Goal: Contribute content: Contribute content

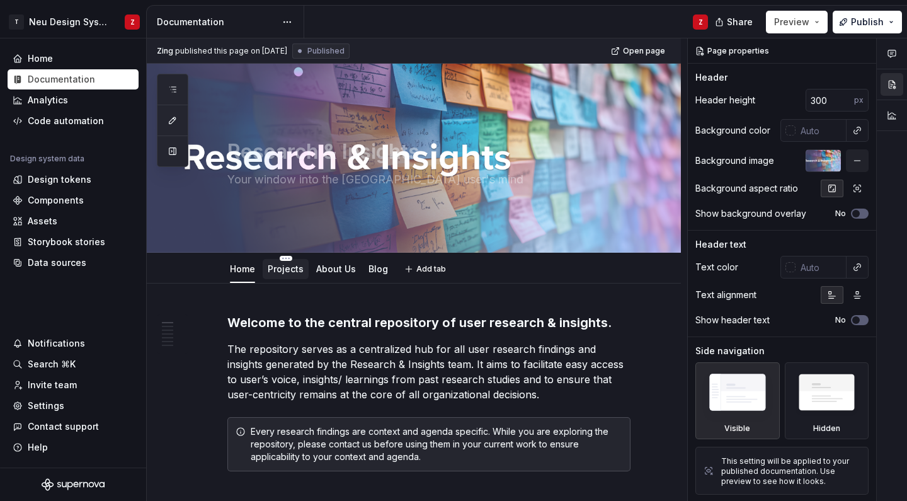
click at [275, 266] on link "Projects" at bounding box center [286, 268] width 36 height 11
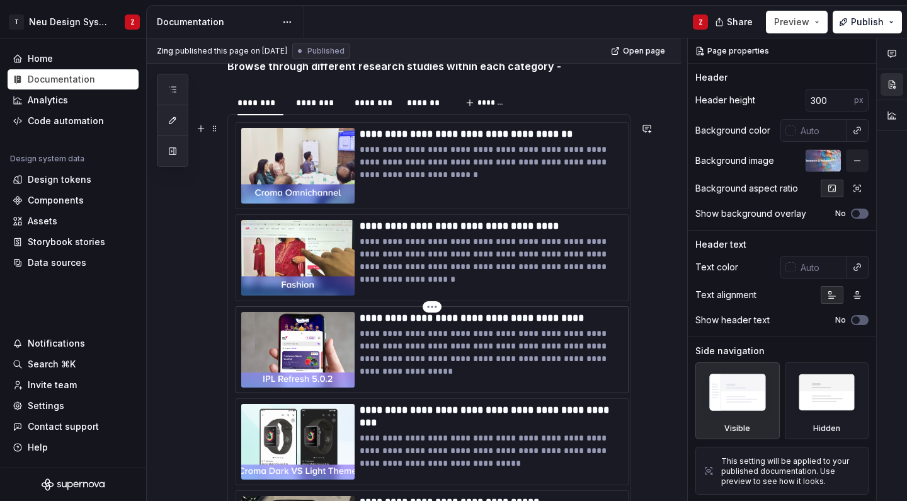
scroll to position [257, 0]
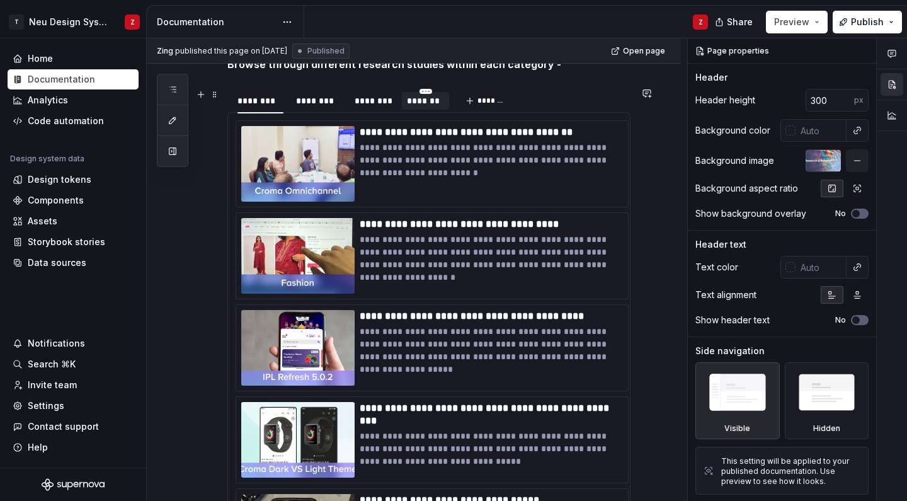
click at [420, 101] on div "*******" at bounding box center [425, 100] width 37 height 13
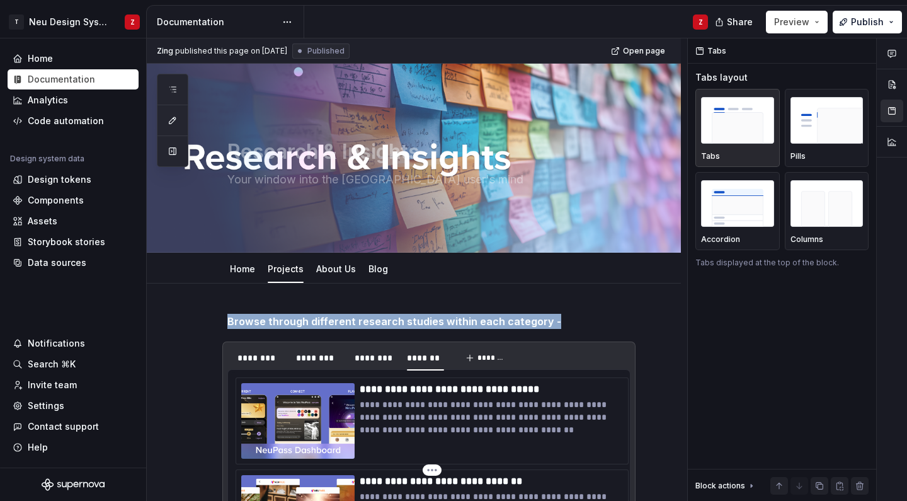
scroll to position [0, 0]
click at [263, 353] on div "********" at bounding box center [260, 357] width 46 height 13
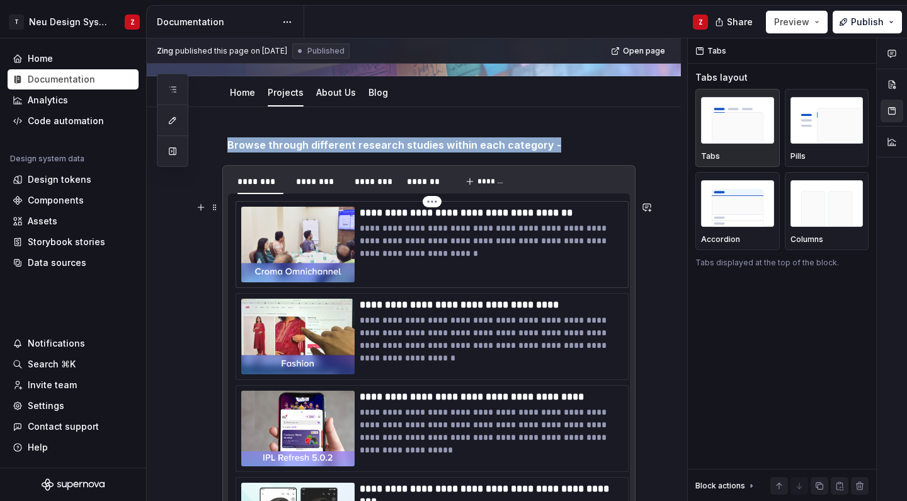
scroll to position [228, 0]
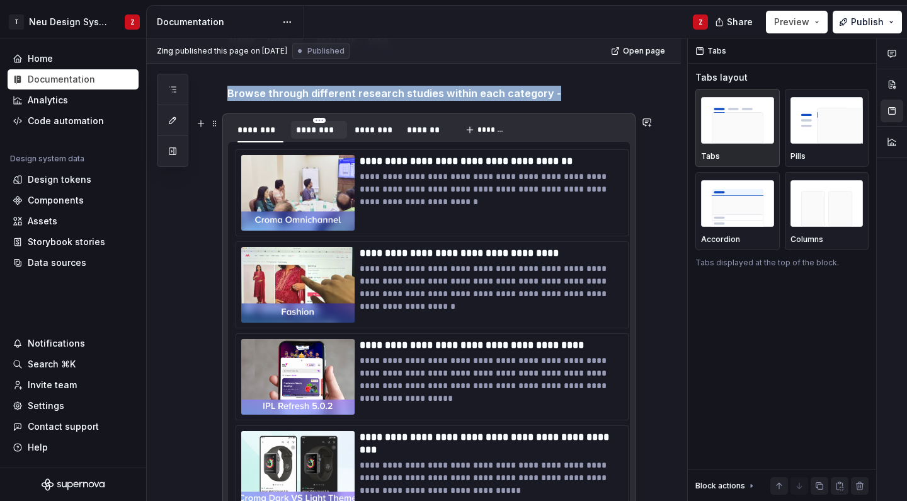
click at [319, 135] on div "********" at bounding box center [319, 129] width 46 height 13
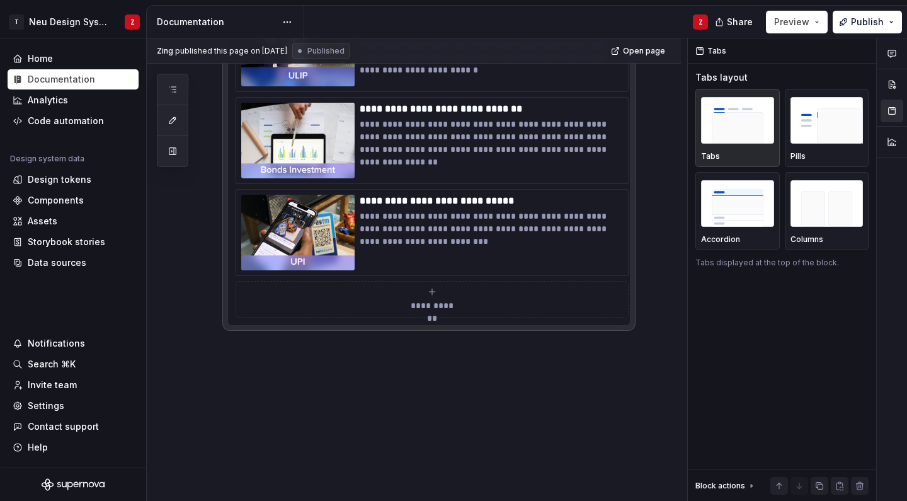
scroll to position [924, 0]
click at [433, 291] on icon "submit" at bounding box center [432, 291] width 10 height 10
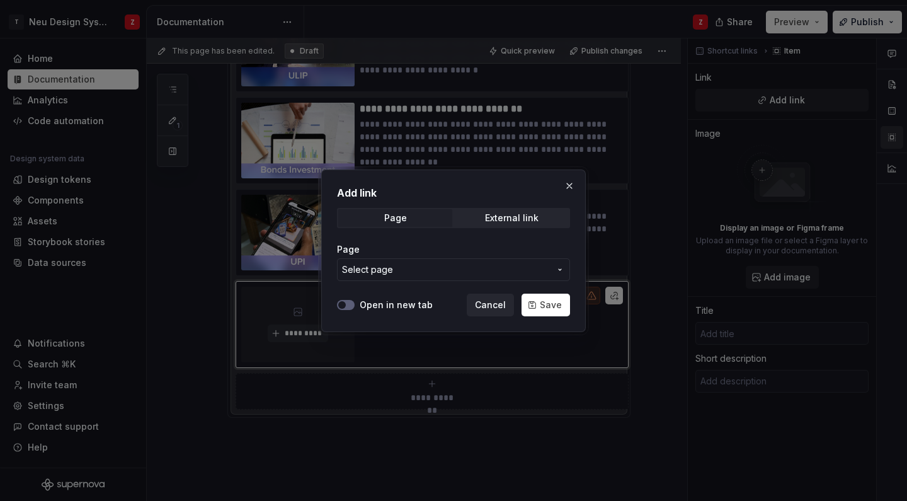
scroll to position [898, 0]
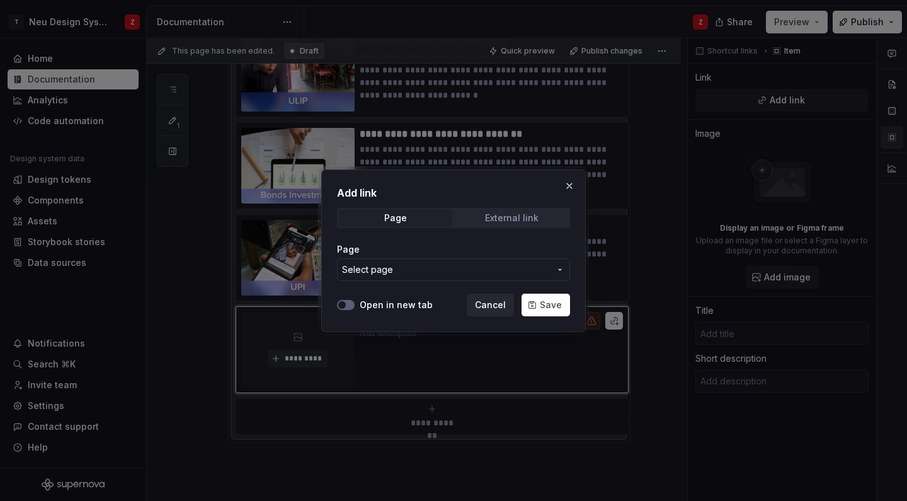
click at [484, 215] on span "External link" at bounding box center [512, 218] width 114 height 18
type textarea "*"
click at [422, 266] on input "URL" at bounding box center [453, 269] width 233 height 23
click at [349, 302] on button "Open in new tab" at bounding box center [346, 305] width 18 height 10
click at [366, 267] on input "URL" at bounding box center [453, 269] width 233 height 23
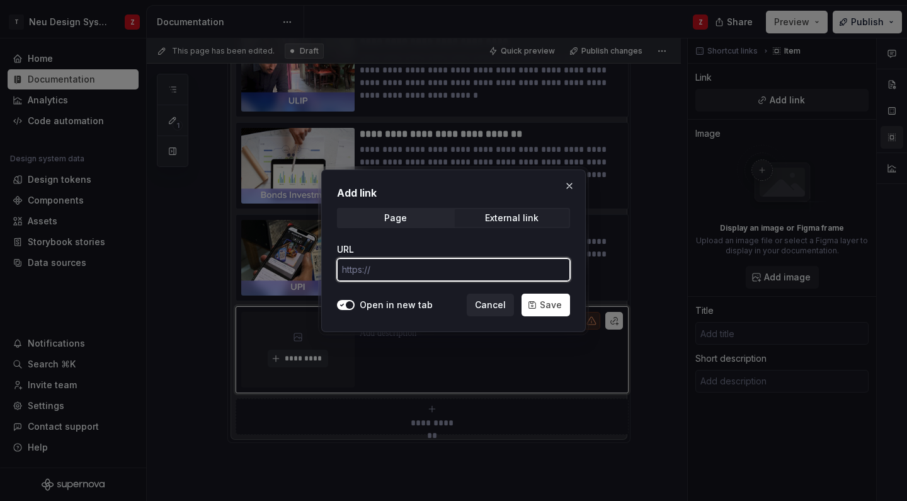
paste input "[URL][DOMAIN_NAME]"
type input "[URL][DOMAIN_NAME]"
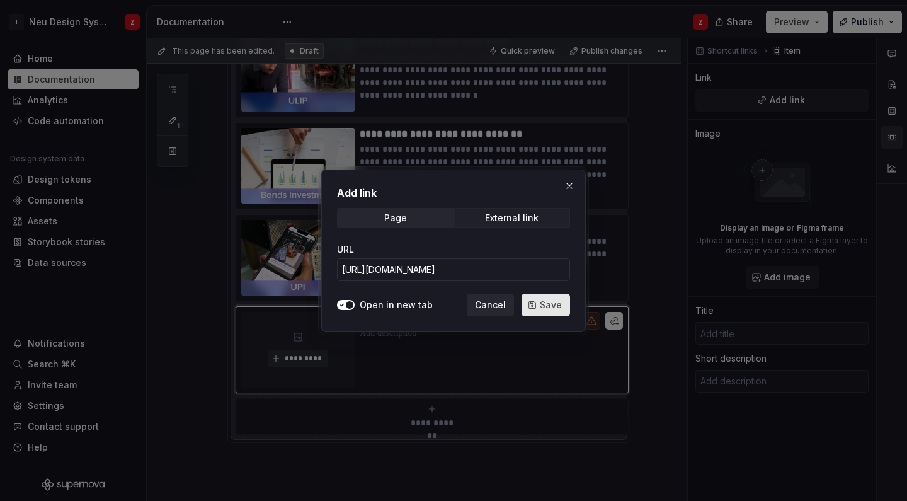
click at [548, 300] on span "Save" at bounding box center [551, 304] width 22 height 13
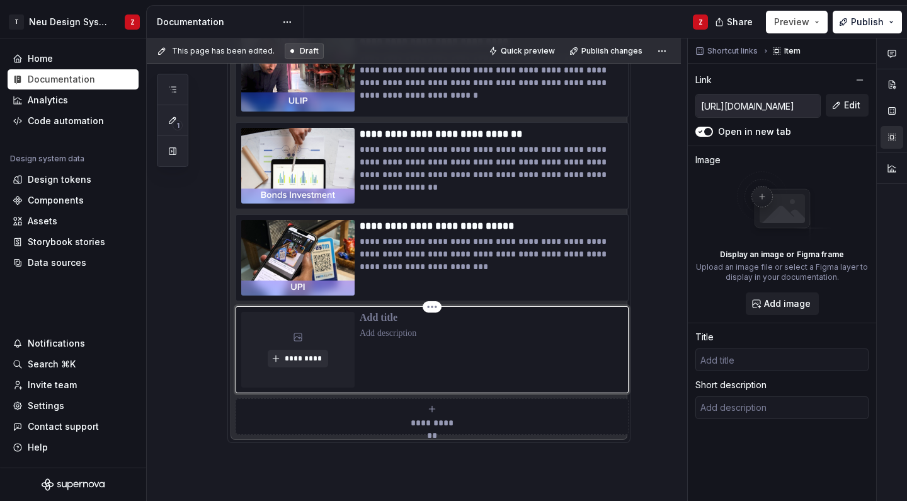
click at [395, 319] on p at bounding box center [491, 318] width 263 height 13
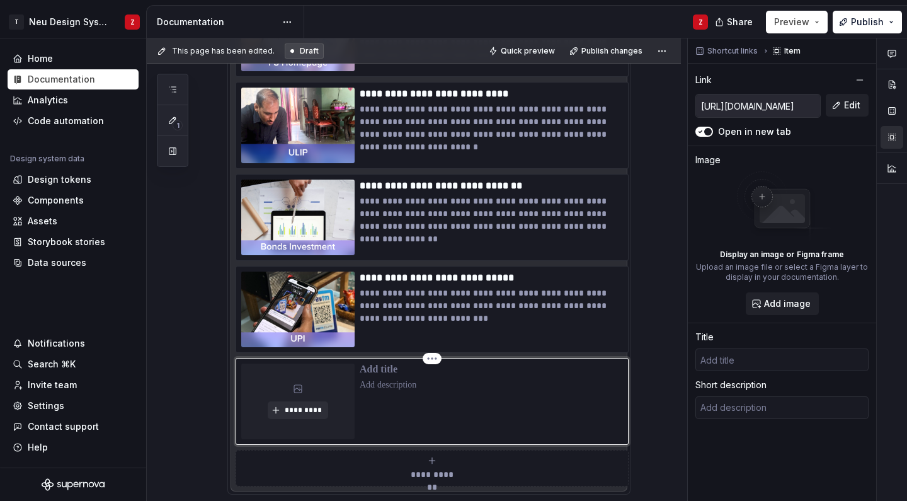
scroll to position [851, 0]
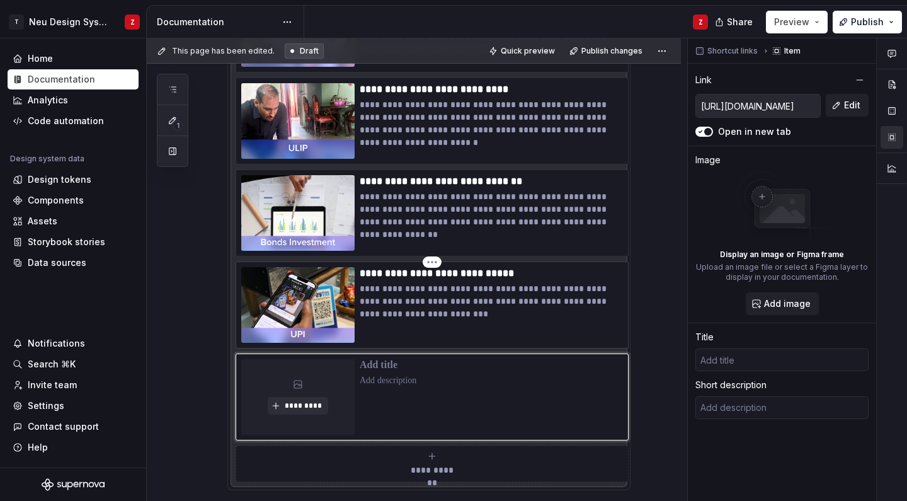
type textarea "*"
type input "U"
type textarea "*"
type input "UP"
type textarea "*"
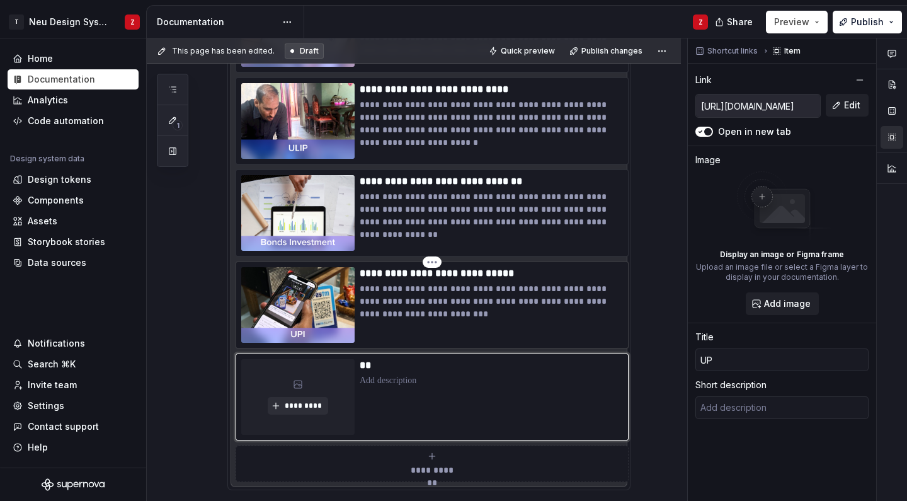
type input "UPI"
type textarea "*"
type input "UPI"
type textarea "*"
type input "UPI B"
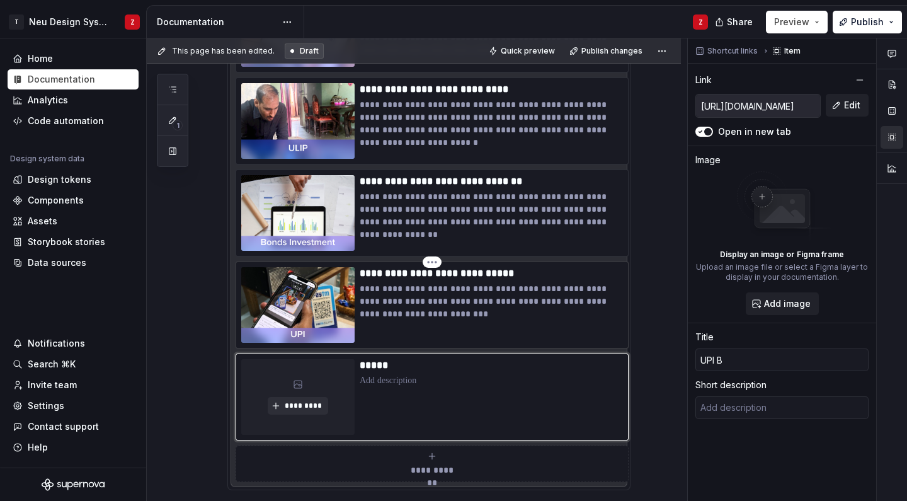
type textarea "*"
type input "UPI Be"
type textarea "*"
type input "UPI Beh"
type textarea "*"
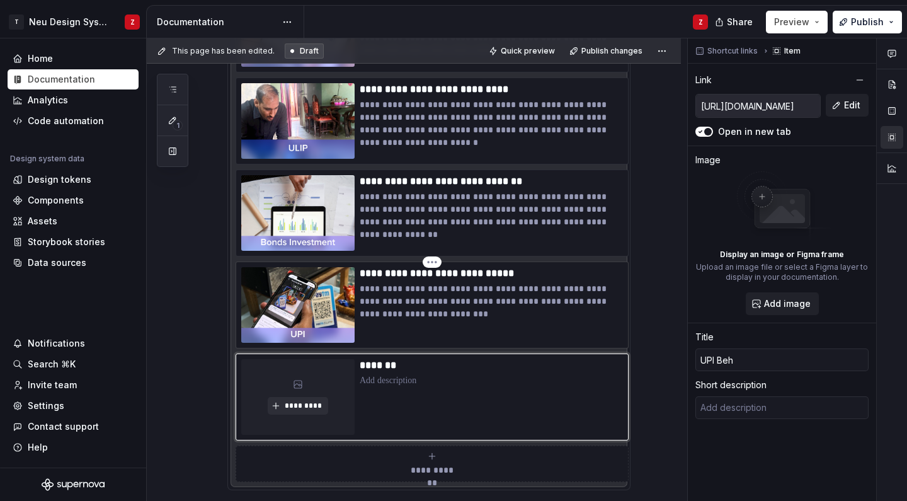
type input "UPI Beha"
type textarea "*"
type input "UPI Behav"
type textarea "*"
type input "UPI Behavi"
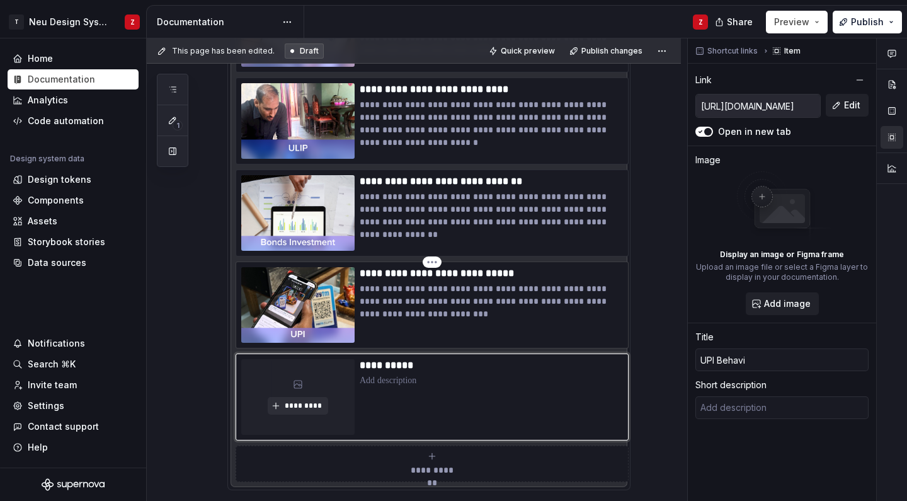
type textarea "*"
type input "UPI Behavio"
type textarea "*"
type input "UPI Behavior"
type textarea "*"
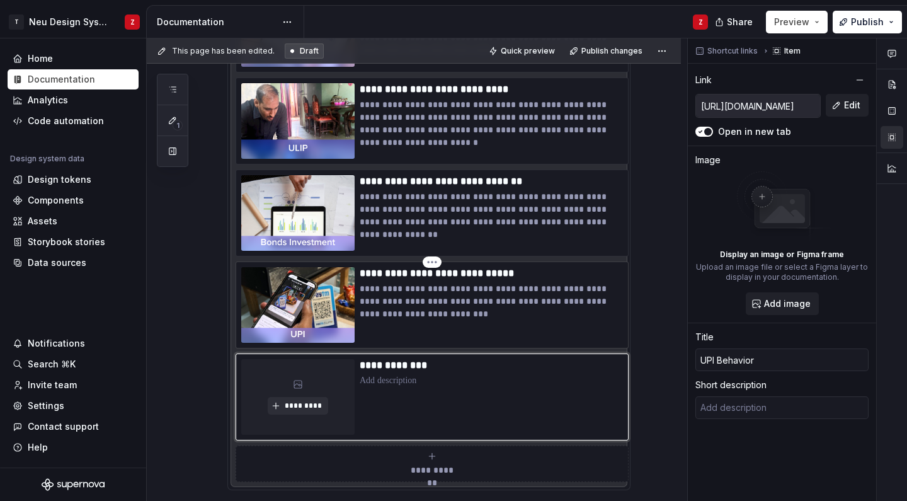
type input "UPI Behaviora"
type textarea "*"
type input "UPI Behavioral"
type textarea "*"
type input "UPI Behavioral"
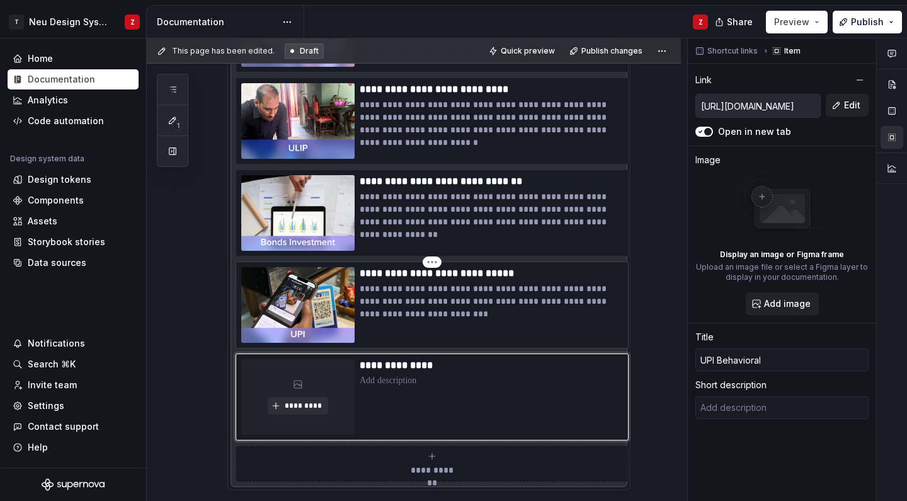
type textarea "*"
type input "UPI Behavioral R"
type textarea "*"
type input "UPI Behavioral Re"
type textarea "*"
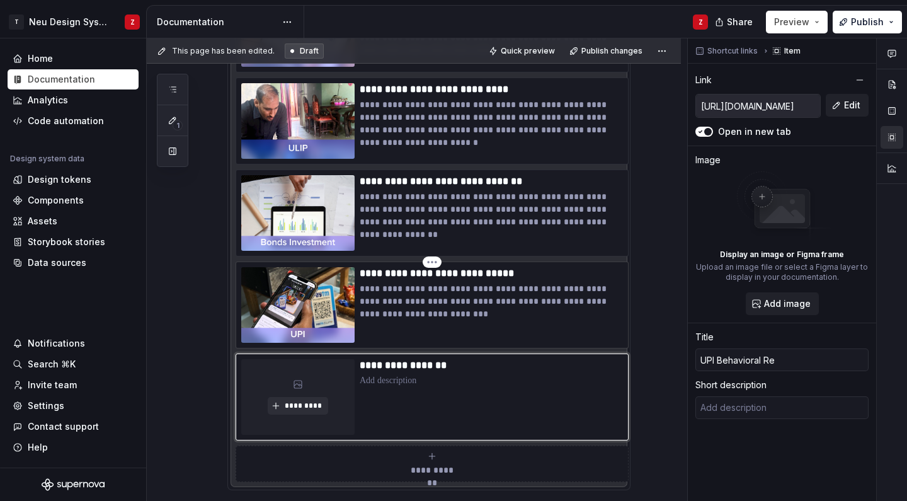
type input "UPI Behavioral Res"
type textarea "*"
type input "UPI Behavioral Rese"
type textarea "*"
type input "UPI Behavioral Resea"
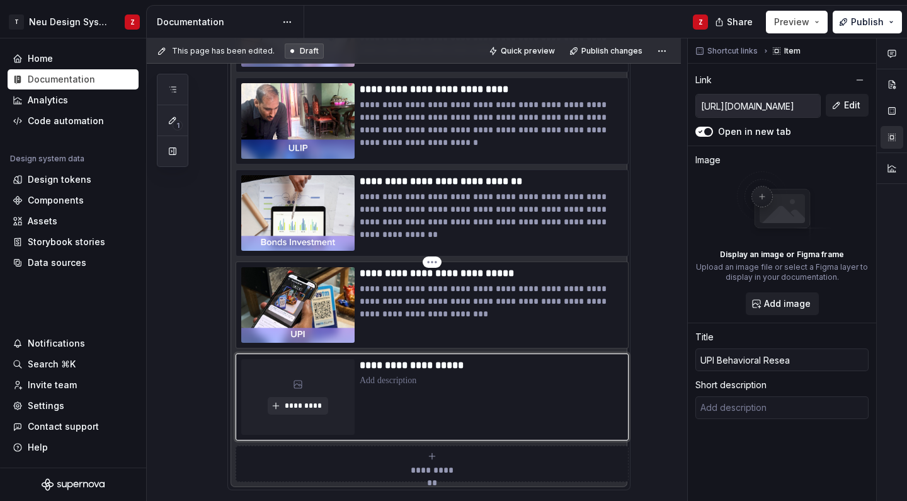
type textarea "*"
type input "UPI Behavioral Resear"
type textarea "*"
type input "UPI Behavioral Researc"
type textarea "*"
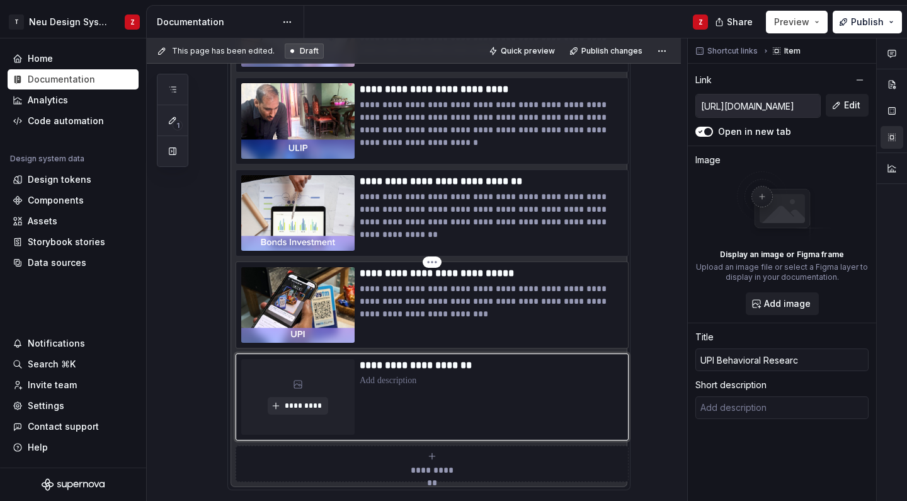
type input "UPI Behavioral Research"
type textarea "*"
type input "UPI Behavioral Research"
type textarea "*"
type input "UPI Behavioral Research ("
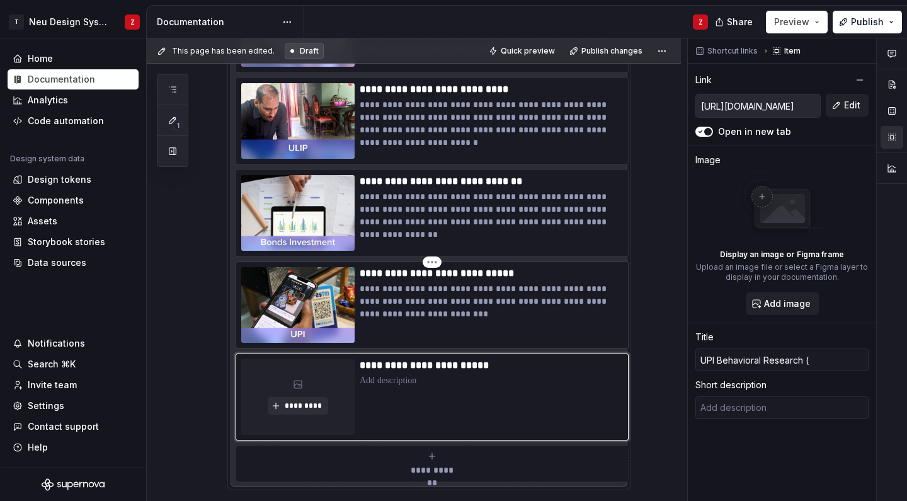
type textarea "*"
type input "UPI Behavioral Research ()"
type textarea "*"
type input "UPI Behavioral Research (J)"
type textarea "*"
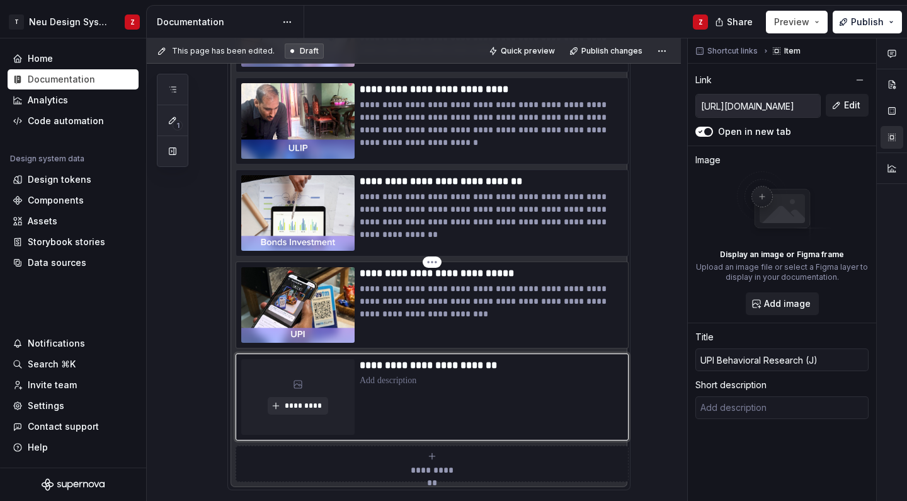
type input "UPI Behavioral Research (Ju)"
type textarea "*"
type input "UPI Behavioral Research (Jun)"
type textarea "*"
type input "UPI Behavioral Research (June)"
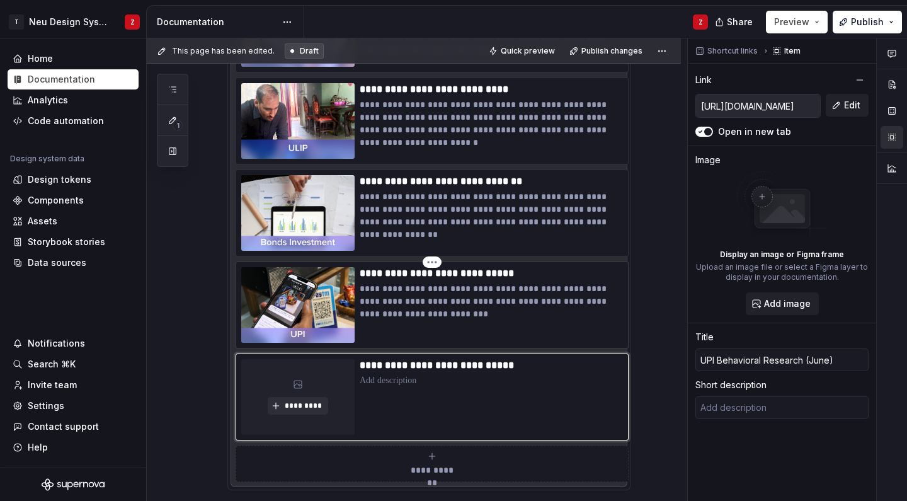
type textarea "*"
type input "UPI Behavioral Research (June )"
type textarea "*"
type input "UPI Behavioral Research ([DATE])"
type textarea "*"
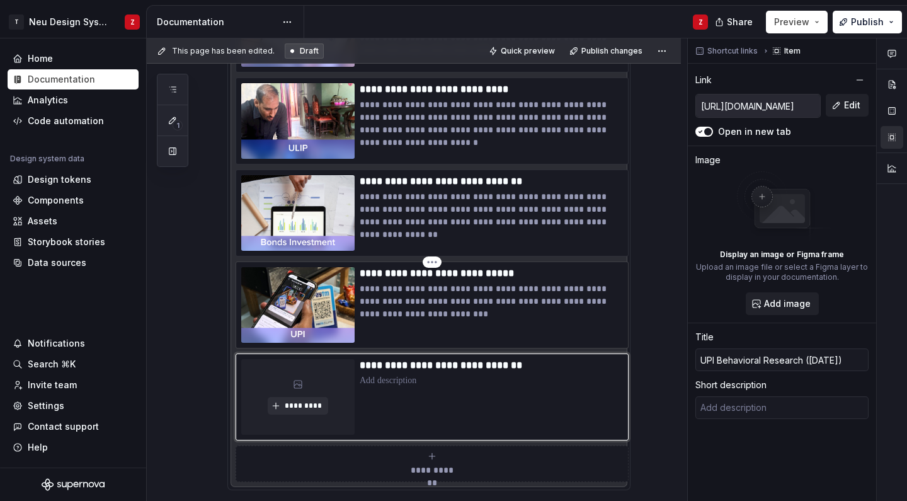
type input "UPI Behavioral Research ([DATE])"
click at [378, 382] on p at bounding box center [491, 380] width 263 height 13
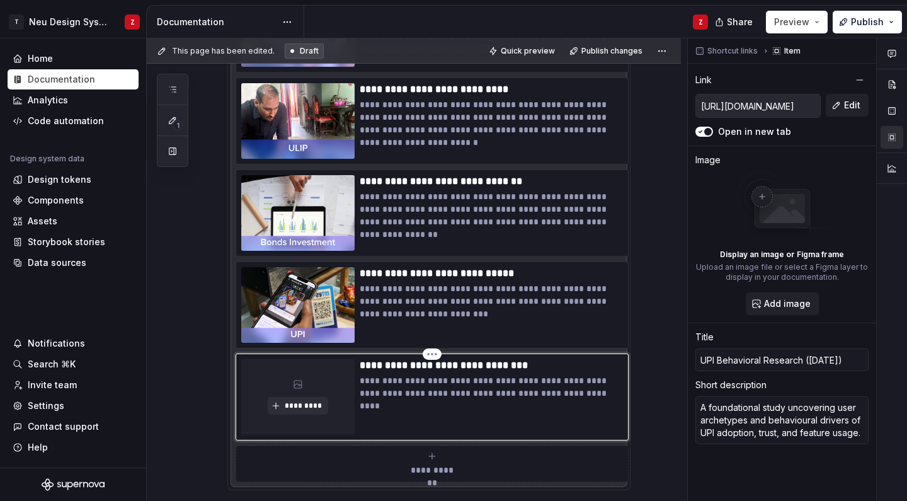
type textarea "*"
type textarea "A foundational study uncovering user archetypes and behavioural drivers of UPI …"
click at [310, 410] on span "*********" at bounding box center [302, 405] width 38 height 10
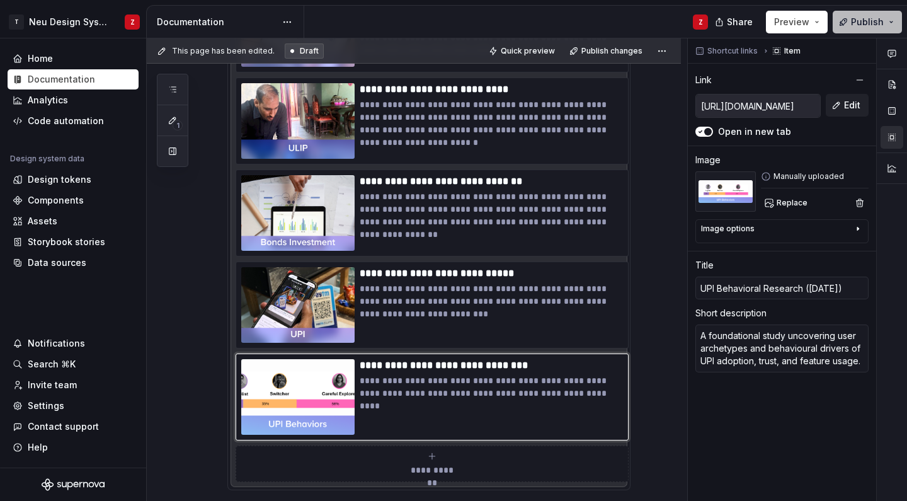
click at [871, 16] on span "Publish" at bounding box center [867, 22] width 33 height 13
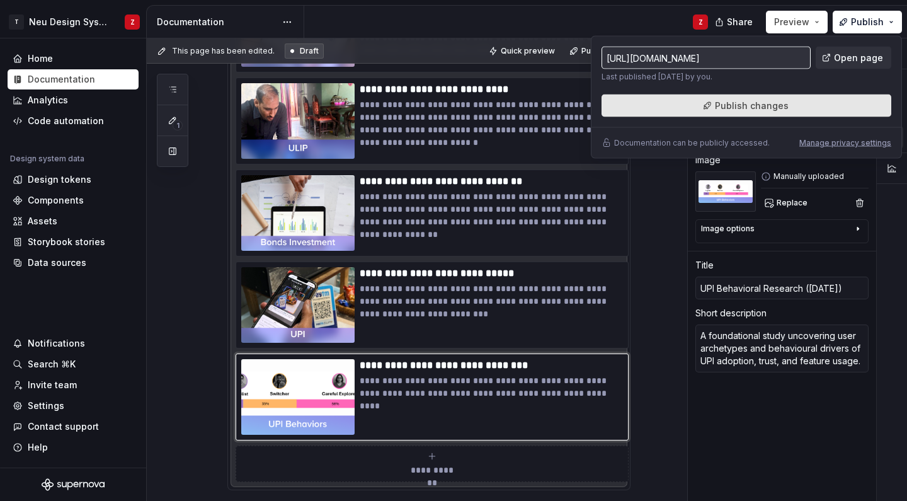
click at [779, 103] on span "Publish changes" at bounding box center [752, 105] width 74 height 13
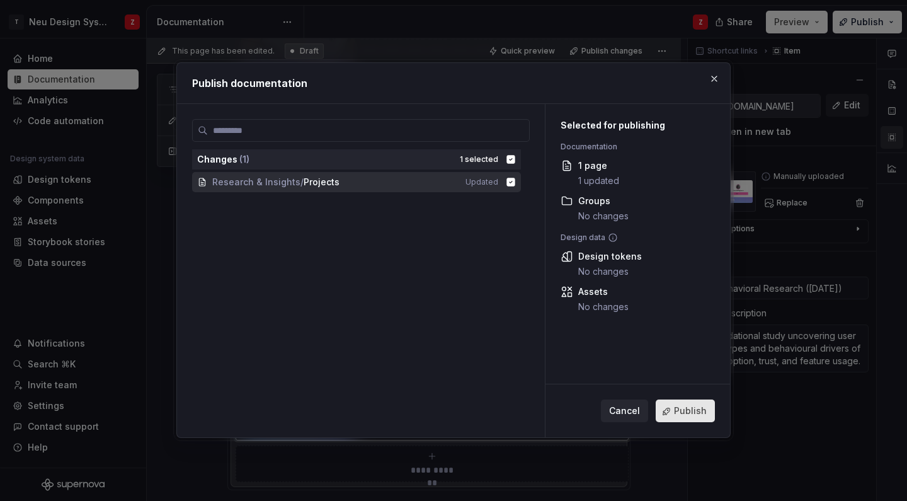
click at [685, 410] on span "Publish" at bounding box center [690, 411] width 33 height 13
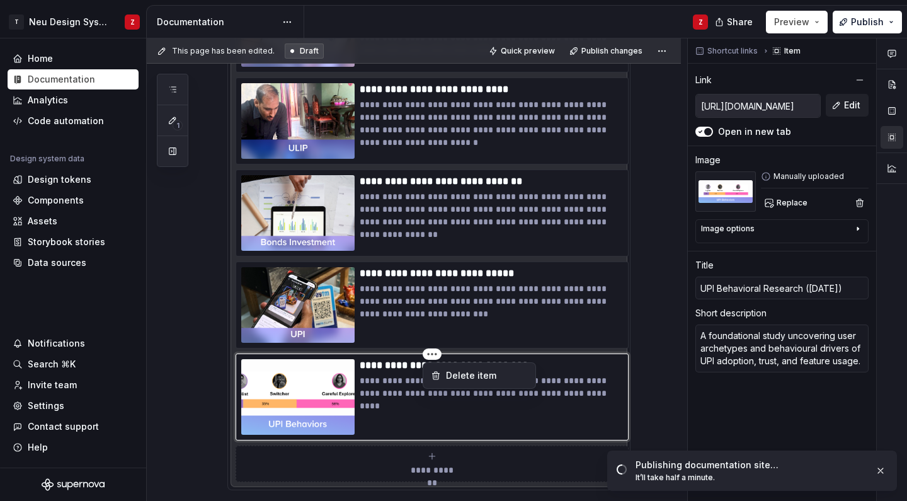
click at [428, 195] on html "T Neu Design System Z Home Documentation Analytics Code automation Design syste…" at bounding box center [453, 250] width 907 height 501
click at [380, 377] on html "T Neu Design System Z Home Documentation Analytics Code automation Design syste…" at bounding box center [453, 250] width 907 height 501
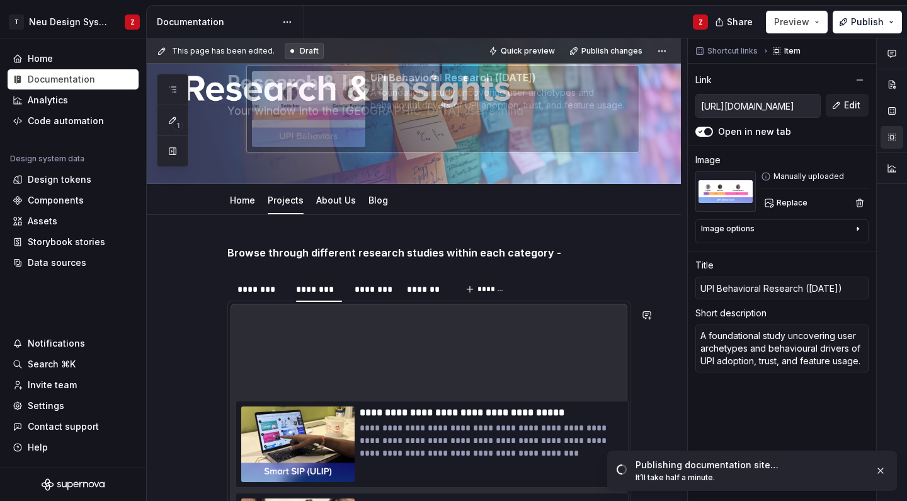
scroll to position [0, 0]
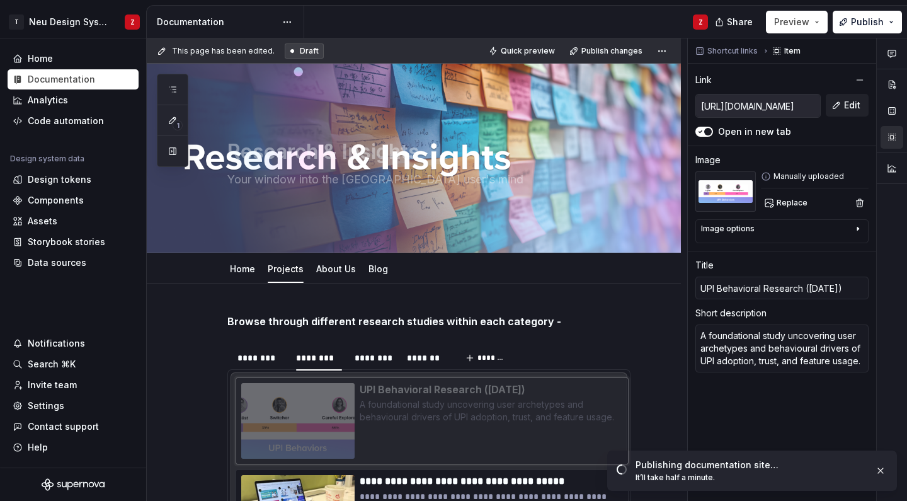
drag, startPoint x: 239, startPoint y: 390, endPoint x: 239, endPoint y: 207, distance: 183.2
click at [239, 207] on body "T Neu Design System Z Home Documentation Analytics Code automation Design syste…" at bounding box center [453, 250] width 907 height 501
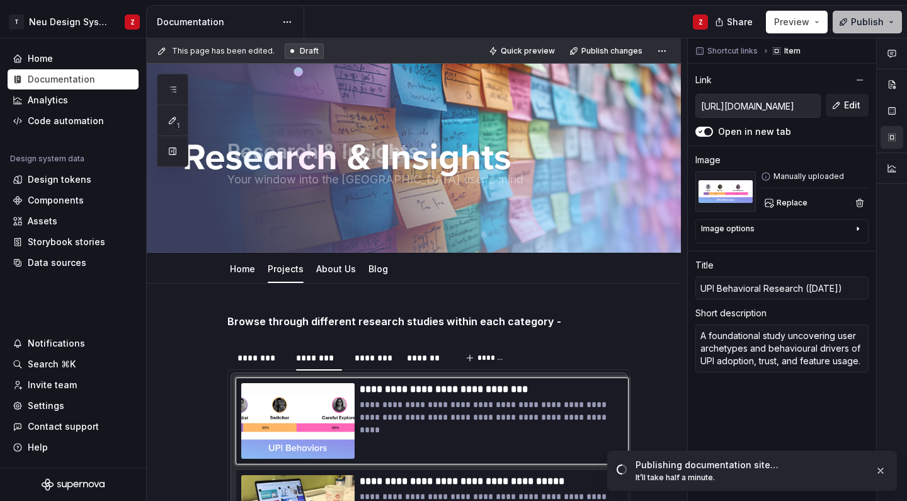
click at [875, 18] on span "Publish" at bounding box center [867, 22] width 33 height 13
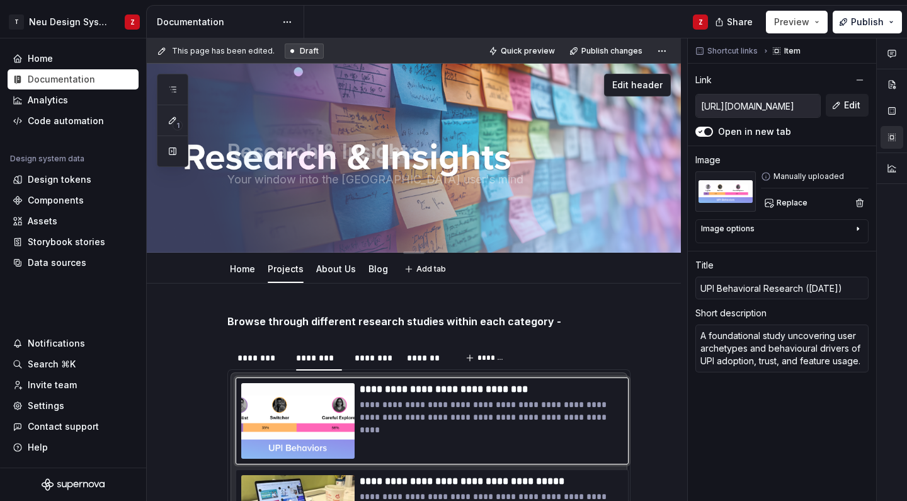
click at [242, 71] on div "Research & Insights Your window into the TN user's mind Edit header" at bounding box center [414, 158] width 534 height 189
click at [245, 72] on div "Research & Insights Your window into the TN user's mind Edit header" at bounding box center [414, 158] width 534 height 189
click at [241, 271] on link "Home" at bounding box center [242, 268] width 25 height 11
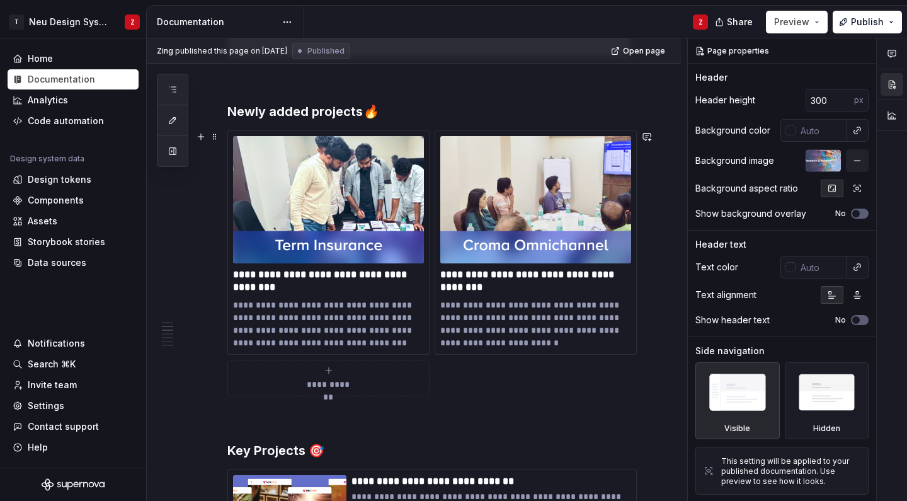
scroll to position [773, 0]
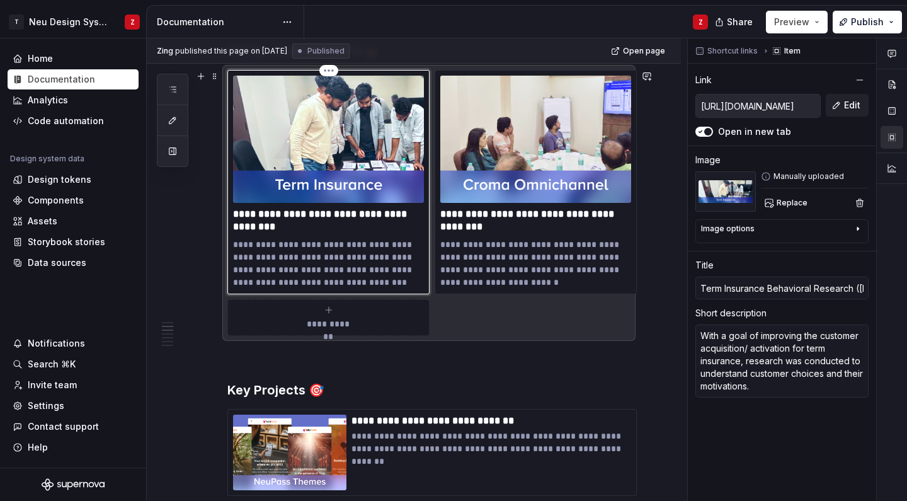
click at [346, 189] on img at bounding box center [328, 139] width 191 height 127
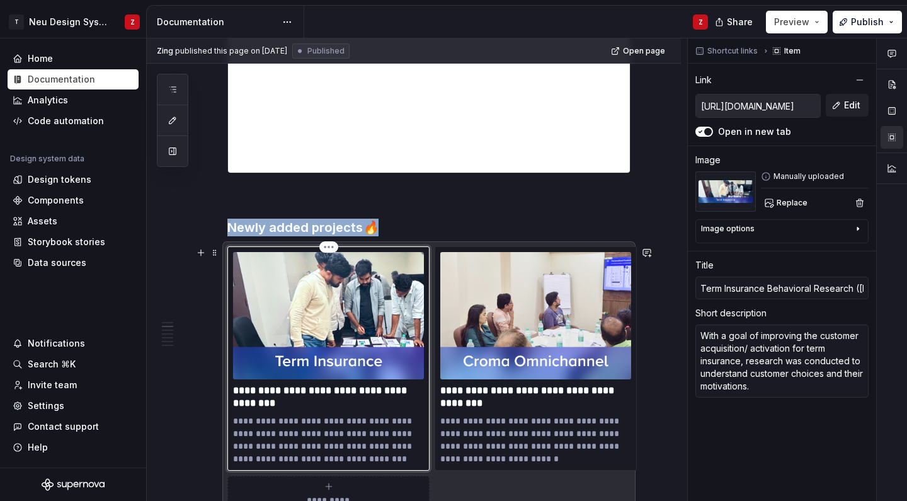
scroll to position [608, 0]
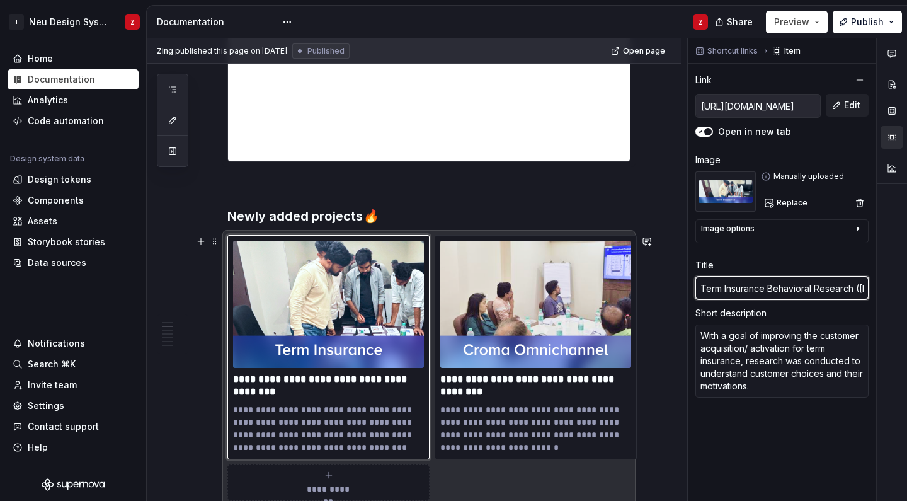
drag, startPoint x: 812, startPoint y: 287, endPoint x: 640, endPoint y: 287, distance: 171.9
click at [640, 287] on div "**********" at bounding box center [527, 269] width 760 height 463
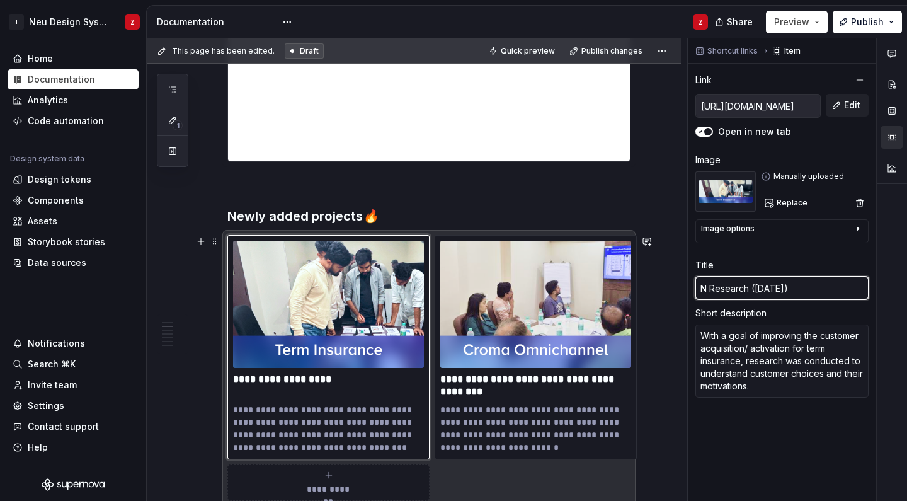
type textarea "*"
type input "N Research ([DATE])"
type textarea "*"
type input "Ne Research ([DATE])"
type textarea "*"
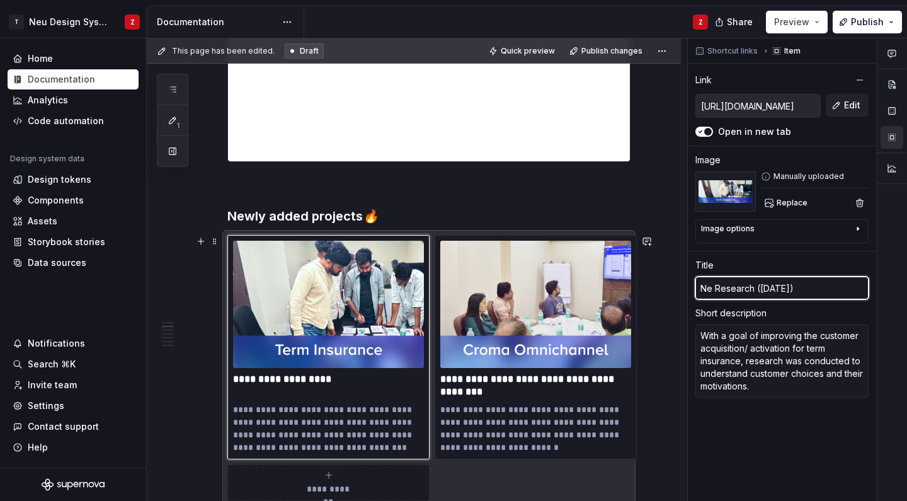
type input "Neu Research ([DATE])"
type textarea "*"
type input "Neup Research ([DATE])"
type textarea "*"
type input "Neupa Research ([DATE])"
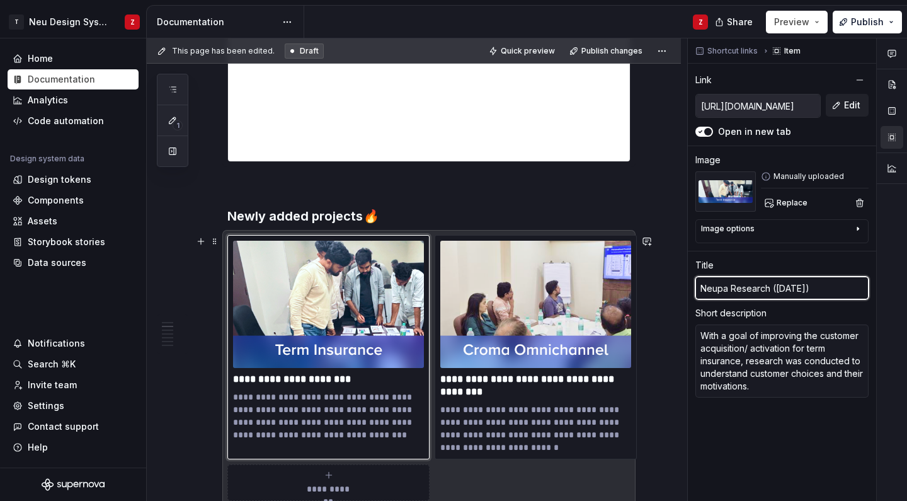
type textarea "*"
type input "Neupas Research ([DATE])"
type textarea "*"
type input "Neupass Research ([DATE])"
type textarea "*"
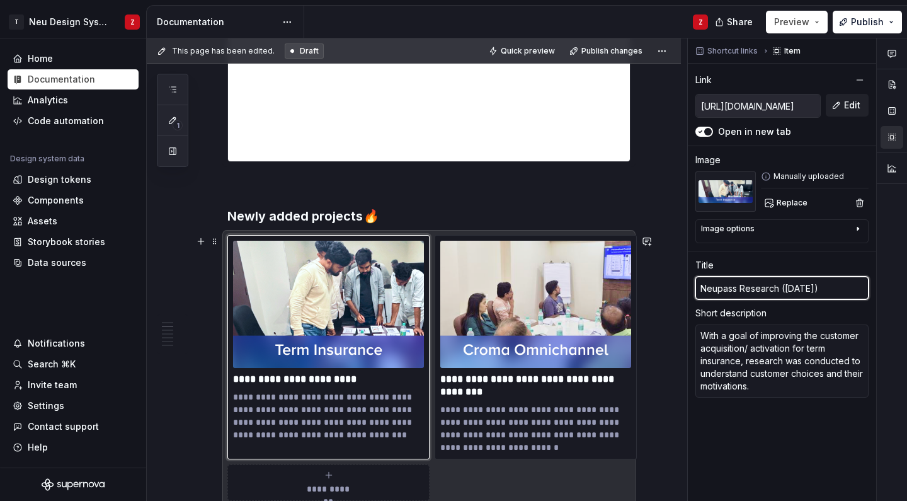
type input "Neupass Research ([DATE])"
type textarea "*"
type input "Neupass T Research ([DATE])"
type textarea "*"
type input "Neupass Ta Research ([DATE])"
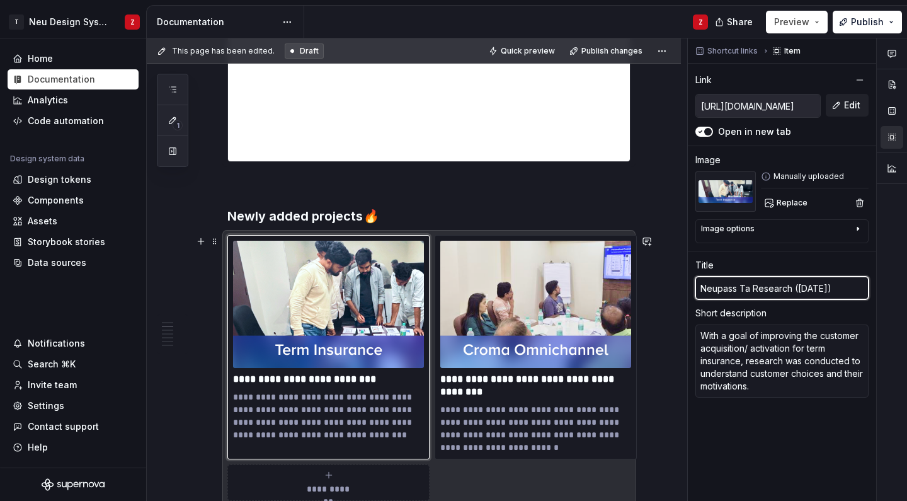
type textarea "*"
type input "Neupass Tac Research ([DATE])"
type textarea "*"
type input "Neupass Tact Research ([DATE])"
type textarea "*"
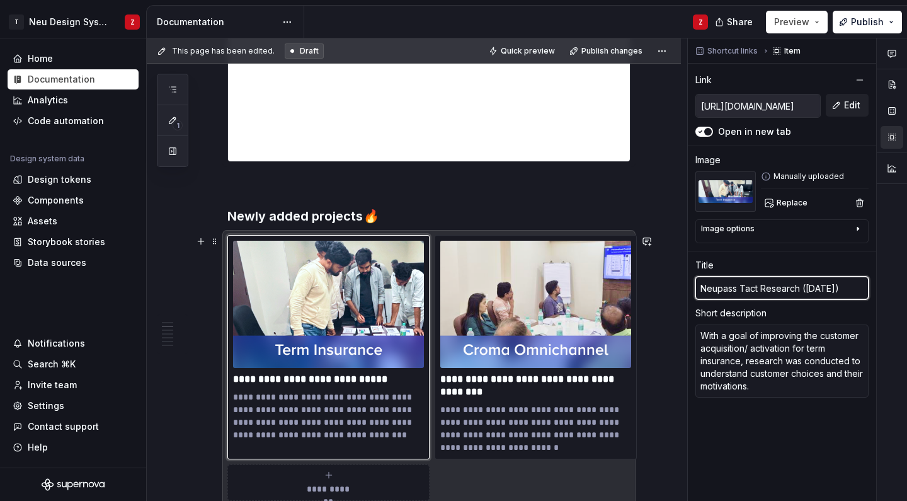
type input "Neupass Tacti Research ([DATE])"
type textarea "*"
type input "Neupass Tactic Research ([DATE])"
type textarea "*"
type input "Neupass Tactica Research ([DATE])"
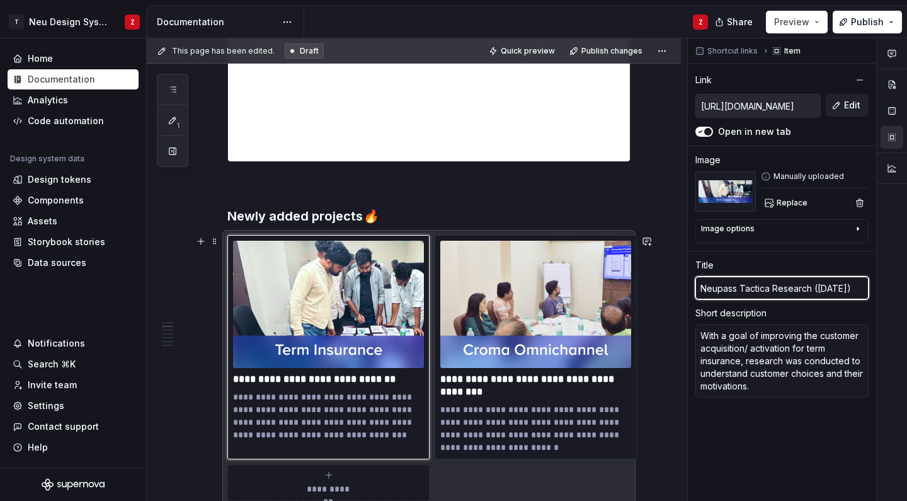
type textarea "*"
type input "Neupass Tactical Research ([DATE])"
click at [825, 288] on input "Neupass Tactical Research ([DATE])" at bounding box center [781, 287] width 173 height 23
type textarea "*"
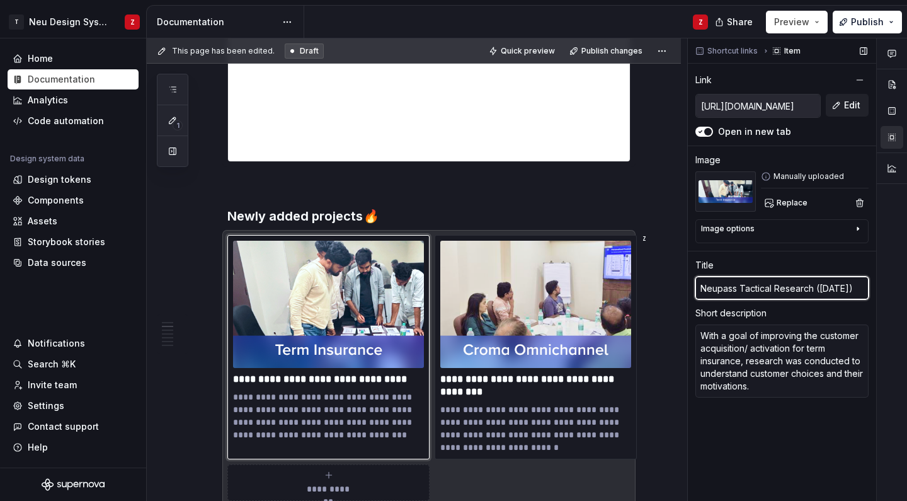
type input "Neupass Tactical Research (J 25)"
type textarea "*"
type input "Neupass Tactical Research (Ju 25)"
type textarea "*"
type input "Neupass Tactical Research ([DATE])"
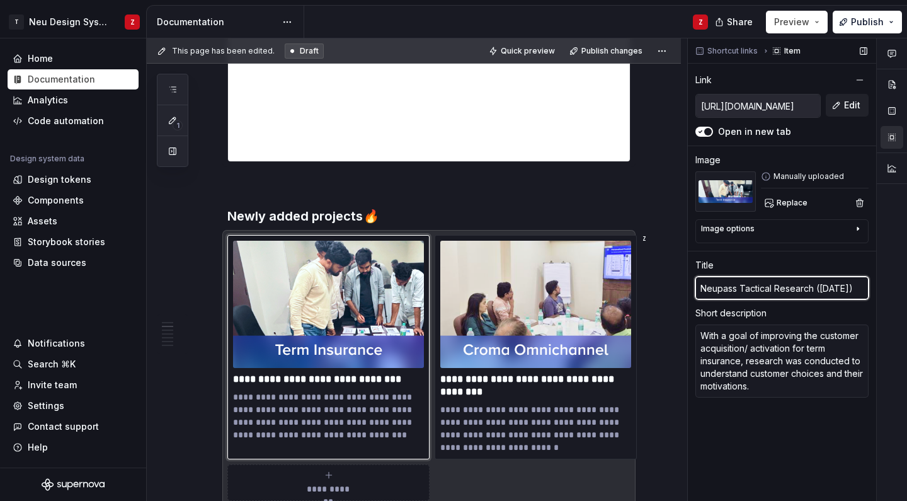
type textarea "*"
type input "Neupass Tactical Research ([DATE])"
type textarea "*"
type input "Neupass Tactical Research ([DATE])"
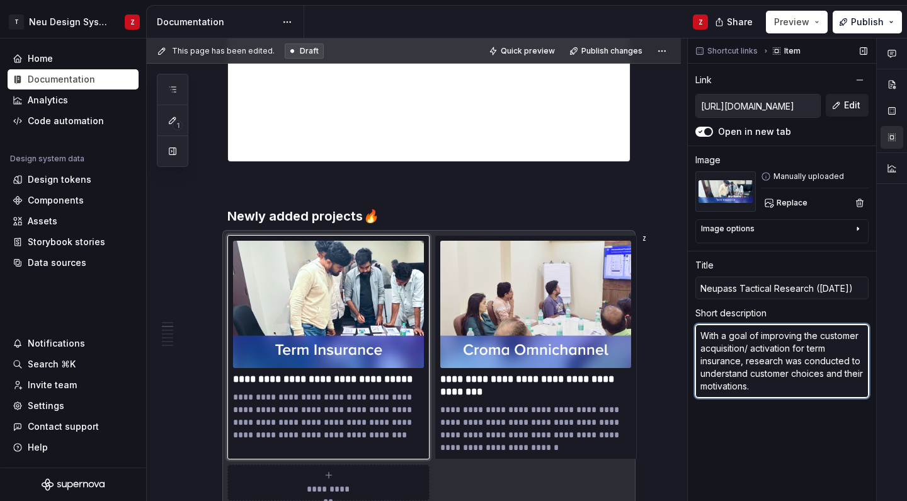
click at [767, 347] on textarea "With a goal of improving the customer acquisition/ activation for term insuranc…" at bounding box center [781, 360] width 173 height 73
click at [735, 358] on textarea "With a goal of improving the customer acquisition/ activation for term insuranc…" at bounding box center [781, 360] width 173 height 73
type textarea "*"
click at [735, 358] on textarea "With a goal of improving the customer acquisition/ activation for term insuranc…" at bounding box center [781, 360] width 173 height 73
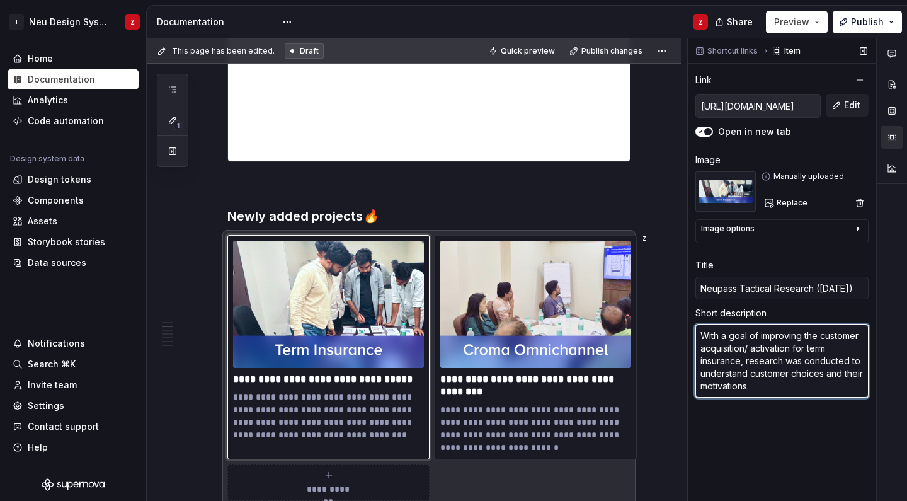
click at [735, 358] on textarea "With a goal of improving the customer acquisition/ activation for term insuranc…" at bounding box center [781, 360] width 173 height 73
paste textarea "Post the launch of NeuPass, the team aimed to evaluate the membership experienc…"
type textarea "Post the launch of NeuPass, the team aimed to evaluate the membership experienc…"
type textarea "*"
type textarea "Post the launch of NeuPass, the team aimed to evaluate the membership experienc…"
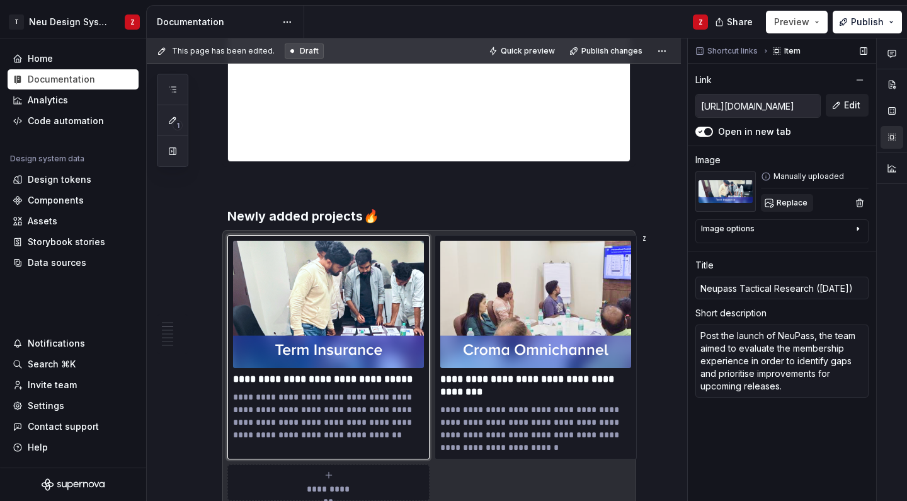
click at [789, 203] on span "Replace" at bounding box center [791, 203] width 31 height 10
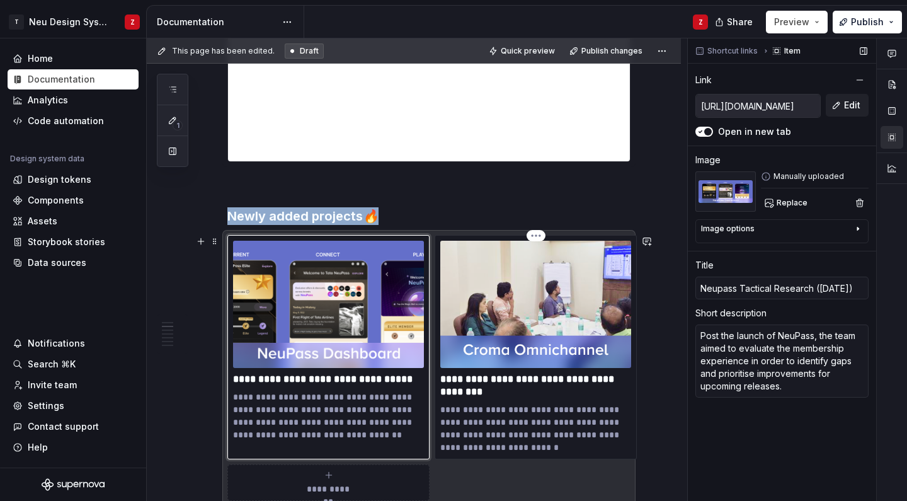
scroll to position [625, 0]
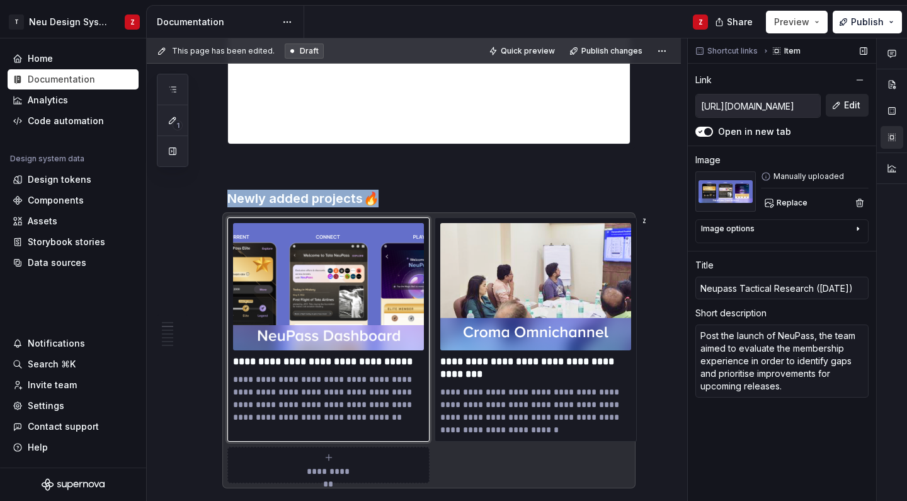
click at [841, 101] on button "Edit" at bounding box center [846, 105] width 43 height 23
type textarea "*"
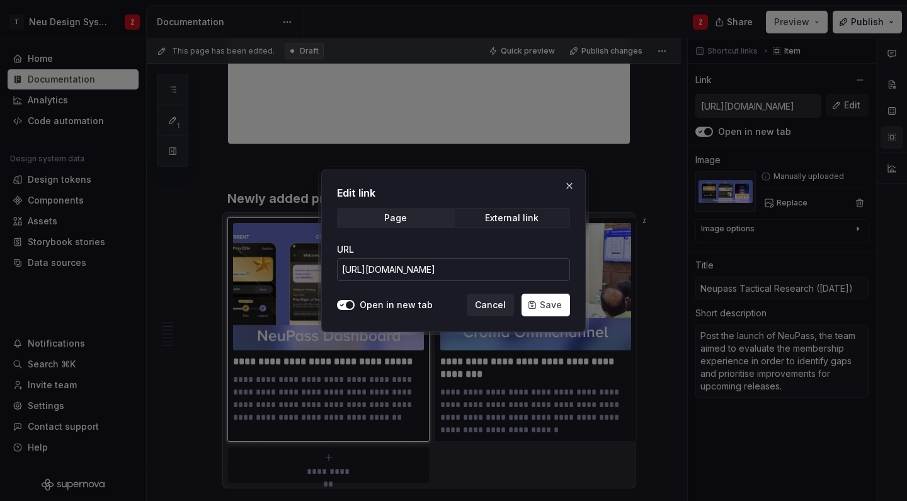
click at [421, 273] on input "[URL][DOMAIN_NAME]" at bounding box center [453, 269] width 233 height 23
paste input "a3VdMxjbnJDkbYk_YZp3uQBDVaVYOi1Zuw_nskYSi-Mrw?e=abYeGq"
type input "[URL][DOMAIN_NAME]"
click at [548, 305] on span "Save" at bounding box center [551, 304] width 22 height 13
type textarea "*"
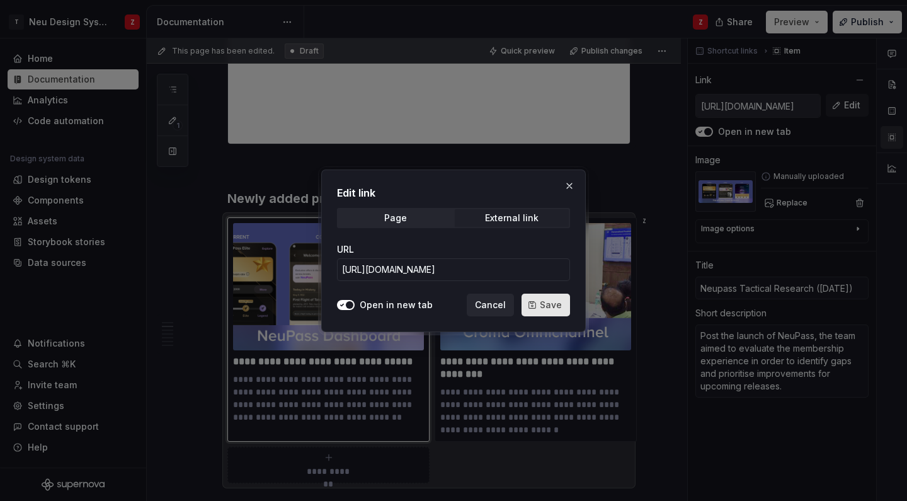
type input "[URL][DOMAIN_NAME]"
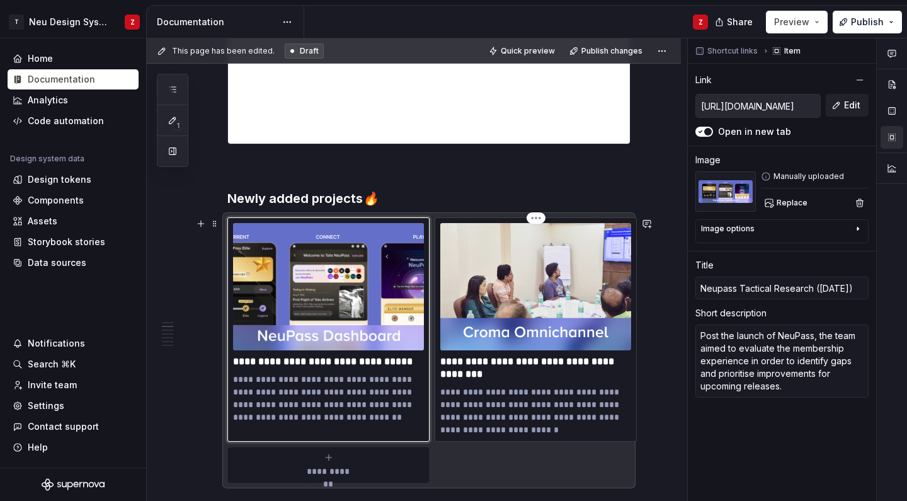
type textarea "*"
type input "[URL][DOMAIN_NAME]"
type input "Croma Omni-channel Concept Testing ([DATE])"
type textarea "This research was conducted to access the desirability of electronics omni-chan…"
click at [525, 243] on img at bounding box center [535, 286] width 191 height 127
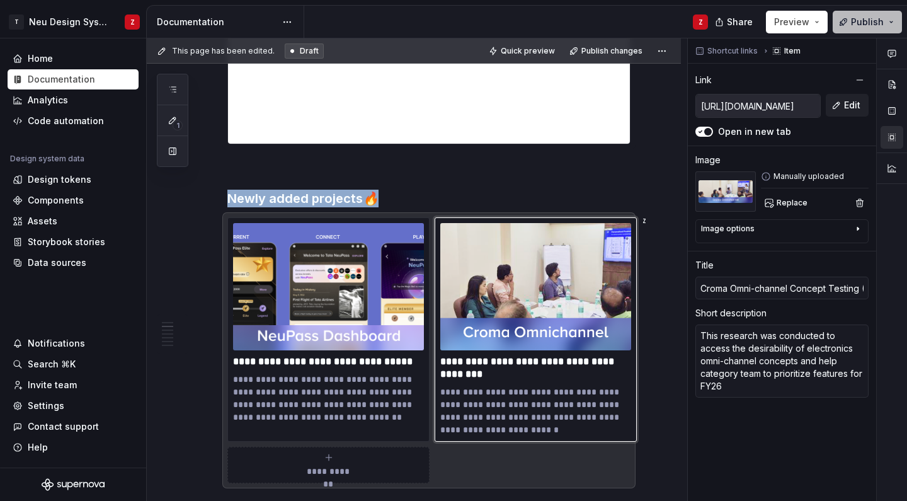
click at [853, 16] on button "Publish" at bounding box center [866, 22] width 69 height 23
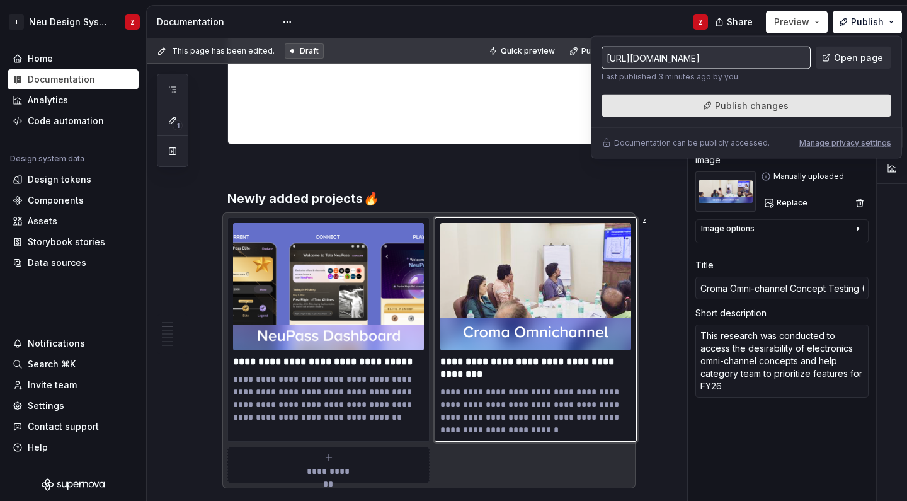
click at [725, 102] on span "Publish changes" at bounding box center [752, 105] width 74 height 13
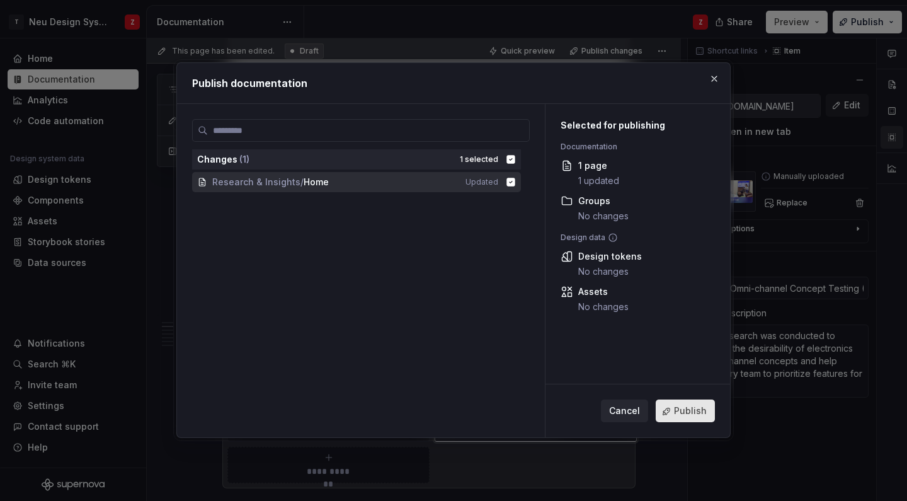
click at [677, 400] on button "Publish" at bounding box center [684, 411] width 59 height 23
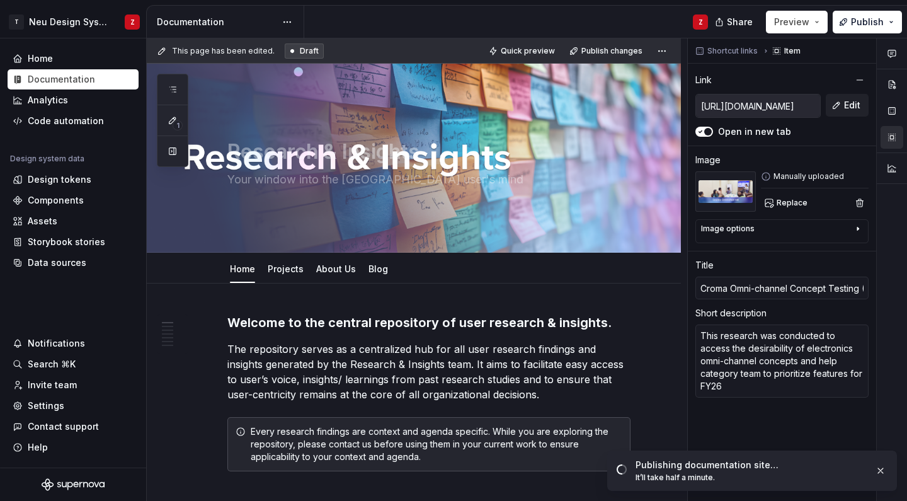
scroll to position [0, 0]
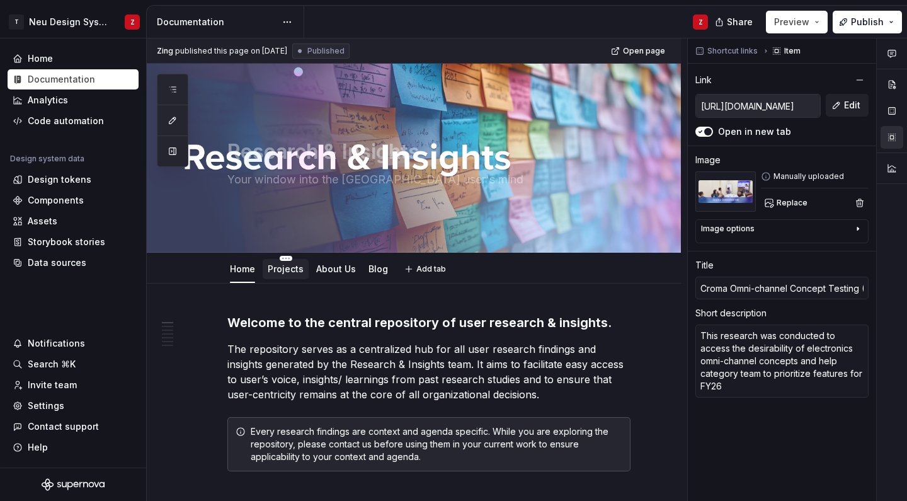
click at [291, 273] on link "Projects" at bounding box center [286, 268] width 36 height 11
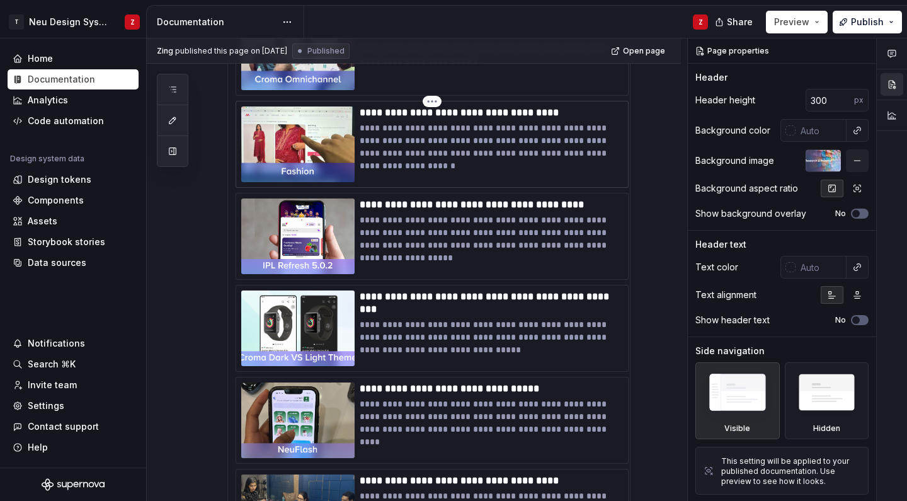
scroll to position [276, 0]
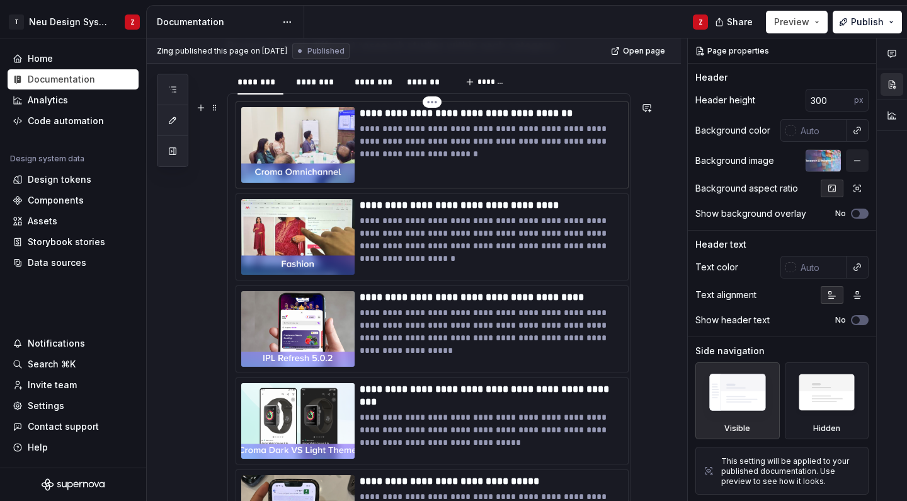
click at [439, 130] on p "**********" at bounding box center [491, 141] width 263 height 38
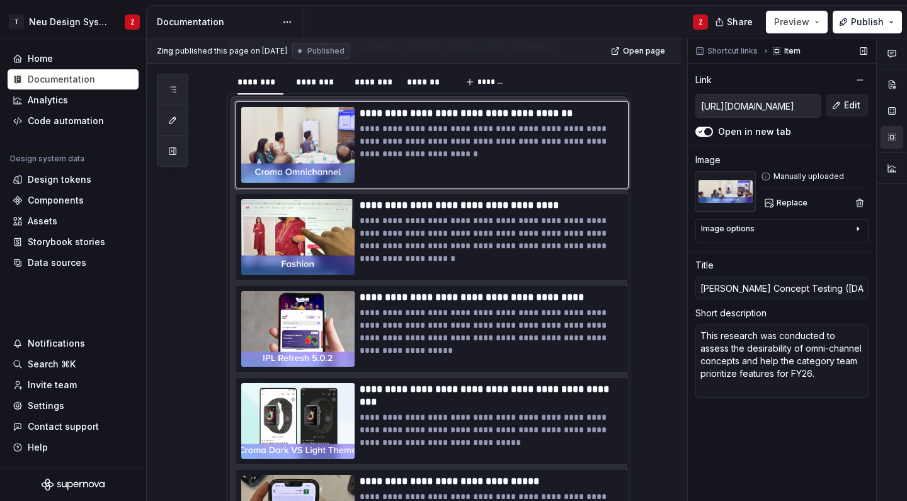
click at [784, 110] on input "[URL][DOMAIN_NAME]" at bounding box center [758, 105] width 124 height 23
click at [761, 103] on input "[URL][DOMAIN_NAME]" at bounding box center [758, 105] width 124 height 23
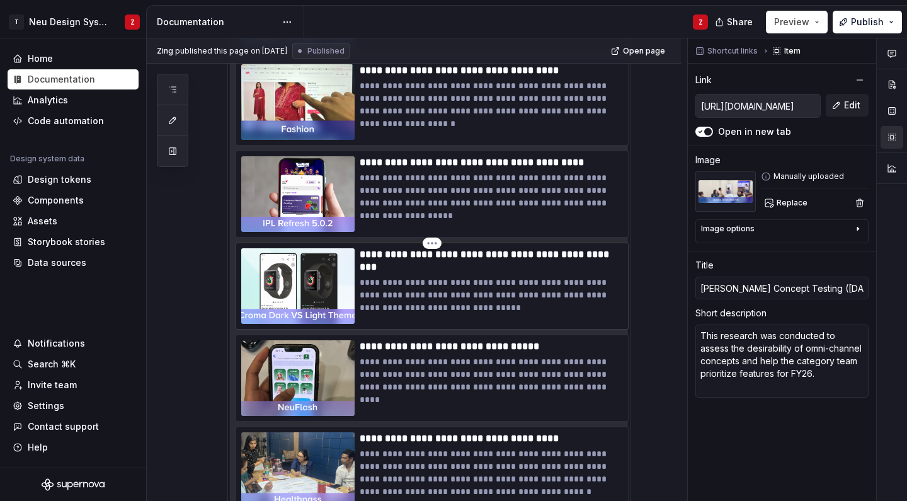
scroll to position [543, 0]
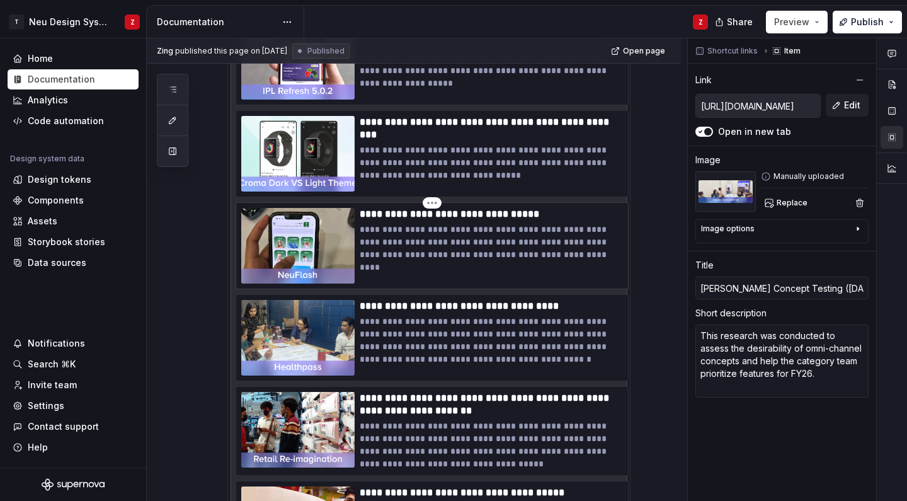
click at [413, 249] on p "**********" at bounding box center [491, 242] width 263 height 38
type textarea "*"
type input "[URL][DOMAIN_NAME]"
type input "NeuFlash Tactical Research ([DATE])"
type textarea "This research was aimed at identifying UX painpoints in the NeuFlash journey an…"
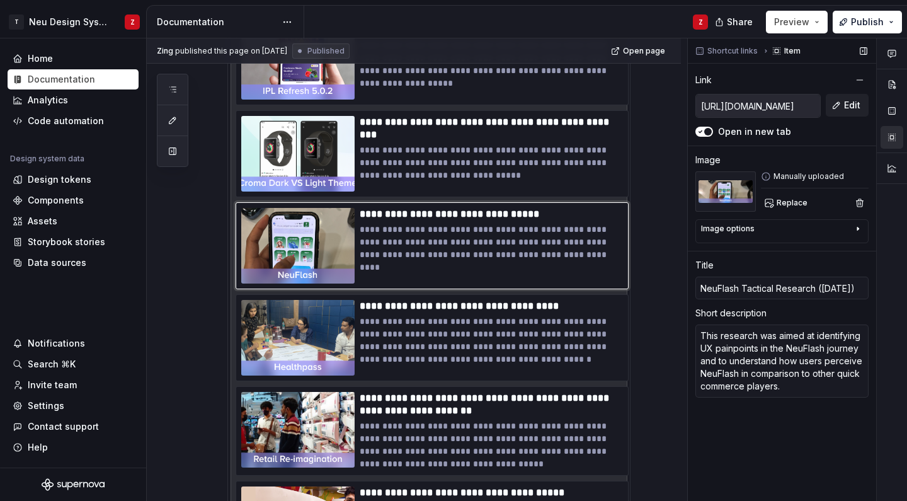
click at [768, 102] on input "[URL][DOMAIN_NAME]" at bounding box center [758, 105] width 124 height 23
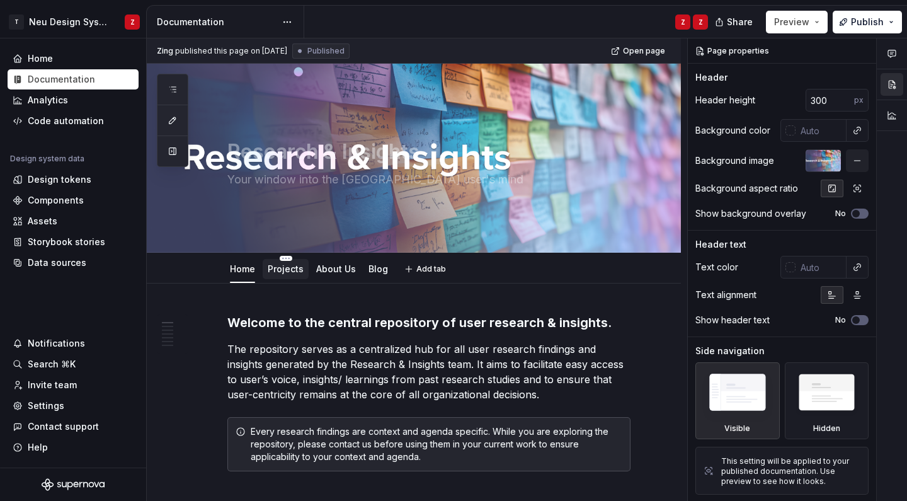
click at [293, 273] on link "Projects" at bounding box center [286, 268] width 36 height 11
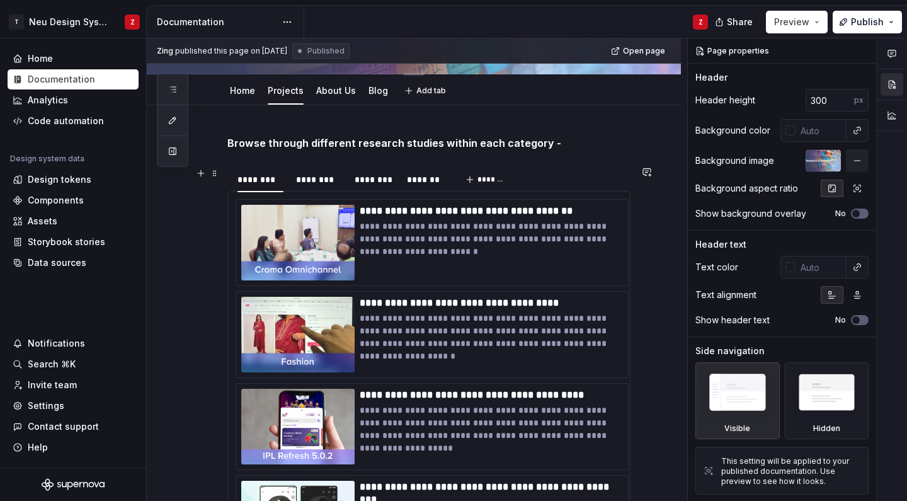
scroll to position [259, 0]
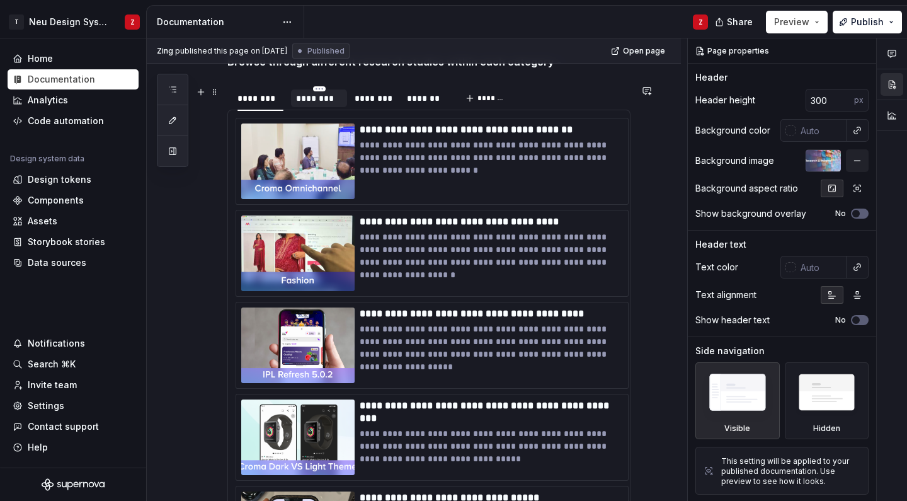
click at [312, 98] on div "********" at bounding box center [319, 98] width 46 height 13
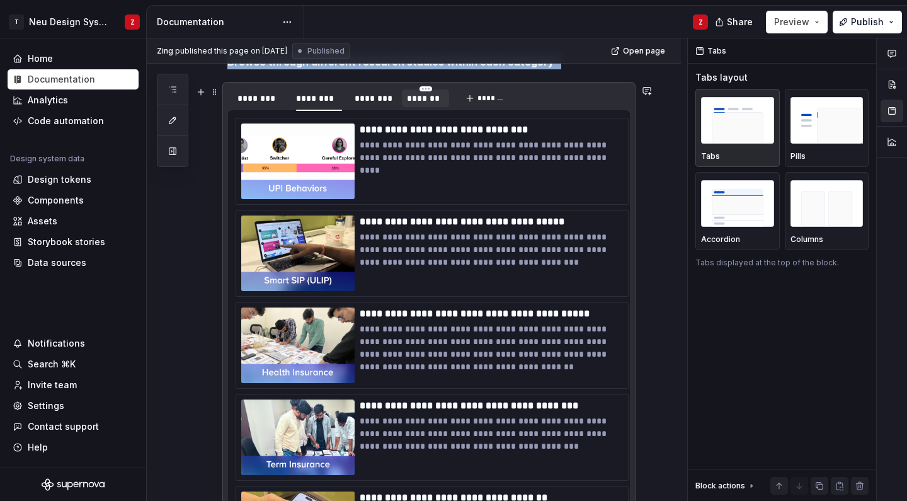
click at [431, 98] on div "*******" at bounding box center [425, 98] width 37 height 13
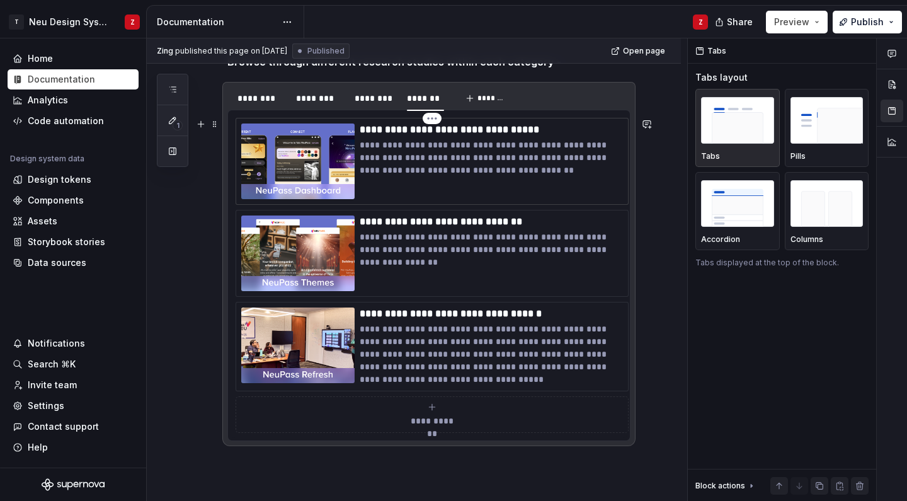
click at [399, 152] on p "**********" at bounding box center [491, 158] width 263 height 38
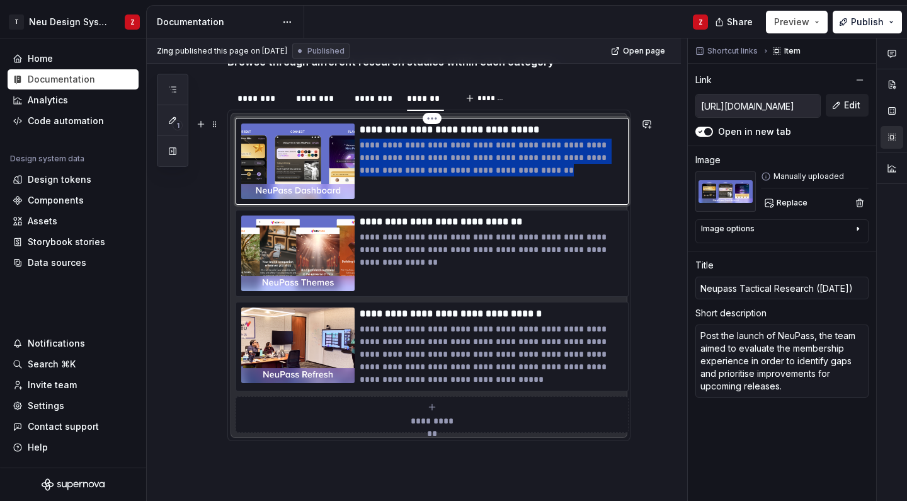
click at [399, 152] on p "**********" at bounding box center [491, 158] width 263 height 38
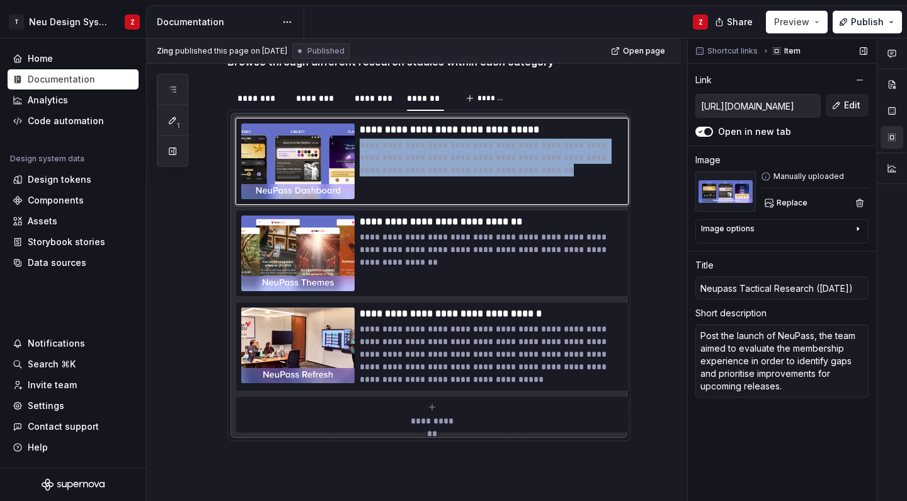
click at [782, 100] on input "[URL][DOMAIN_NAME]" at bounding box center [758, 105] width 124 height 23
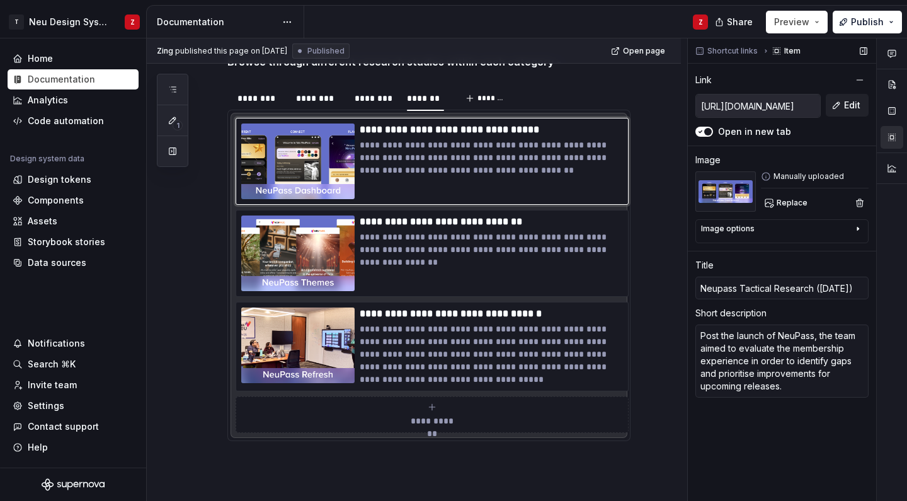
click at [758, 102] on input "[URL][DOMAIN_NAME]" at bounding box center [758, 105] width 124 height 23
click at [843, 101] on button "Edit" at bounding box center [846, 105] width 43 height 23
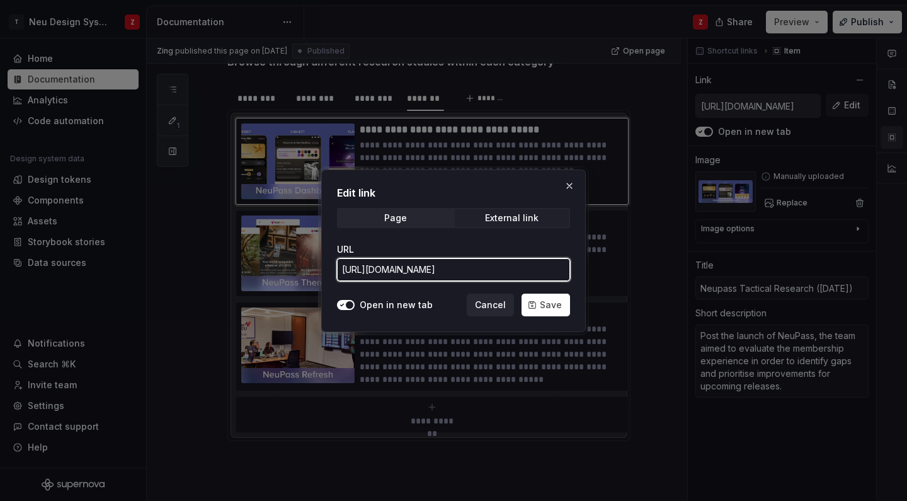
click at [428, 263] on input "[URL][DOMAIN_NAME]" at bounding box center [453, 269] width 233 height 23
click at [567, 182] on button "button" at bounding box center [569, 186] width 18 height 18
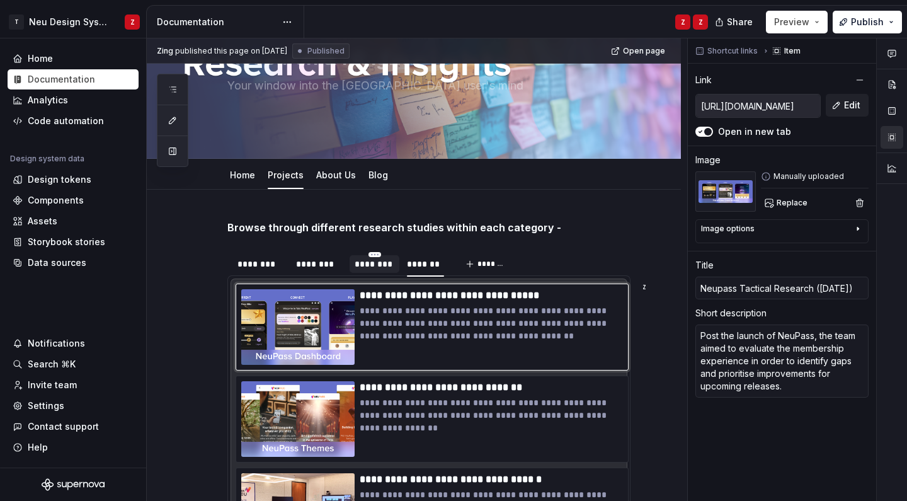
scroll to position [63, 0]
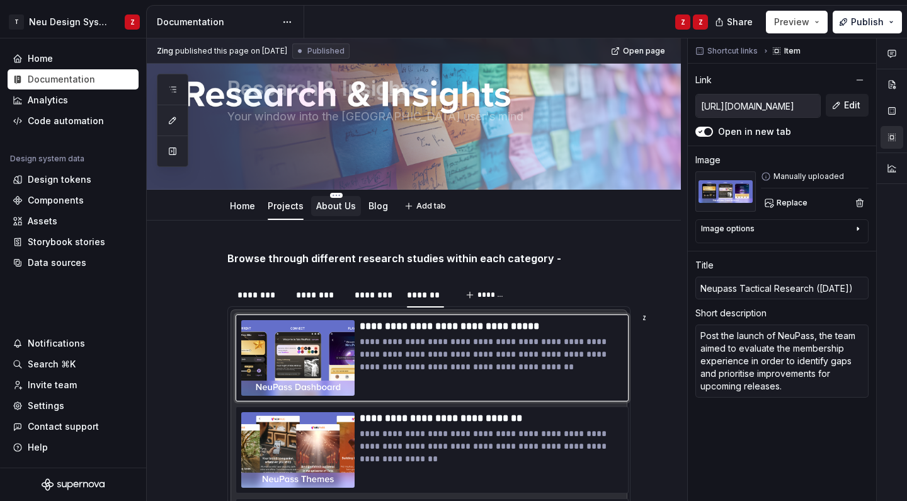
click at [339, 209] on link "About Us" at bounding box center [336, 205] width 40 height 11
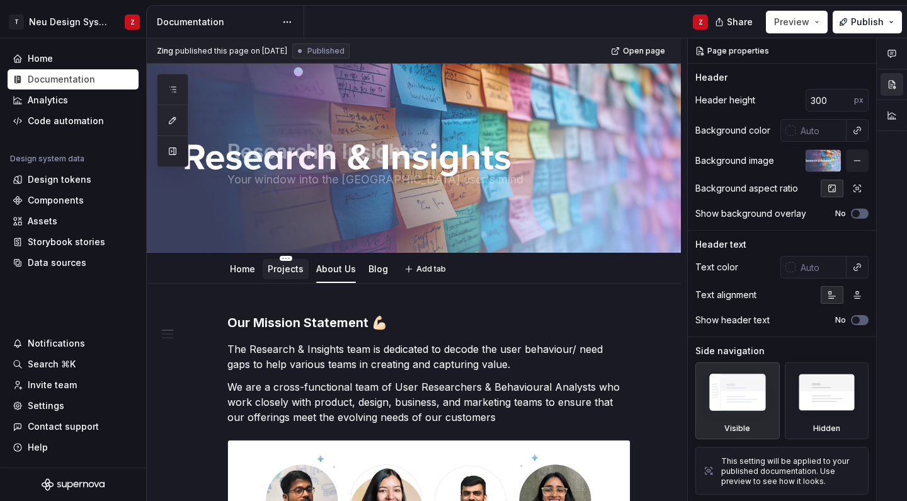
click at [292, 275] on div "Projects" at bounding box center [286, 269] width 36 height 13
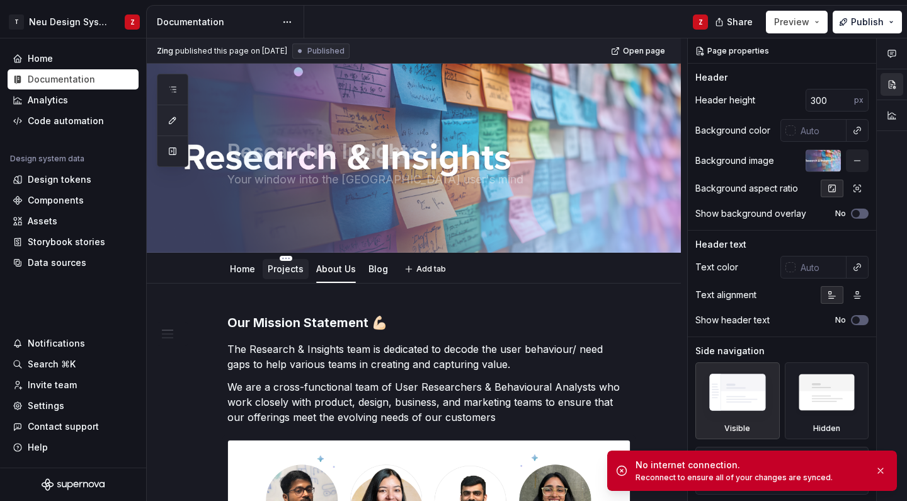
click at [282, 271] on link "Projects" at bounding box center [286, 268] width 36 height 11
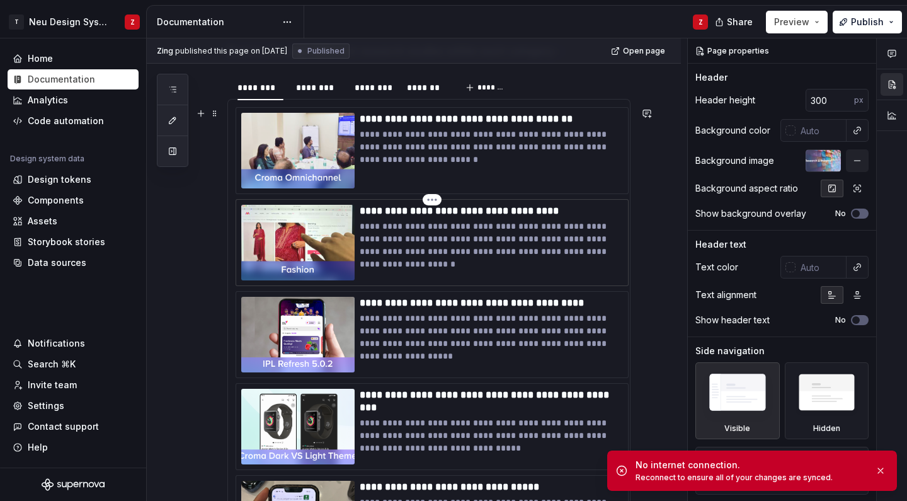
scroll to position [271, 0]
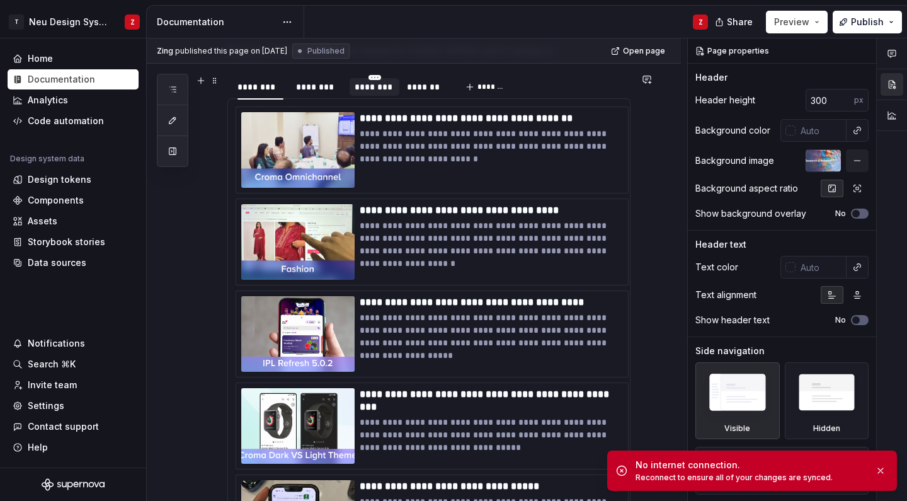
click at [381, 94] on div "********" at bounding box center [374, 87] width 50 height 18
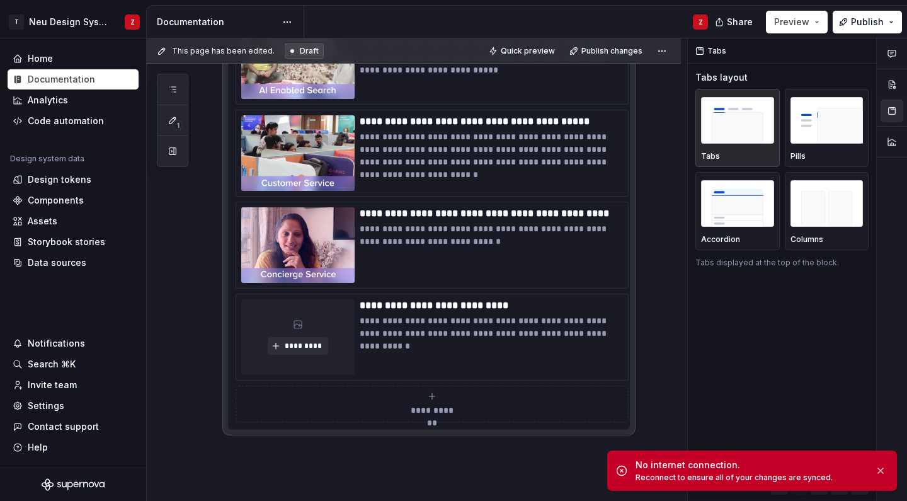
scroll to position [743, 0]
click at [293, 346] on span "*********" at bounding box center [302, 345] width 38 height 10
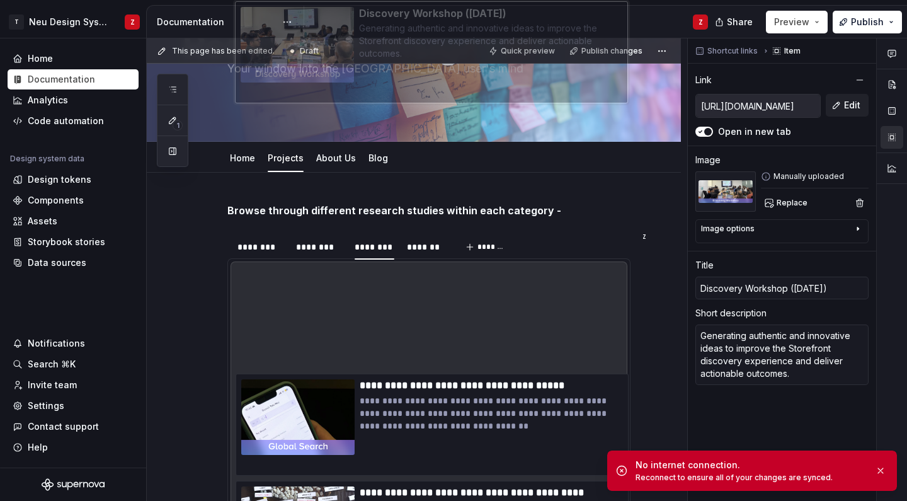
scroll to position [0, 0]
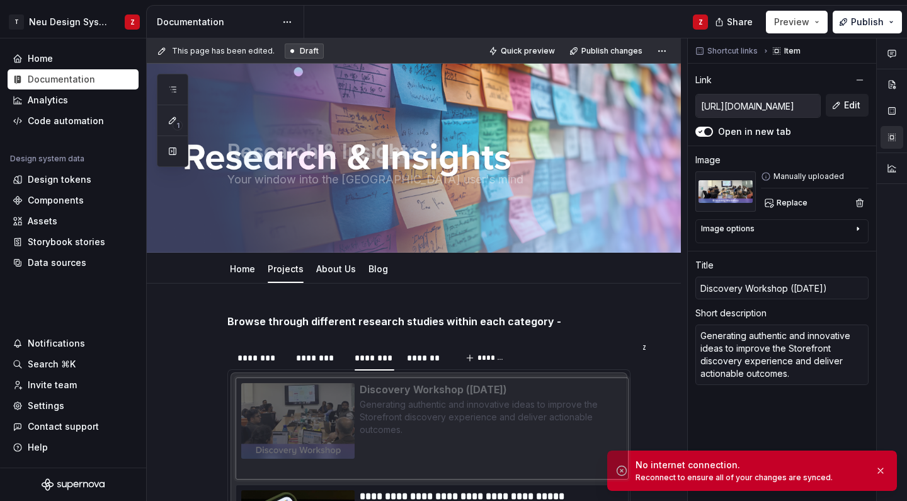
drag, startPoint x: 305, startPoint y: 338, endPoint x: 298, endPoint y: 372, distance: 34.7
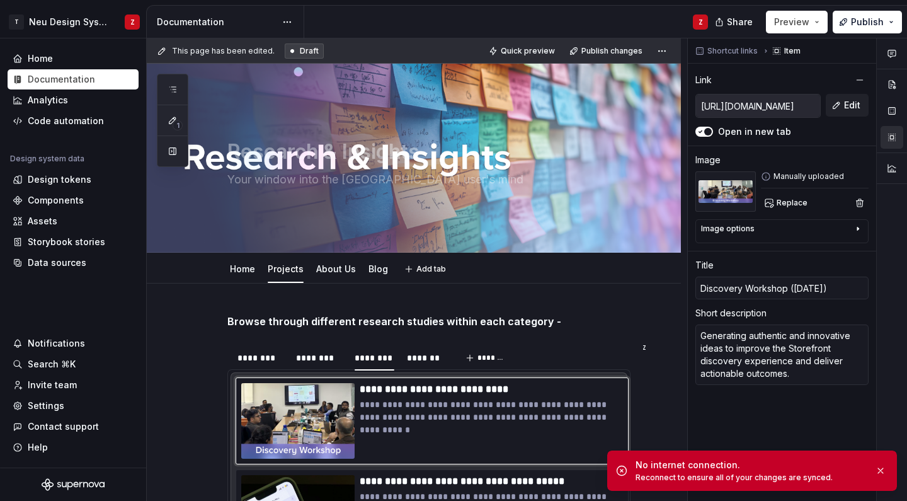
scroll to position [89, 0]
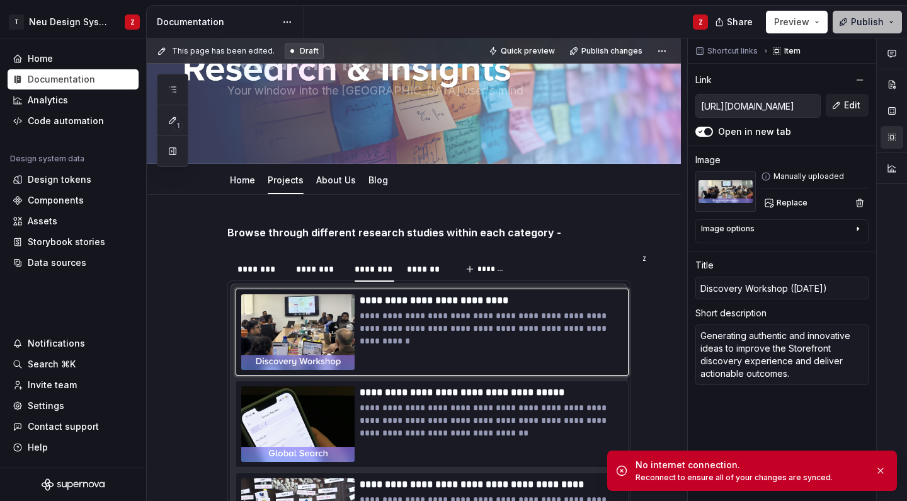
click at [874, 18] on span "Publish" at bounding box center [867, 22] width 33 height 13
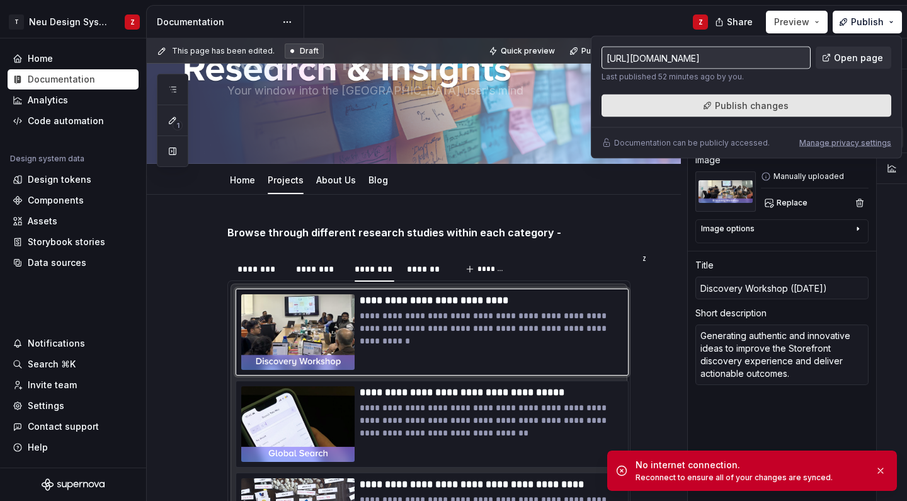
click at [764, 109] on span "Publish changes" at bounding box center [752, 105] width 74 height 13
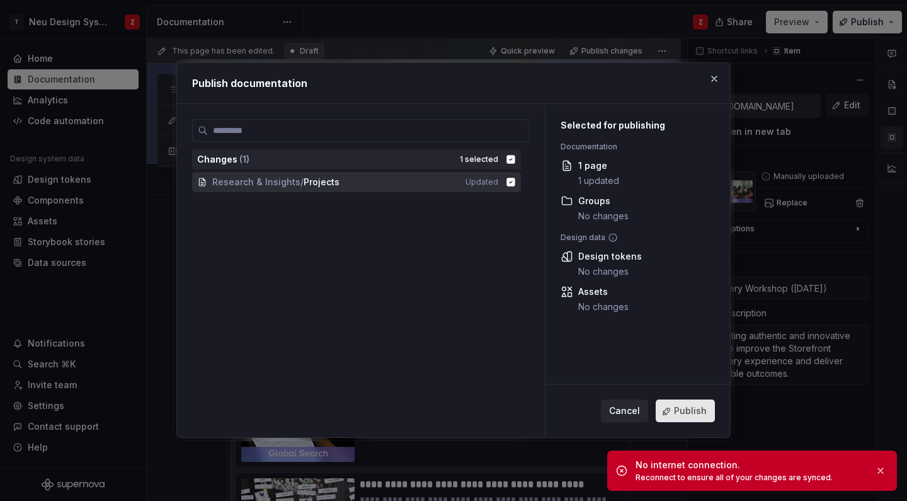
click at [703, 408] on span "Publish" at bounding box center [690, 411] width 33 height 13
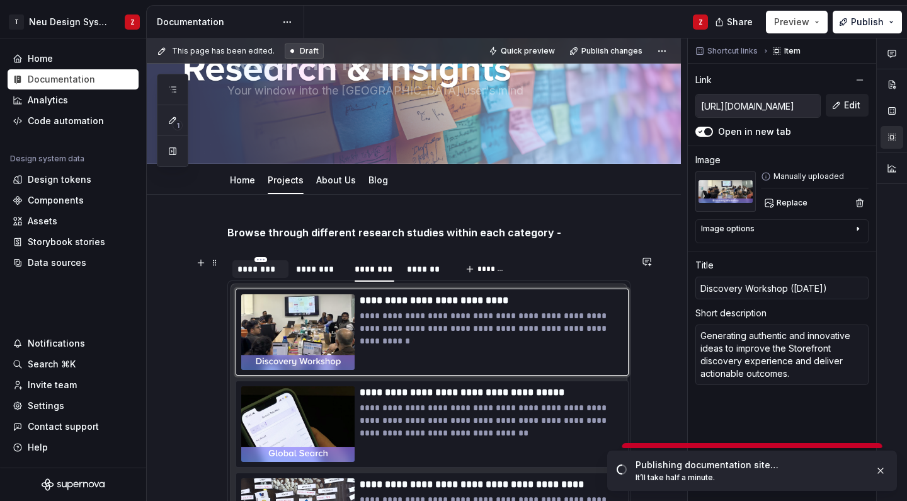
click at [256, 267] on div "********" at bounding box center [260, 269] width 46 height 13
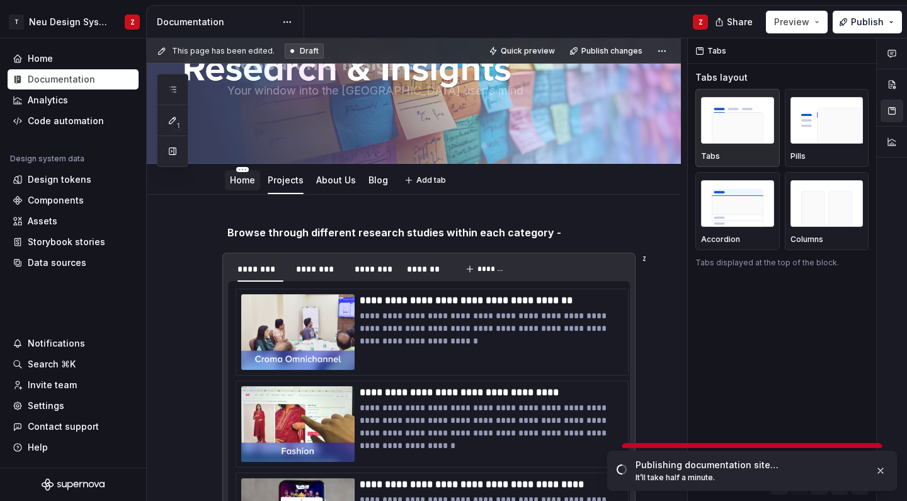
click at [244, 188] on div "Home" at bounding box center [242, 180] width 35 height 20
click at [246, 180] on link "Home" at bounding box center [242, 179] width 25 height 11
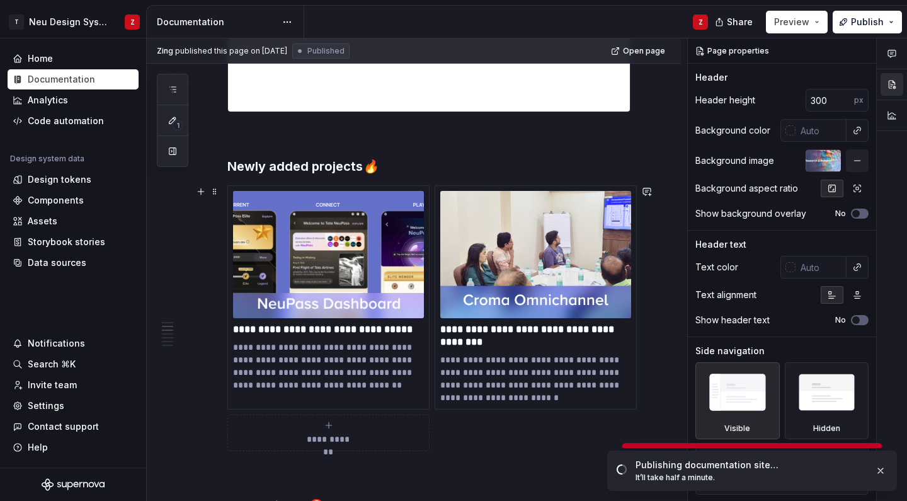
scroll to position [677, 0]
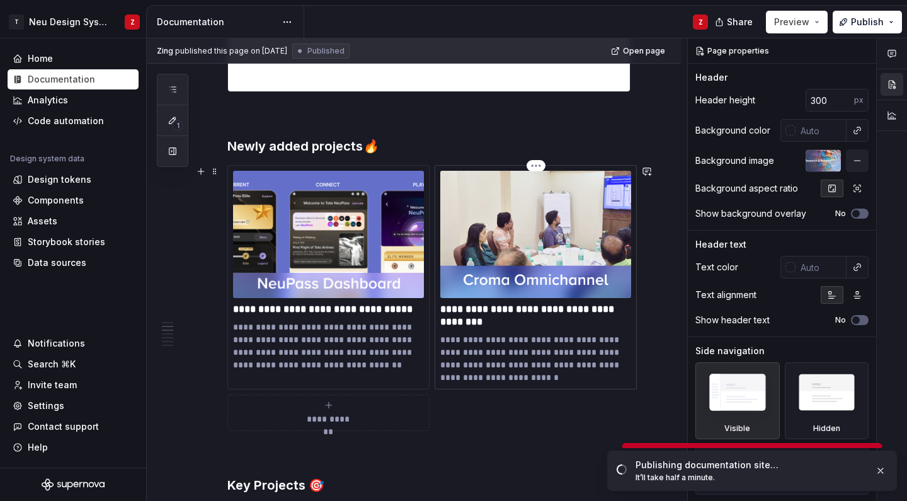
click at [480, 315] on p "**********" at bounding box center [535, 315] width 191 height 25
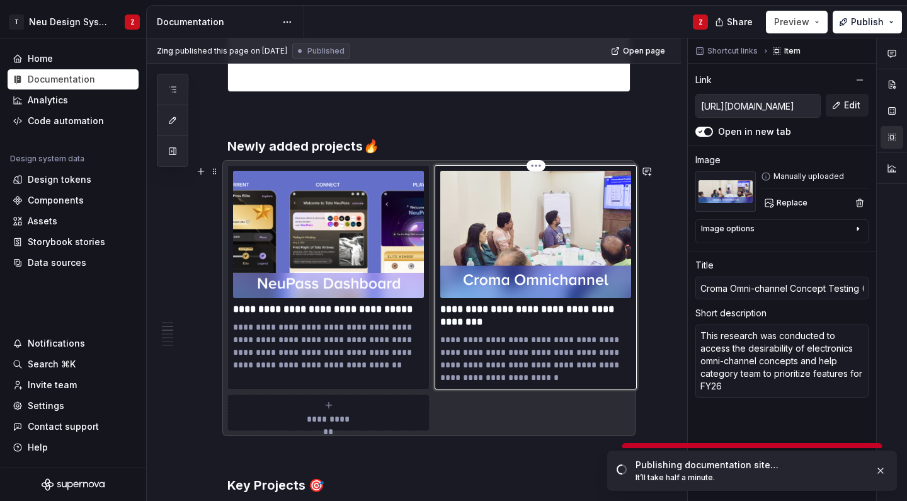
click at [457, 320] on p "**********" at bounding box center [535, 315] width 191 height 25
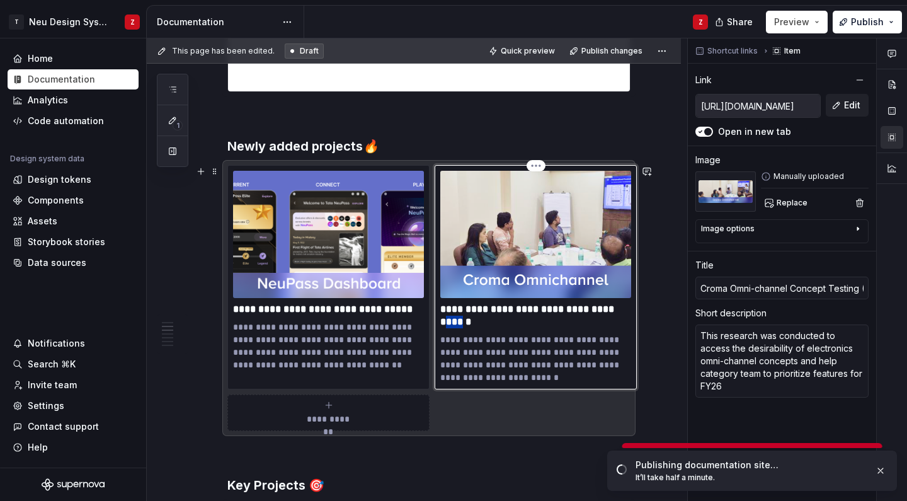
type textarea "*"
type input "Croma Omni-channel Concept Testing (A 25)"
type textarea "*"
type input "Croma Omni-channel Concept Testing (Au 25)"
type textarea "*"
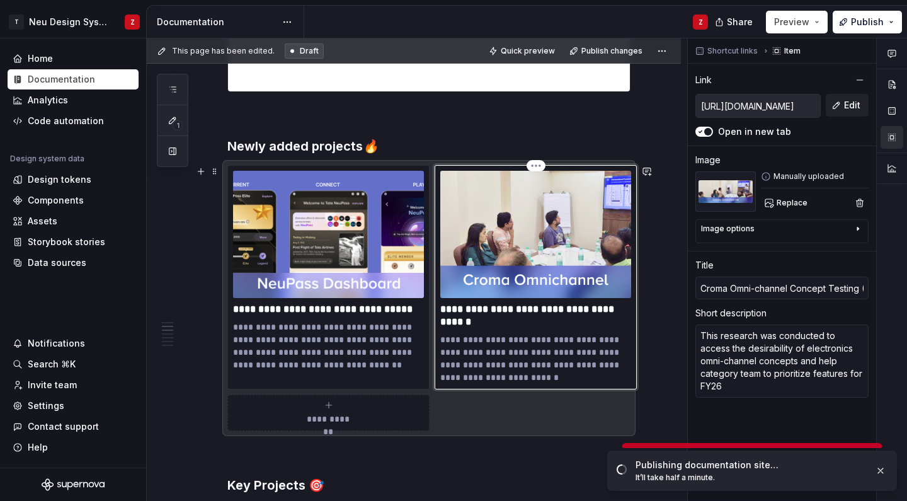
type input "Croma Omni-channel Concept Testing (Aug 25)"
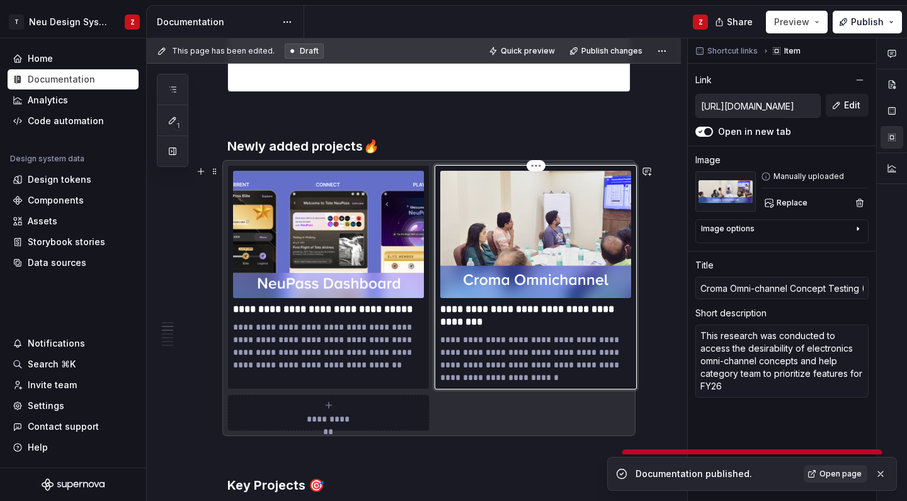
click at [616, 309] on p "**********" at bounding box center [535, 315] width 191 height 25
type textarea "*"
type input "Croma Omni-channel Concept (Aug 25)"
type textarea "*"
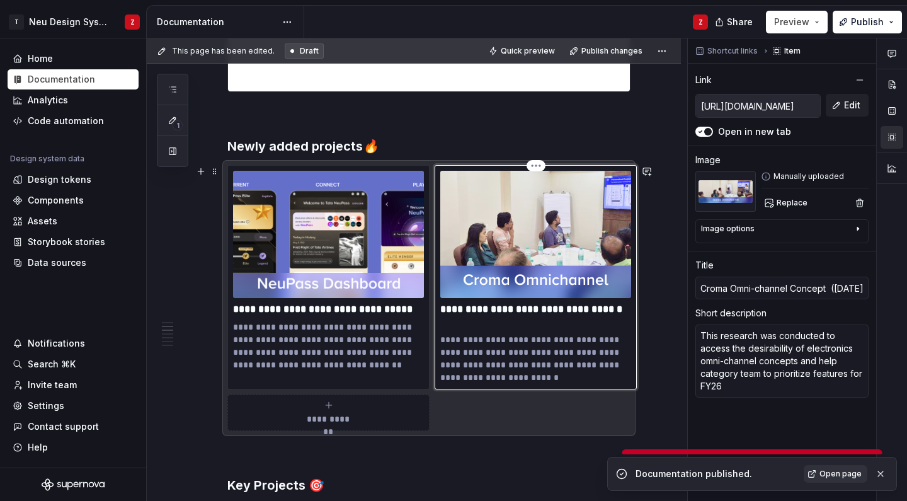
type input "Croma Omni-channel Concept (Aug 25)"
type textarea "*"
type input "Croma Omni-channel Concep (Aug 25)"
type textarea "*"
type input "Croma Omni-channel Conce (Aug 25)"
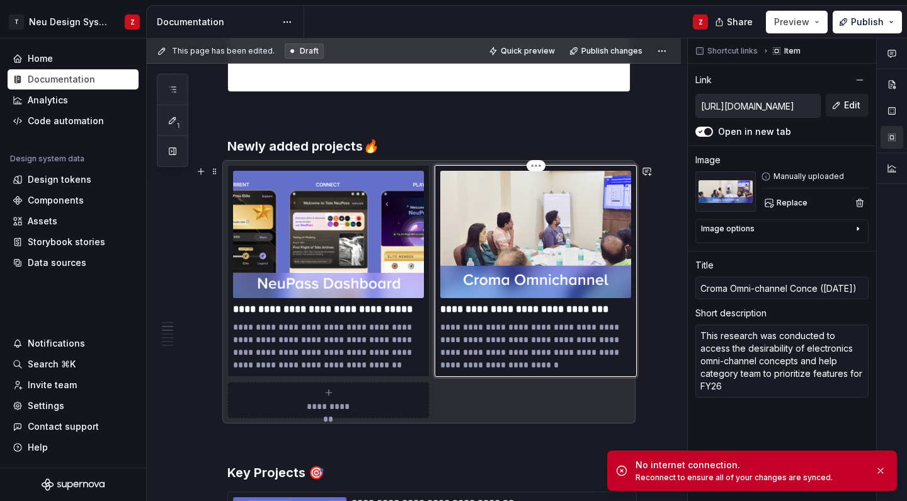
type textarea "*"
type input "Croma Omni-channel Conc (Aug 25)"
type textarea "*"
type input "Croma Omni-channel Con (Aug 25)"
type textarea "*"
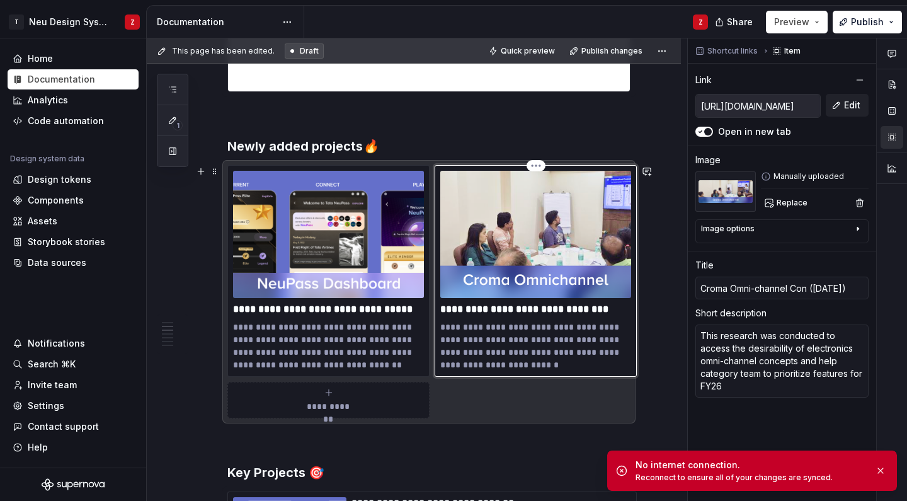
type input "Croma Omni-channel Co (Aug 25)"
type textarea "*"
type input "Croma Omni-channel C (Aug 25)"
type textarea "*"
type input "Croma Omni-channel (Aug 25)"
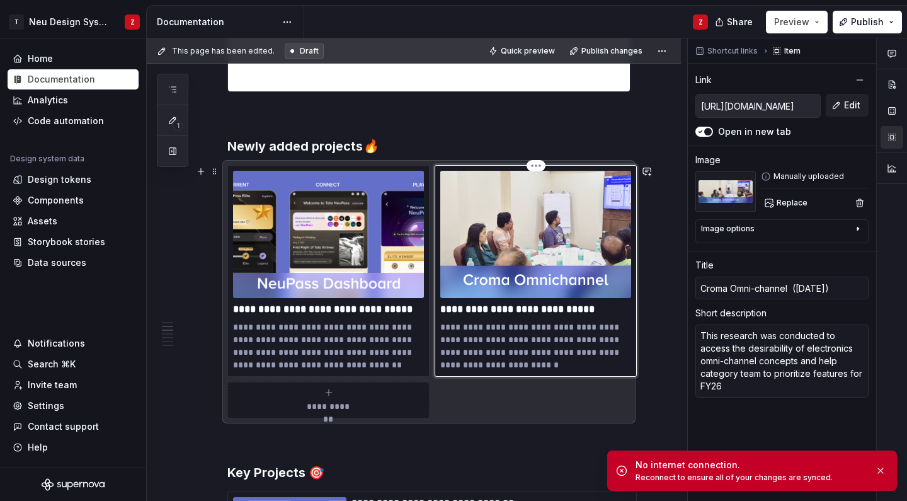
type textarea "*"
type input "Croma Omni-channel (Aug 25)"
type textarea "*"
type input "Croma Omni-channe (Aug 25)"
type textarea "*"
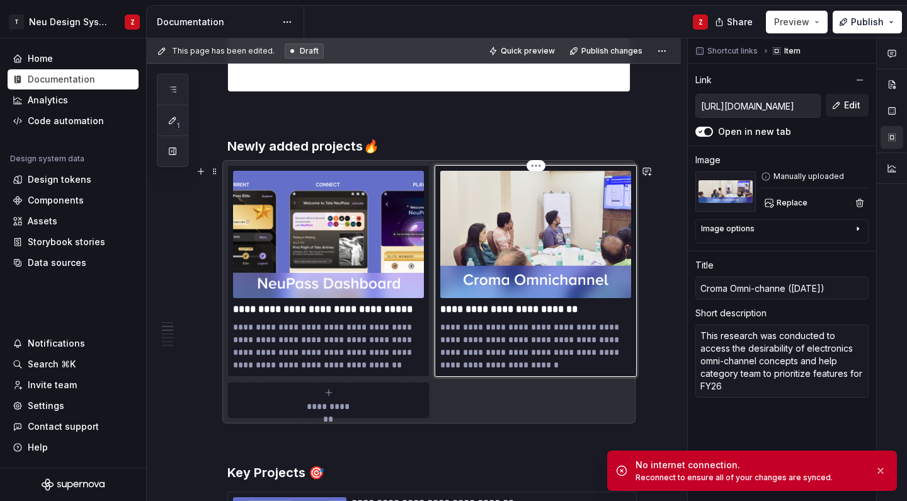
type input "Croma Omni-chann (Aug 25)"
type textarea "*"
type input "Croma Omni-chan (Aug 25)"
type textarea "*"
type input "Croma Omni-cha (Aug 25)"
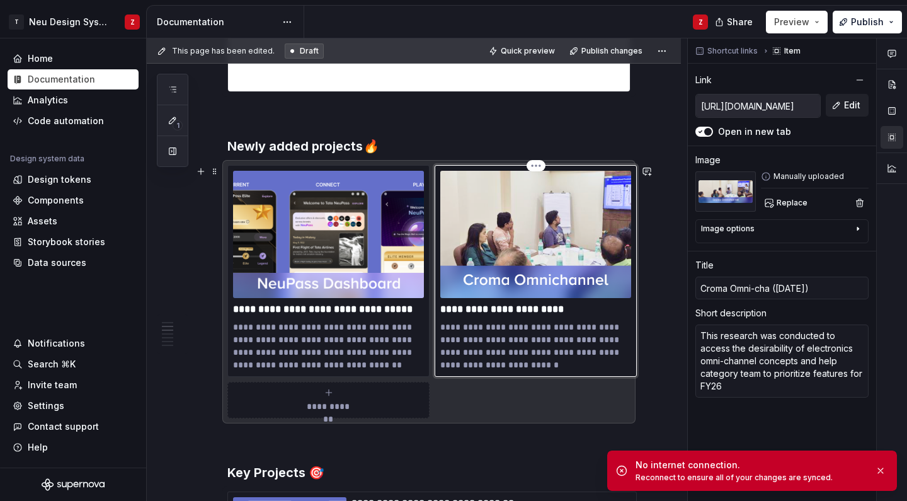
type textarea "*"
type input "Croma Omni-ch (Aug 25)"
type textarea "*"
type input "Croma Omni-c (Aug 25)"
type textarea "*"
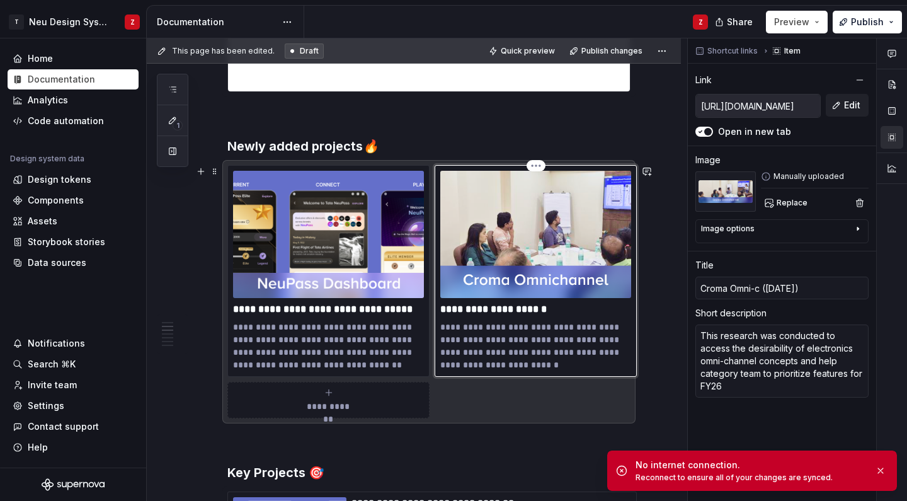
type input "Croma Omni- (Aug 25)"
type textarea "*"
type input "Croma Omni (Aug 25)"
type textarea "*"
type input "Croma Omn (Aug 25)"
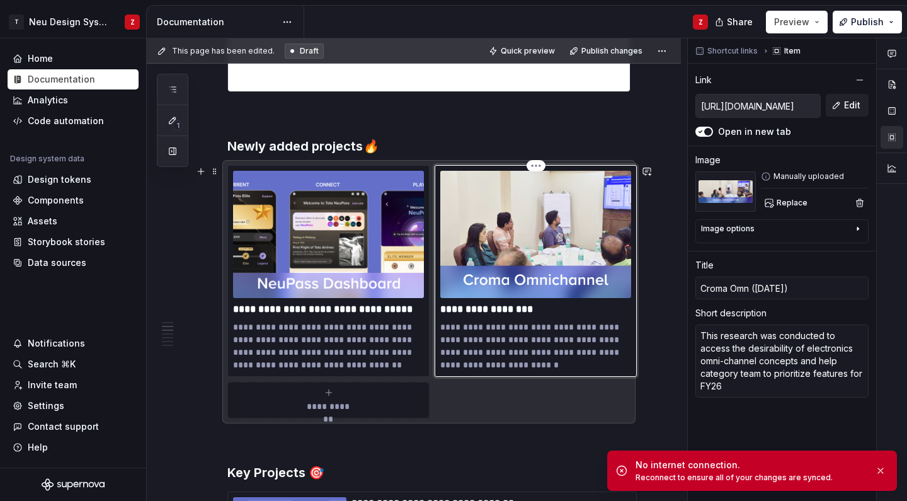
type textarea "*"
type input "Croma Om (Aug 25)"
type textarea "*"
type input "Croma O (Aug 25)"
type textarea "*"
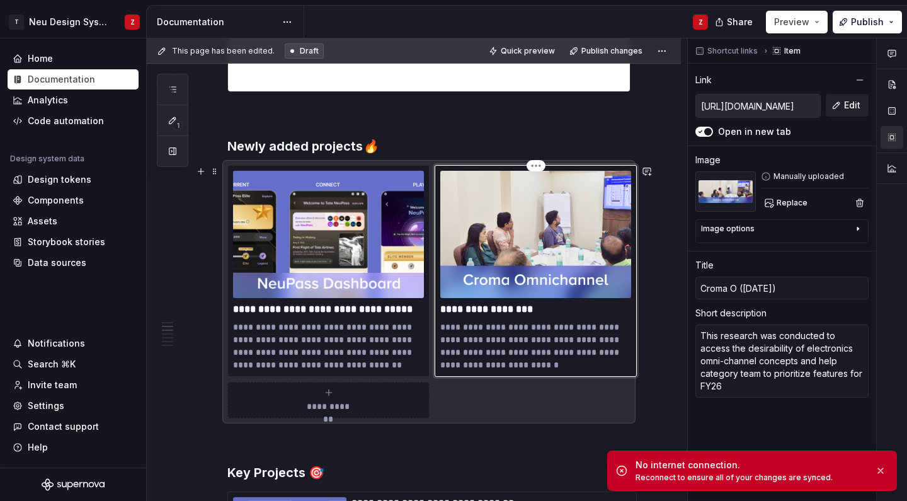
type input "Croma (Aug 25)"
type textarea "*"
type input "Croma (Aug 25)"
type textarea "*"
type input "Crom (Aug 25)"
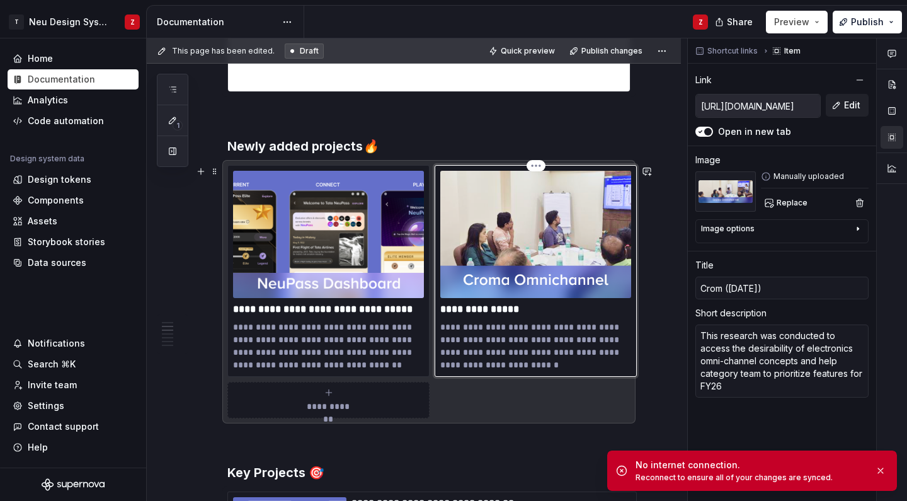
type textarea "*"
type input "Cro (Aug 25)"
type textarea "*"
type input "Cr (Aug 25)"
type textarea "*"
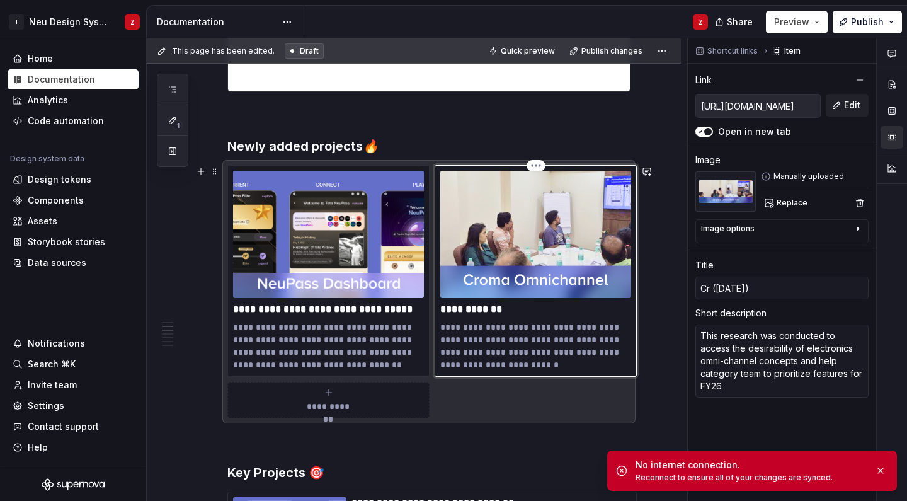
type input "C (Aug 25)"
type textarea "*"
type input "(Aug 25)"
type textarea "*"
type input "D (Aug 25)"
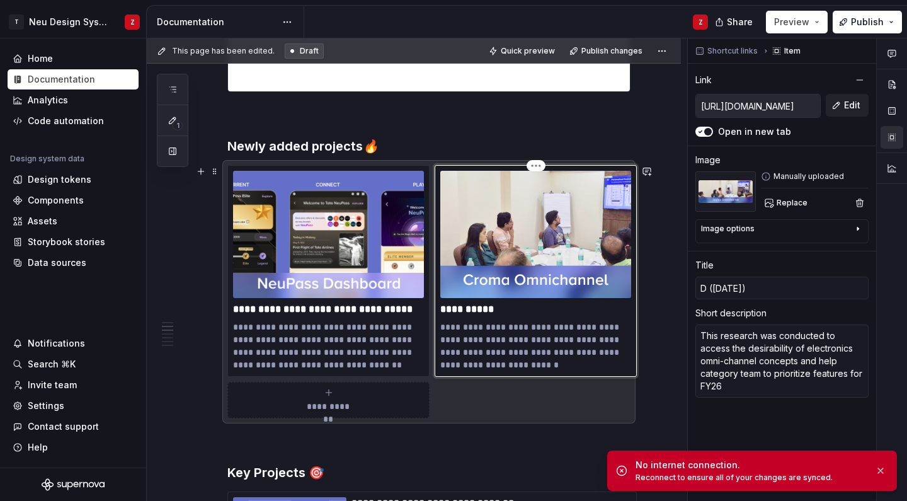
type textarea "*"
type input "Di (Aug 25)"
type textarea "*"
type input "Dis (Aug 25)"
type textarea "*"
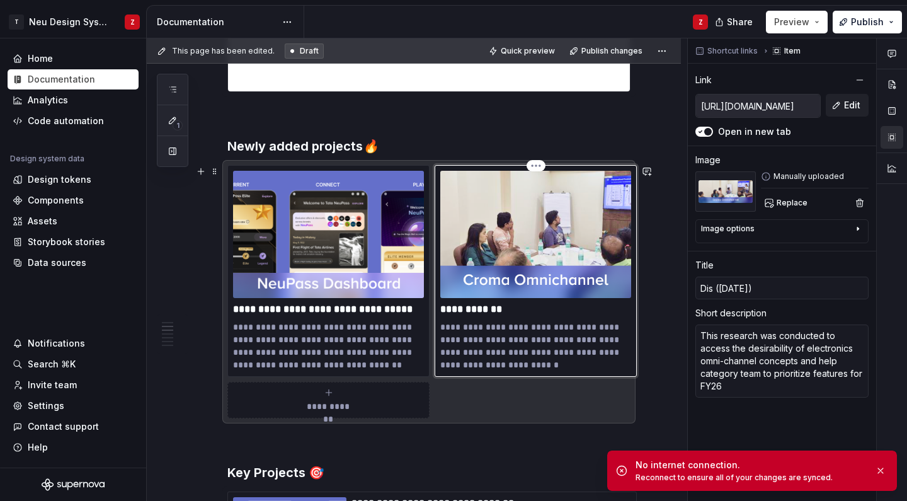
type input "Disc (Aug 25)"
type textarea "*"
type input "Disco (Aug 25)"
type textarea "*"
type input "Discov (Aug 25)"
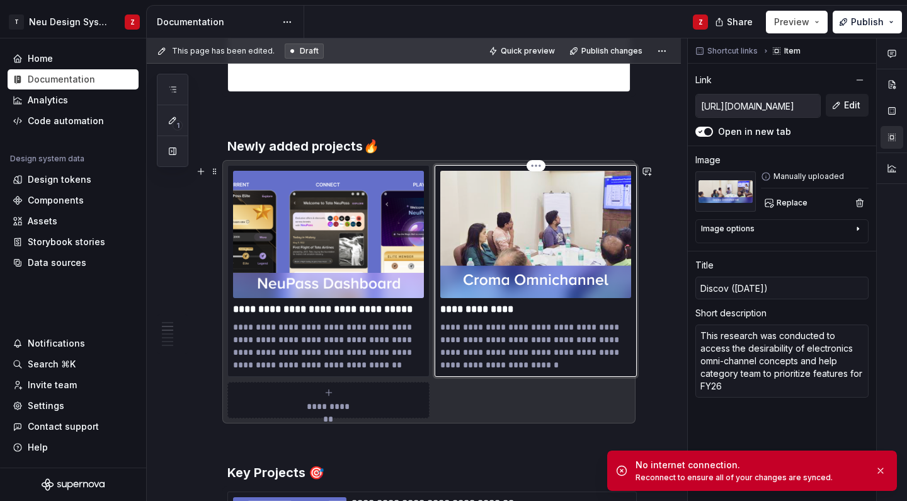
type textarea "*"
type input "Discove (Aug 25)"
type textarea "*"
type input "Discover (Aug 25)"
type textarea "*"
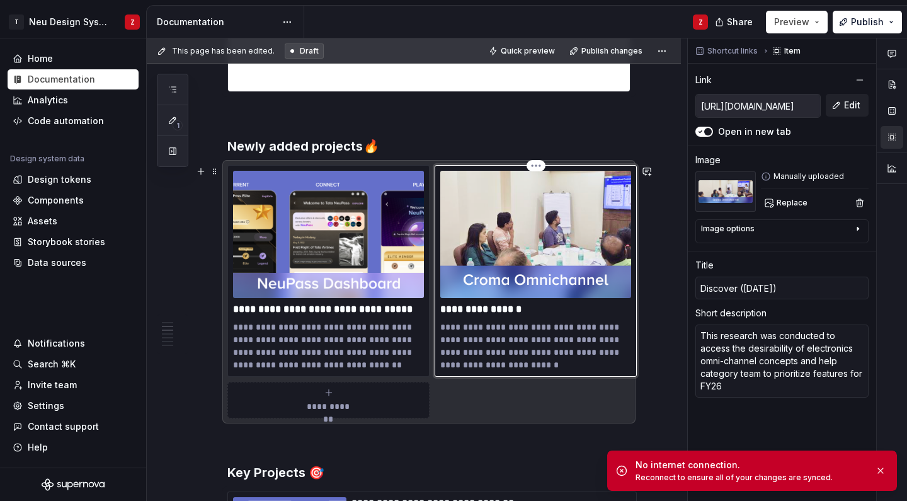
type input "Discovery (Aug 25)"
type textarea "*"
type input "Discovery (Aug 25)"
type textarea "*"
type input "Discovery W (Aug 25)"
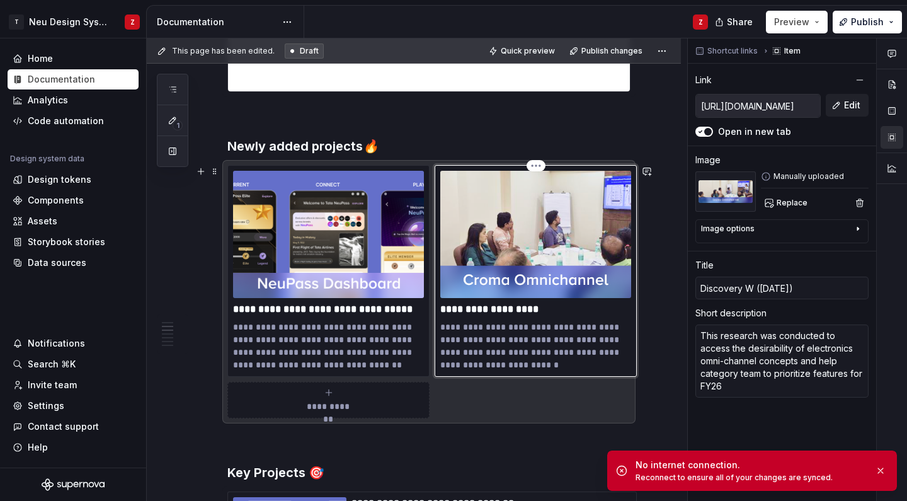
type textarea "*"
type input "Discovery Wo (Aug 25)"
type textarea "*"
type input "Discovery Wor (Aug 25)"
type textarea "*"
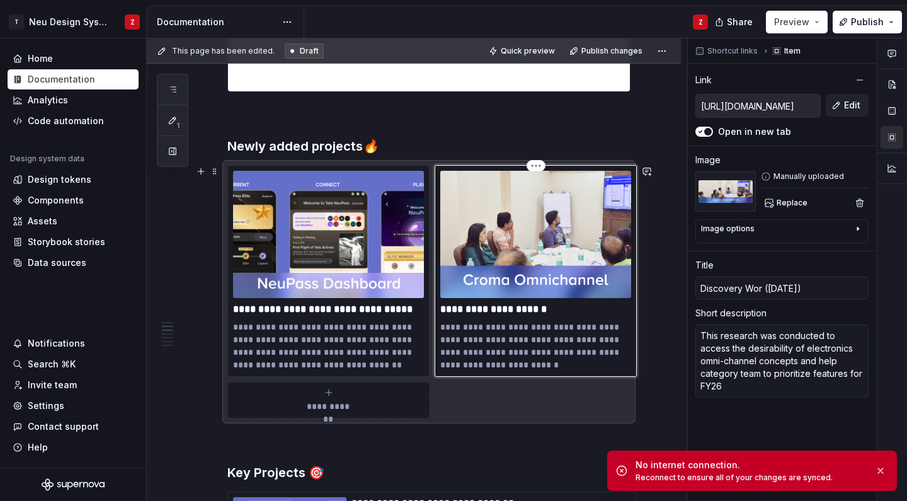
type input "Discovery Work (Aug 25)"
type textarea "*"
type input "Discovery Works (Aug 25)"
type textarea "*"
type input "Discovery Worksh (Aug 25)"
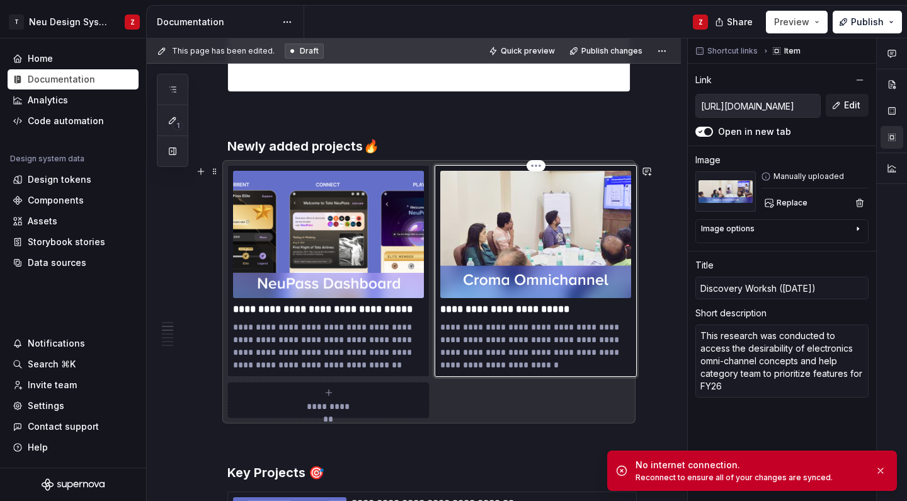
type textarea "*"
type input "Discovery Worksho (Aug 25)"
type textarea "*"
type input "Discovery Workshop (Aug 25)"
click at [581, 335] on p "**********" at bounding box center [535, 345] width 191 height 50
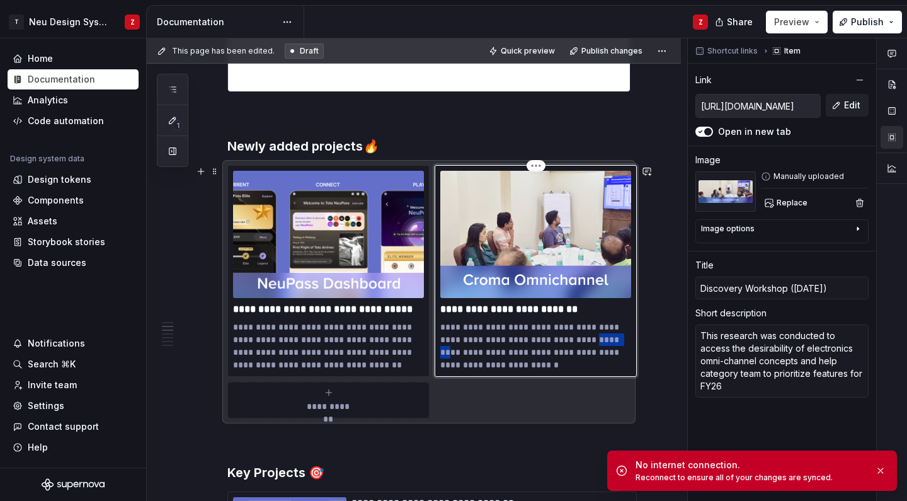
click at [581, 335] on p "**********" at bounding box center [535, 345] width 191 height 50
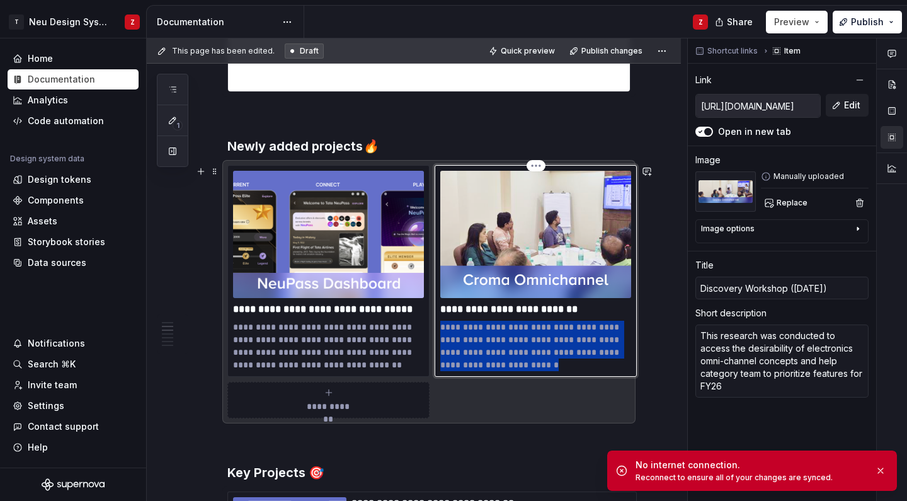
click at [581, 335] on p "**********" at bounding box center [535, 345] width 191 height 50
type textarea "*"
type textarea "Generating authentic and innovative ideas to improve the Storefront discovery e…"
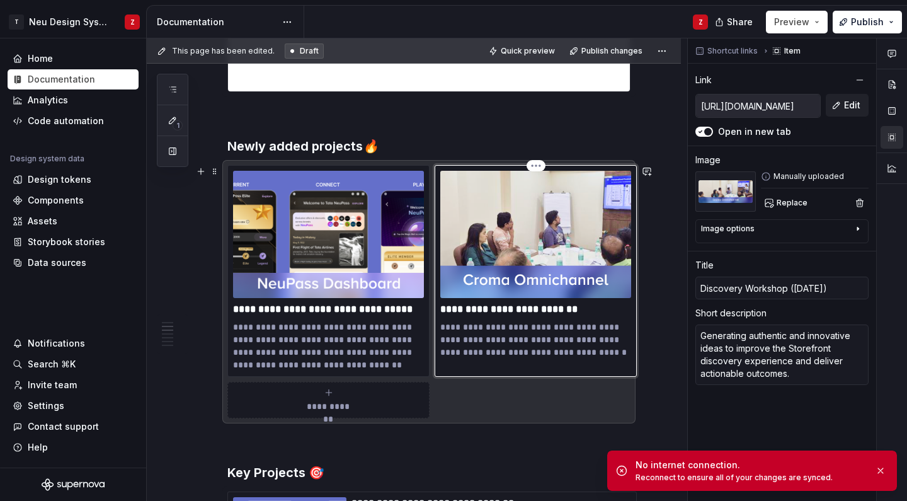
click at [553, 242] on img at bounding box center [535, 234] width 191 height 127
click at [776, 203] on button "Replace" at bounding box center [787, 203] width 52 height 18
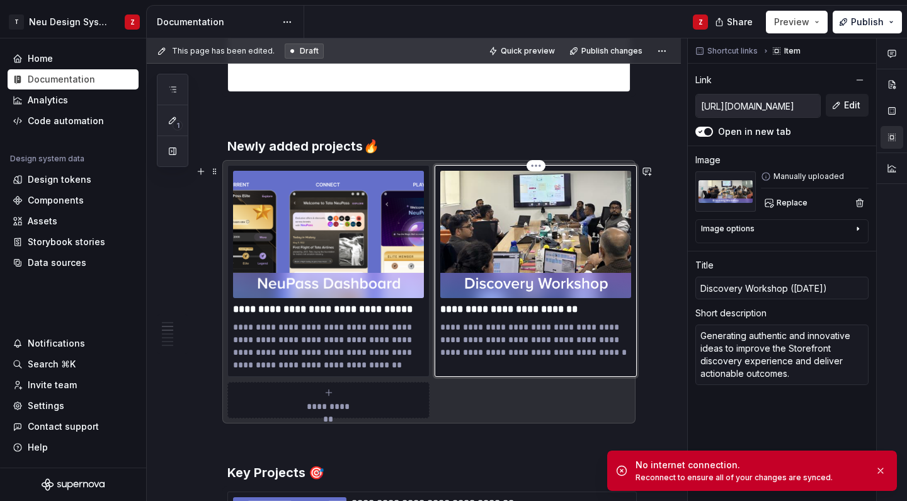
click at [570, 335] on p "**********" at bounding box center [535, 339] width 191 height 38
click at [764, 103] on input "[URL][DOMAIN_NAME]" at bounding box center [758, 105] width 124 height 23
click at [839, 99] on button "Edit" at bounding box center [846, 105] width 43 height 23
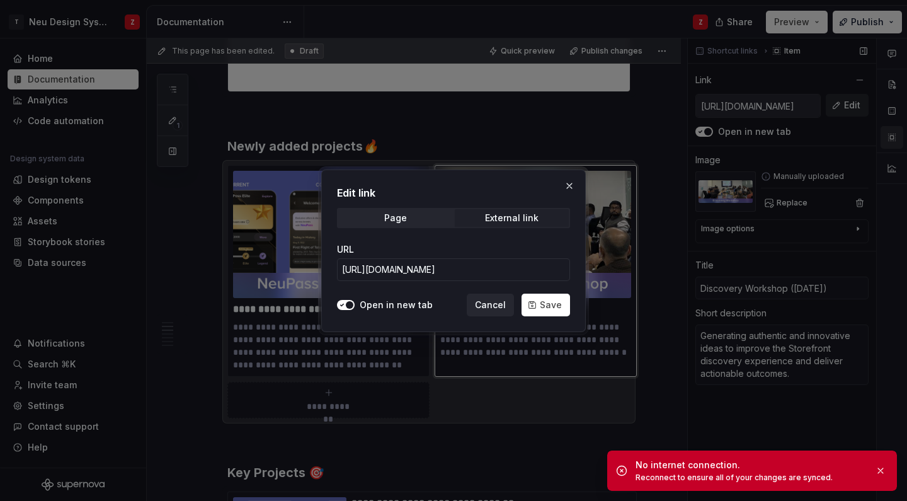
type textarea "*"
click at [501, 273] on input "[URL][DOMAIN_NAME]" at bounding box center [453, 269] width 233 height 23
paste input "www.figma.com/deck/I4Lr2Ik4xBciT3x1aloP85/Decoding-Discovery-%7C-WS-Synthesis?n…"
click at [450, 276] on input "https://www.figma.com/deck/I4Lr2Ik4xBciT3x1aloP85/Decoding-Discovery-%7C-WS-Syn…" at bounding box center [453, 269] width 233 height 23
click at [436, 272] on input "https://www.figma.com/deck/I4Lr2Ik4xBciT3x1aloP85/Decoding-Discovery-%7C-WS-Syn…" at bounding box center [453, 269] width 233 height 23
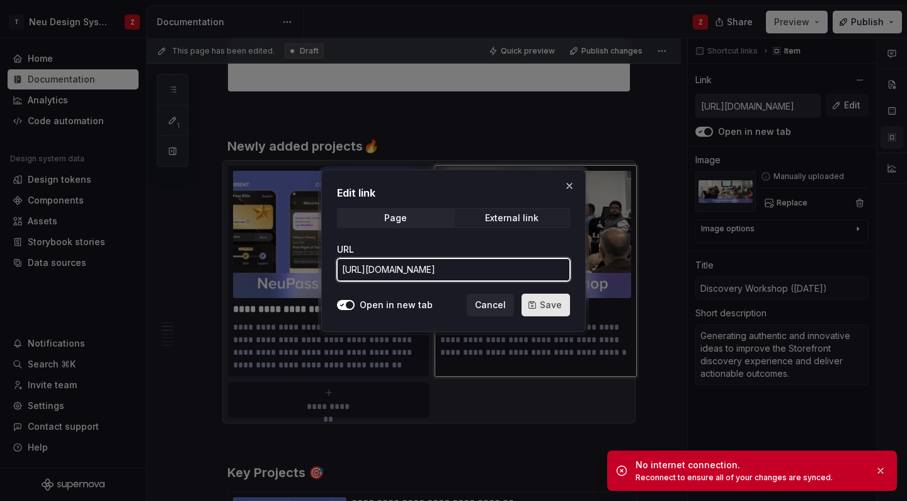
type input "https://www.figma.com/deck/I4Lr2Ik4xBciT3x1aloP85/Decoding-Discovery-%7C-WS-Syn…"
click at [538, 305] on button "Save" at bounding box center [545, 304] width 48 height 23
type textarea "*"
type input "https://www.figma.com/deck/I4Lr2Ik4xBciT3x1aloP85/Decoding-Discovery-%7C-WS-Syn…"
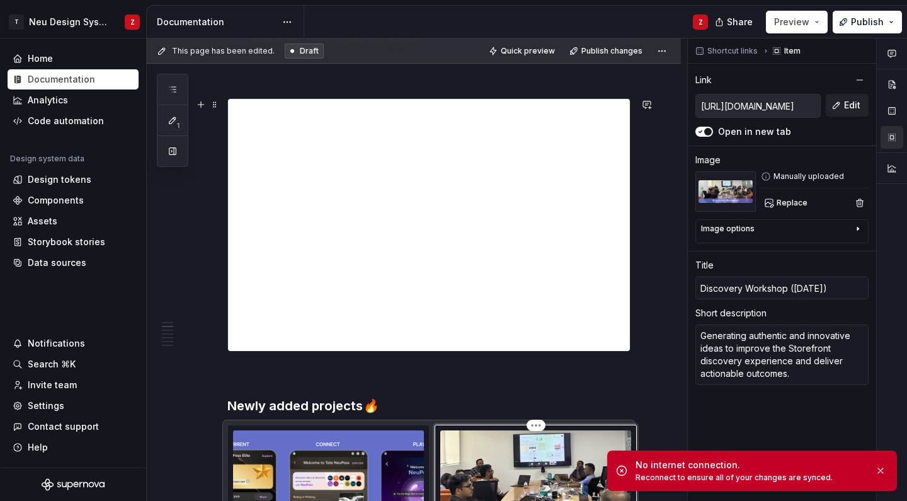
scroll to position [293, 0]
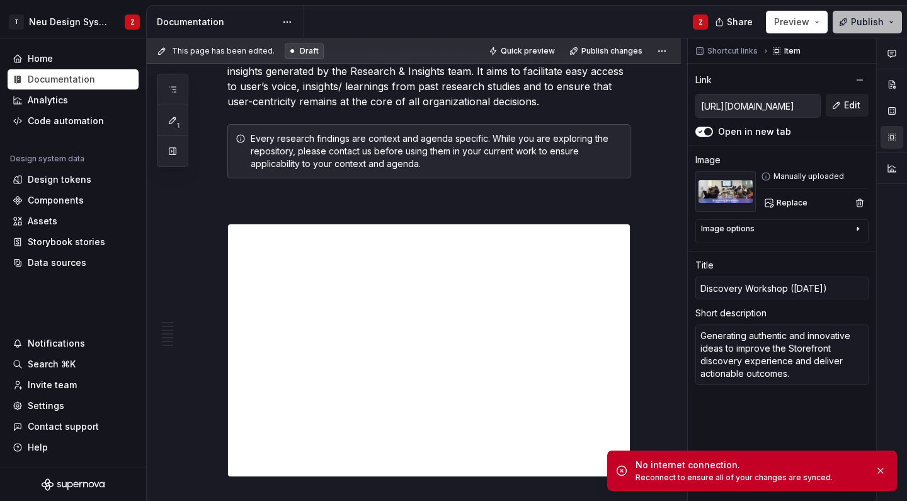
click at [857, 18] on span "Publish" at bounding box center [867, 22] width 33 height 13
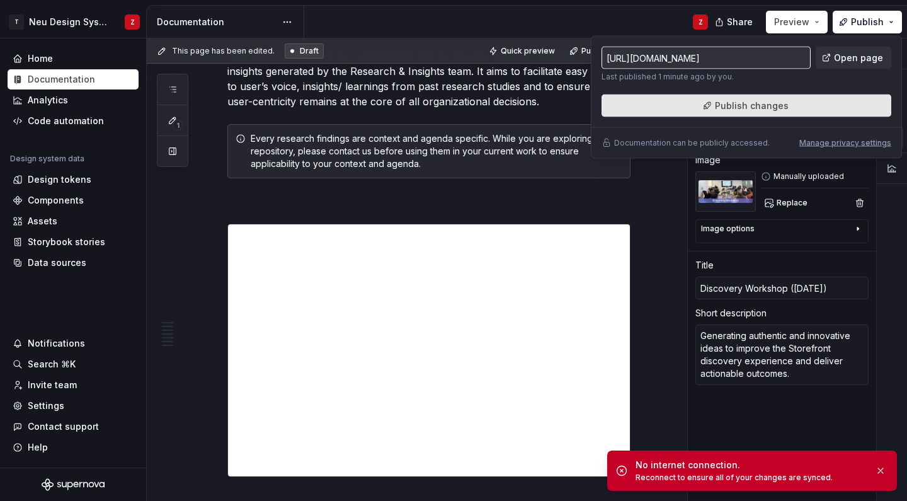
click at [740, 110] on span "Publish changes" at bounding box center [752, 105] width 74 height 13
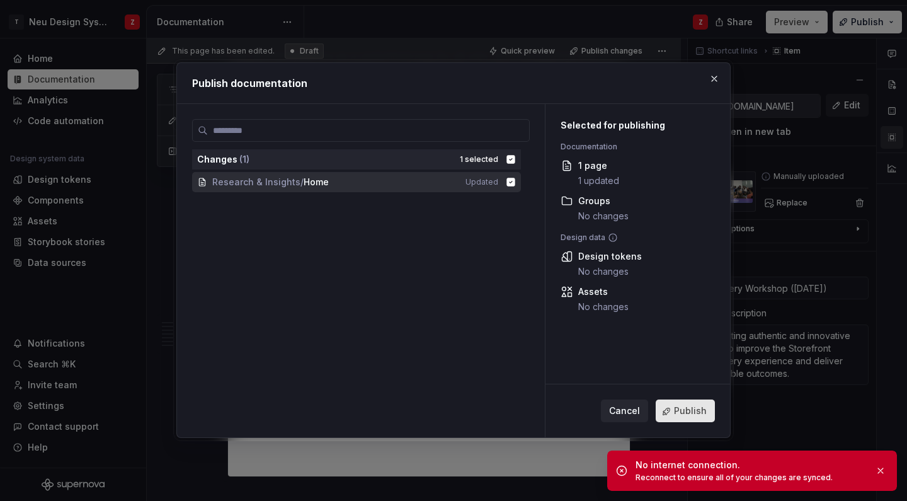
click at [682, 404] on button "Publish" at bounding box center [684, 411] width 59 height 23
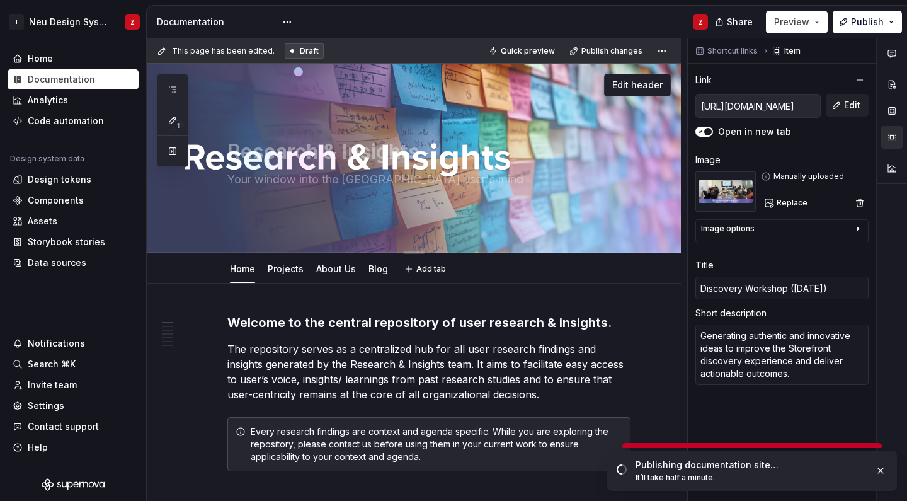
scroll to position [0, 0]
click at [295, 268] on link "Projects" at bounding box center [286, 268] width 36 height 11
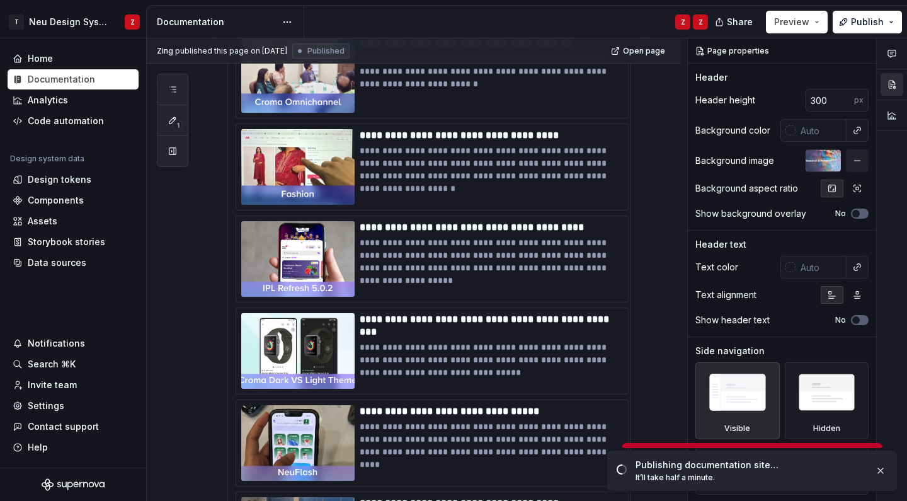
scroll to position [349, 0]
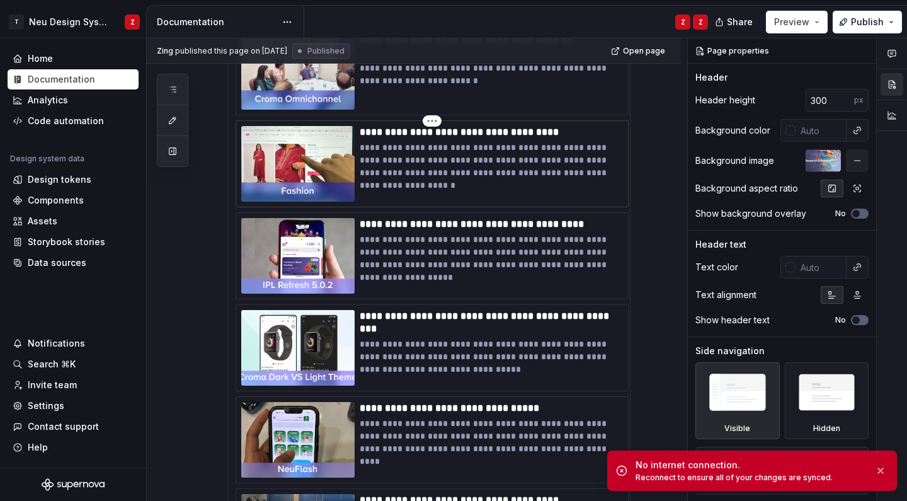
type textarea "*"
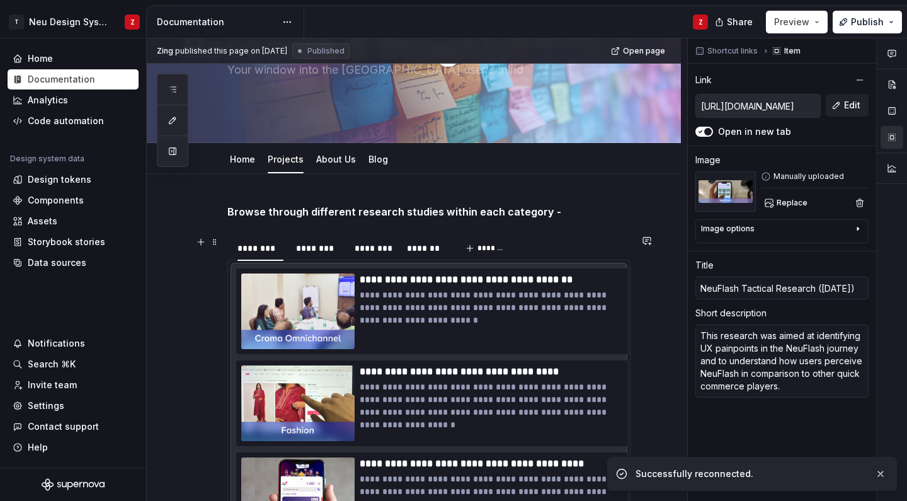
scroll to position [117, 0]
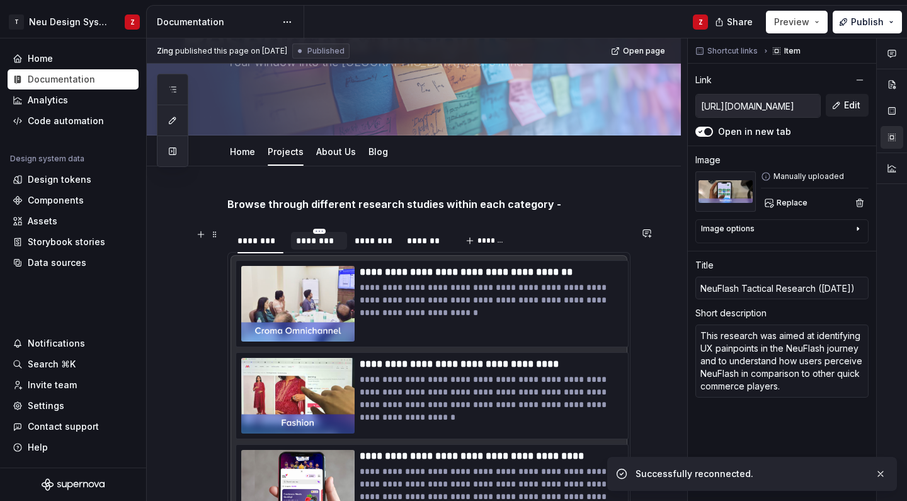
click at [327, 246] on div "********" at bounding box center [319, 240] width 46 height 13
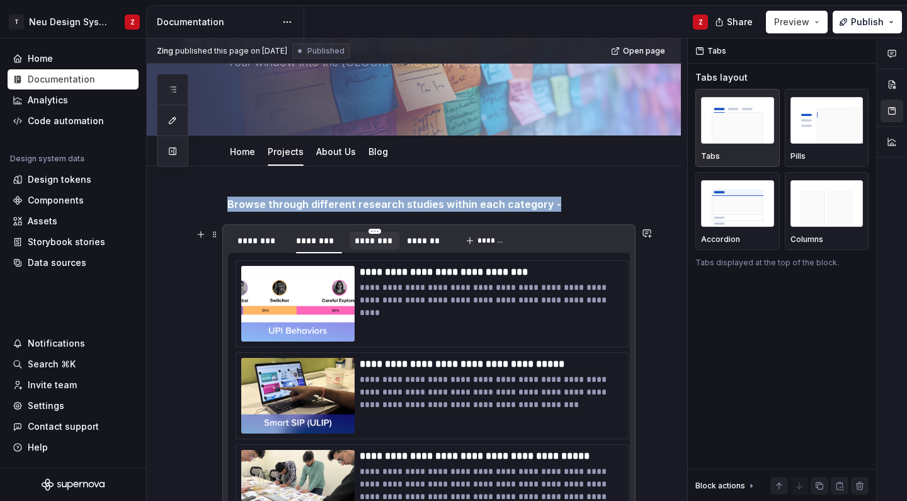
click at [370, 241] on div "********" at bounding box center [374, 240] width 40 height 13
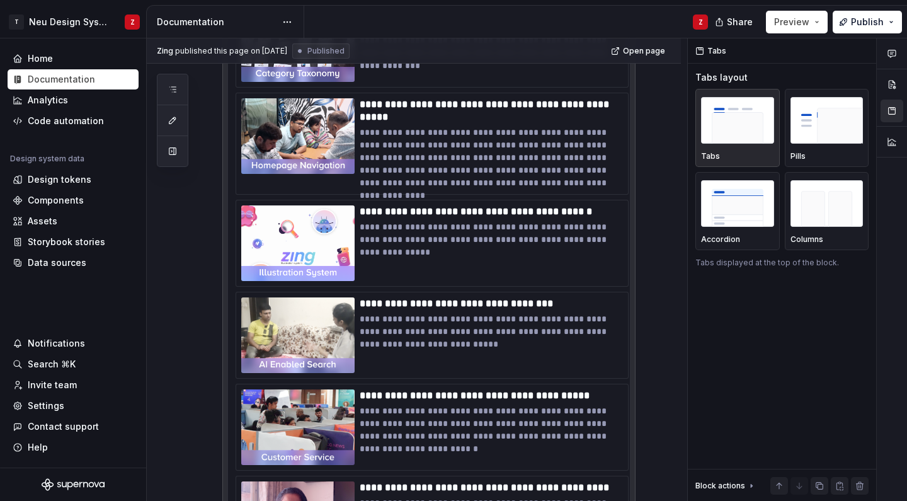
scroll to position [664, 0]
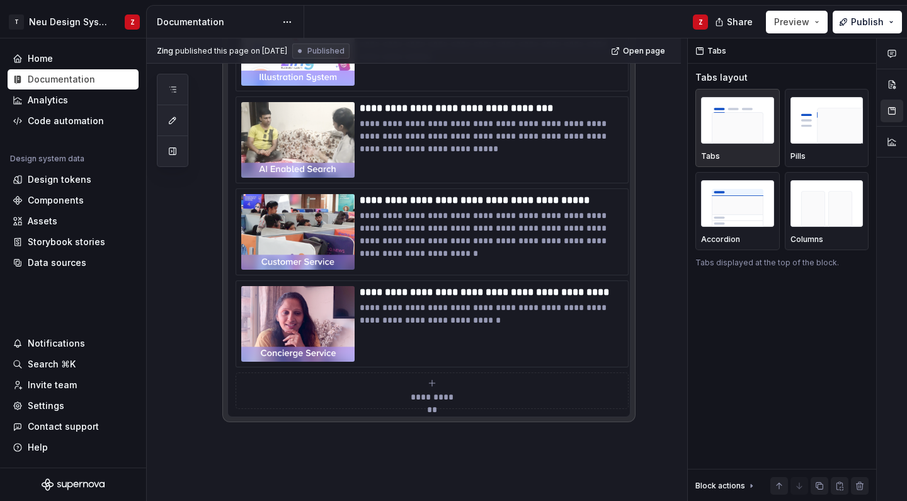
click at [431, 386] on icon "submit" at bounding box center [432, 383] width 10 height 10
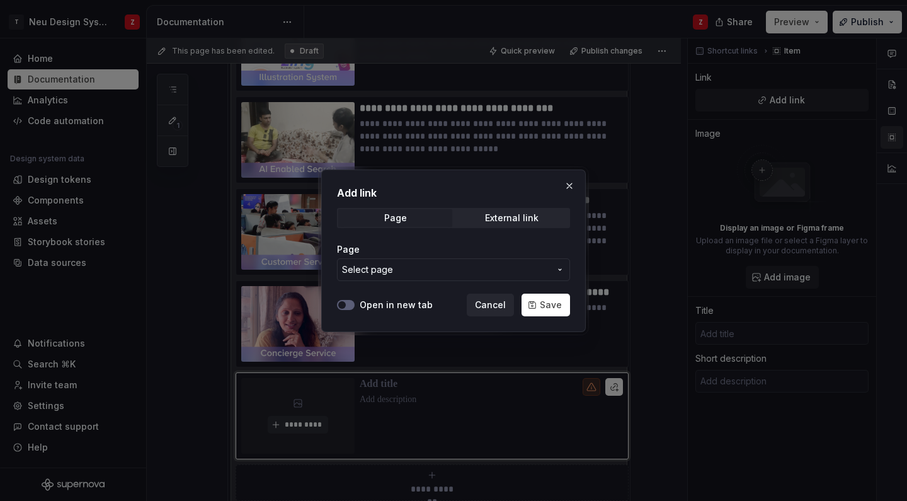
type textarea "*"
click at [488, 219] on div "External link" at bounding box center [512, 218] width 54 height 10
click at [366, 269] on input "URL" at bounding box center [453, 269] width 233 height 23
click at [348, 303] on button "Open in new tab" at bounding box center [346, 305] width 18 height 10
click at [491, 269] on input "URL" at bounding box center [453, 269] width 233 height 23
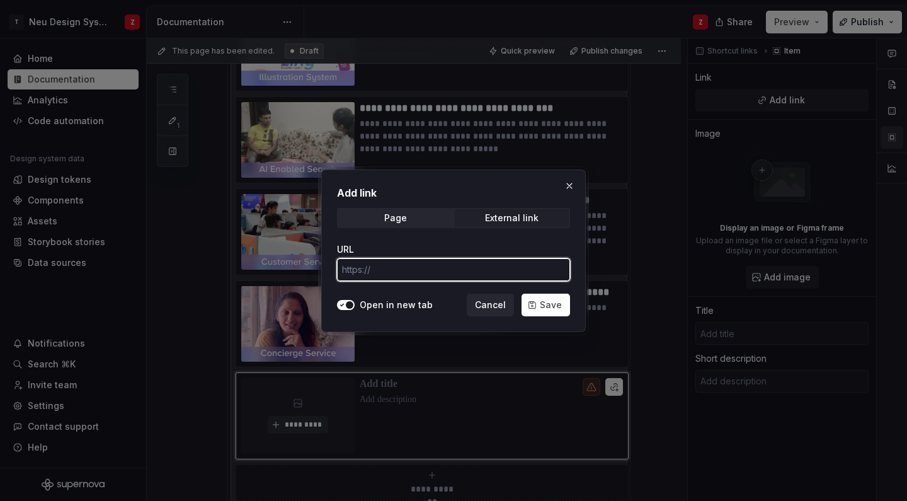
paste input "https://www.figma.com/deck/I4Lr2Ik4xBciT3x1aloP85/Decoding-Discovery-%7C-WS-Syn…"
type input "https://www.figma.com/deck/I4Lr2Ik4xBciT3x1aloP85/Decoding-Discovery-%7C-WS-Syn…"
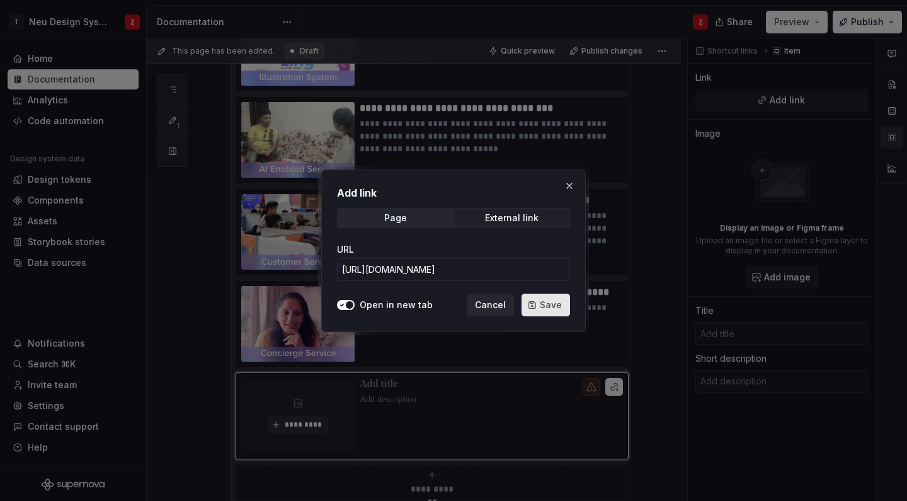
click at [545, 303] on span "Save" at bounding box center [551, 304] width 22 height 13
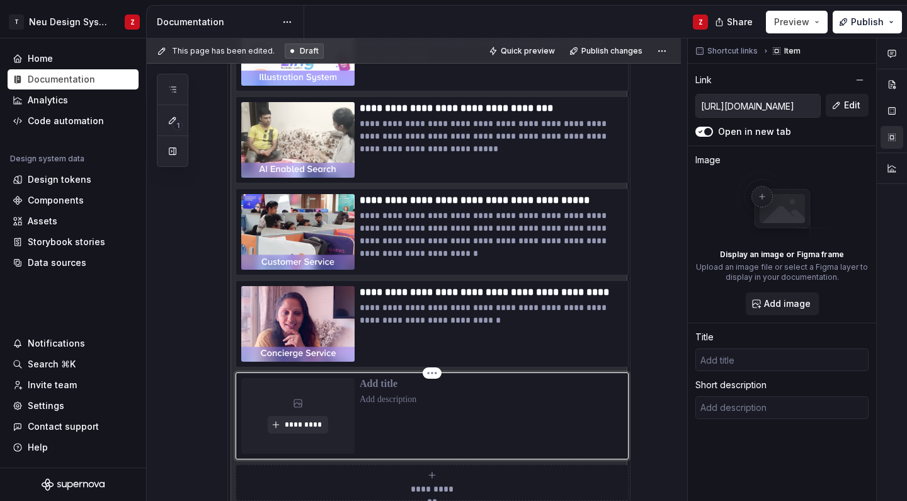
click at [397, 383] on p at bounding box center [491, 384] width 263 height 13
type textarea "*"
type input "D"
type textarea "*"
type input "De"
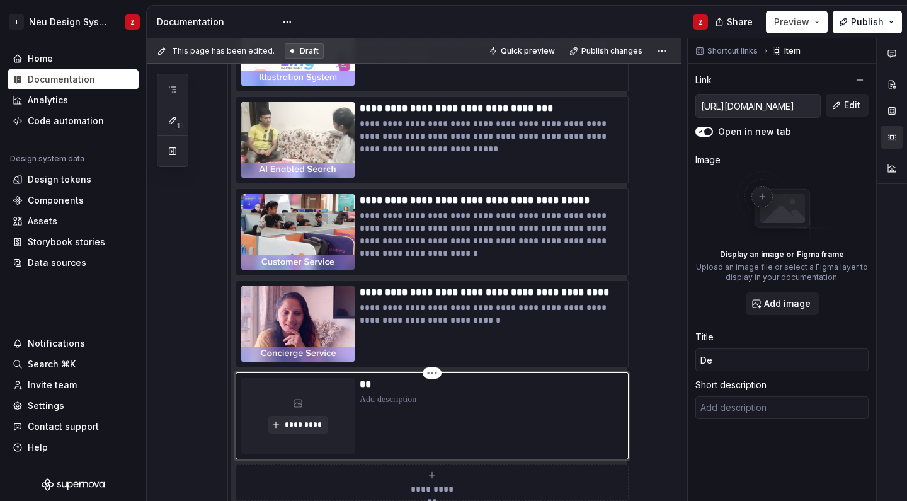
type textarea "*"
type input "Dec"
type textarea "*"
type input "Deco"
type textarea "*"
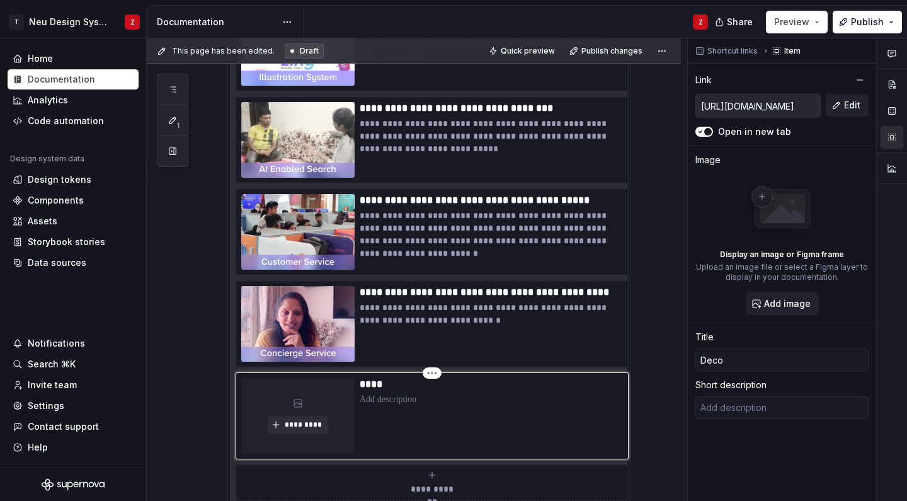
type input "Decos"
type textarea "*"
type input "Decosi"
type textarea "*"
type input "Decos"
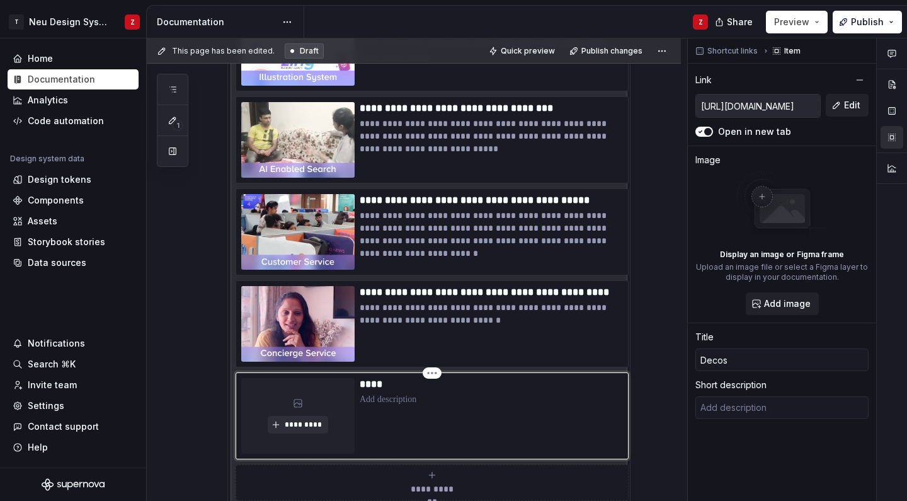
type textarea "*"
type input "Deco"
type textarea "*"
type input "Dec"
type textarea "*"
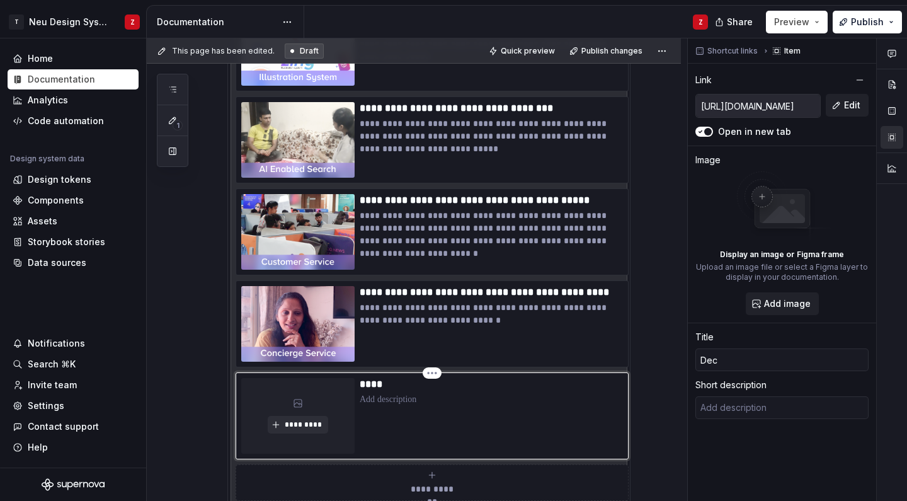
type input "De"
type textarea "*"
type input "D"
type textarea "*"
type input "Di"
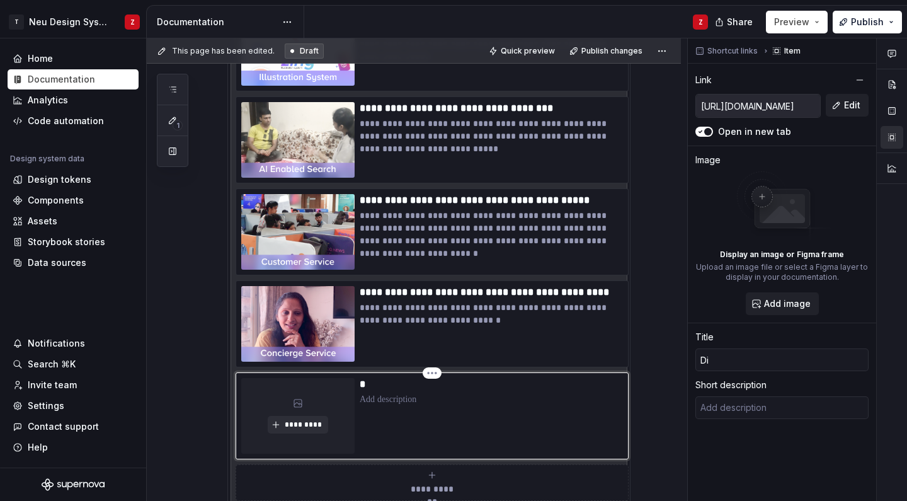
type textarea "*"
type input "Dis"
type textarea "*"
type input "Disc"
type textarea "*"
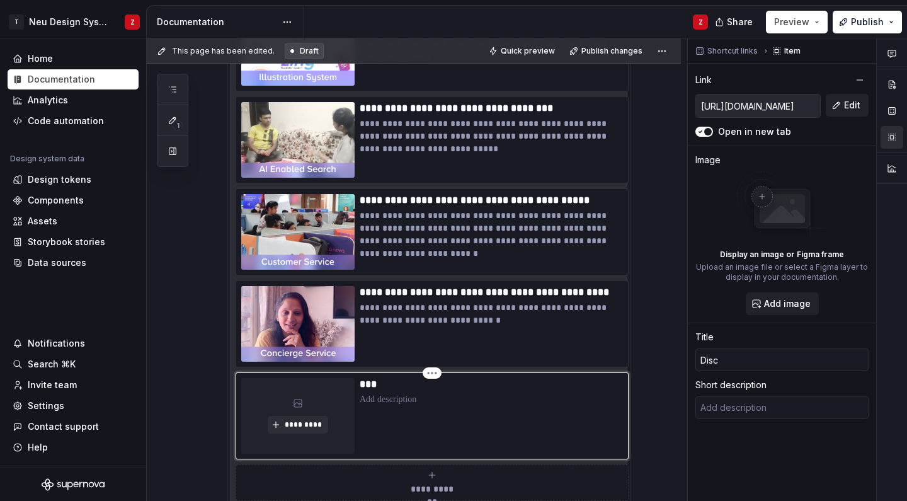
type input "Disco"
type textarea "*"
type input "Discov"
type textarea "*"
type input "Discove"
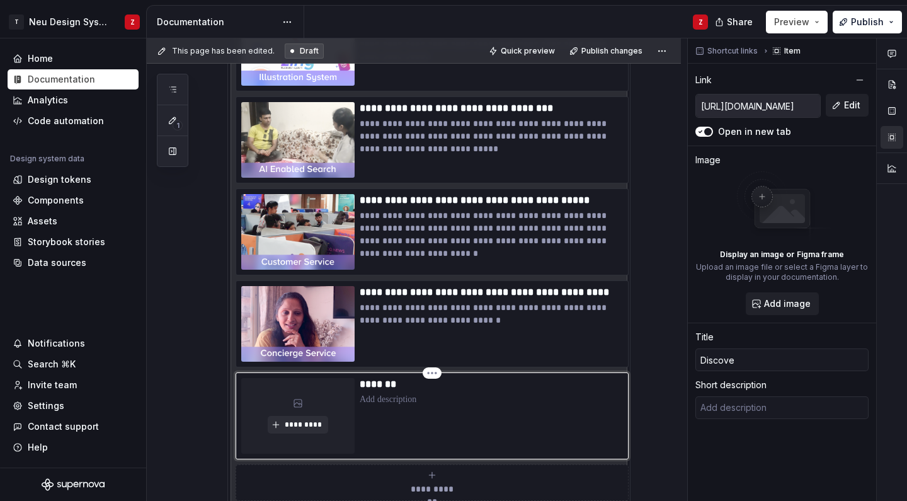
type textarea "*"
type input "Discover"
type textarea "*"
type input "Discovery"
type textarea "*"
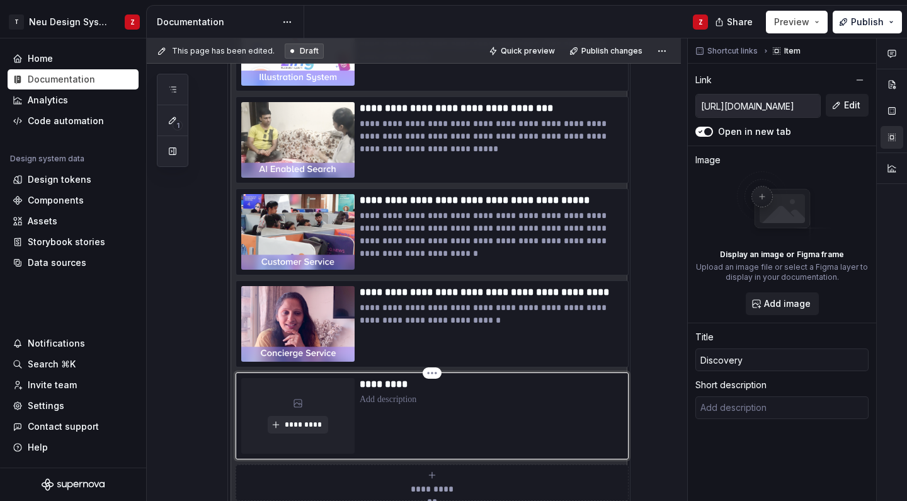
type input "Discovery"
type textarea "*"
type input "Discovery W"
type textarea "*"
type input "Discovery Wo"
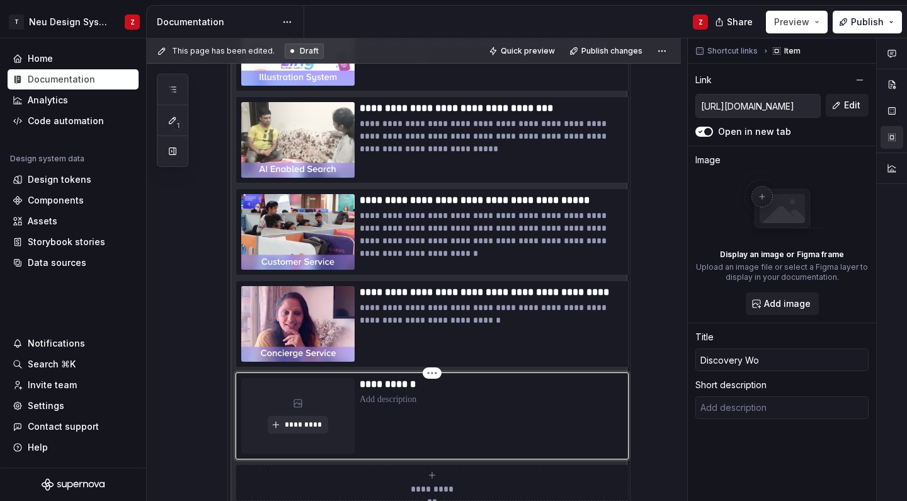
type textarea "*"
type input "Discovery Wor"
type textarea "*"
type input "Discovery Work"
type textarea "*"
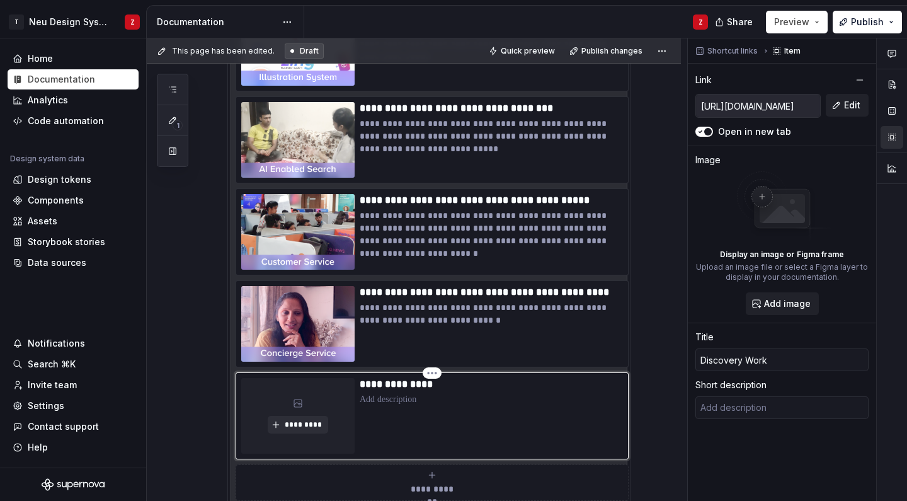
type input "Discovery Works"
type textarea "*"
type input "Discovery Worksh"
type textarea "*"
type input "Discovery Worksho"
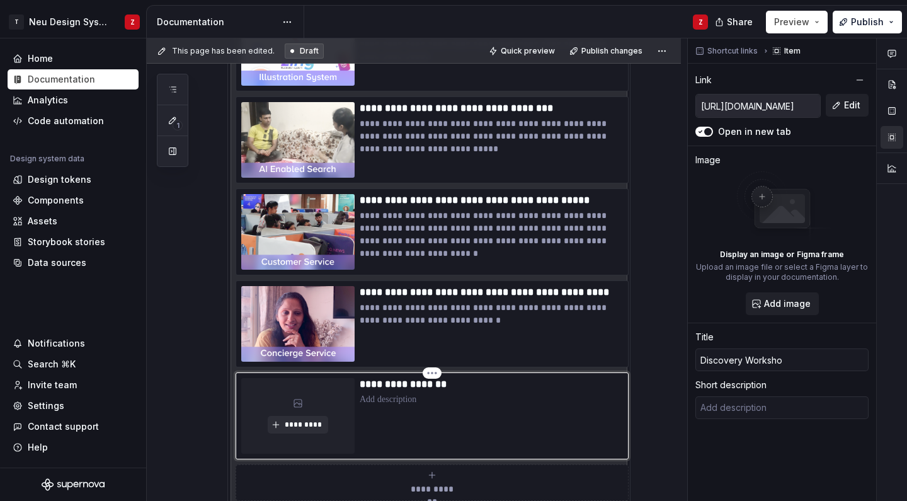
type textarea "*"
type input "Discovery Workshop"
type textarea "*"
type input "Discovery Workshop"
type textarea "*"
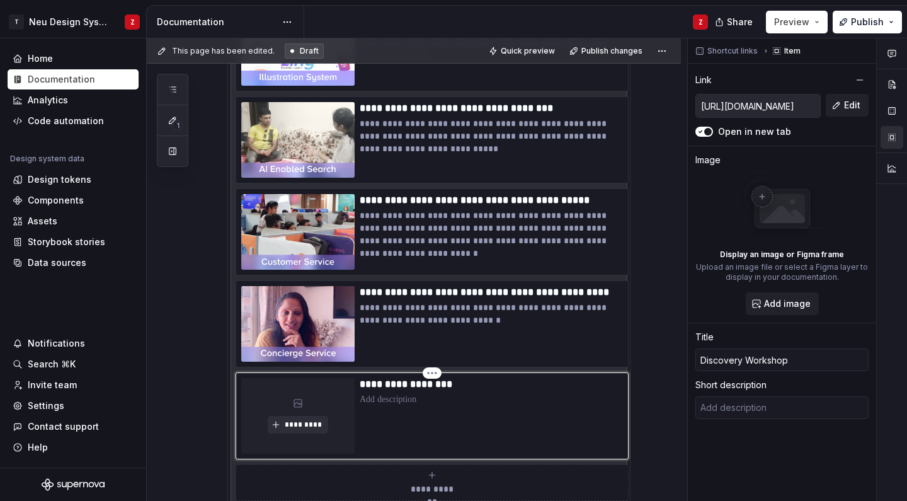
type input "Discovery Workshop ("
type textarea "*"
type input "Discovery Workshop ()"
type textarea "*"
type input "Discovery Workshop (J)"
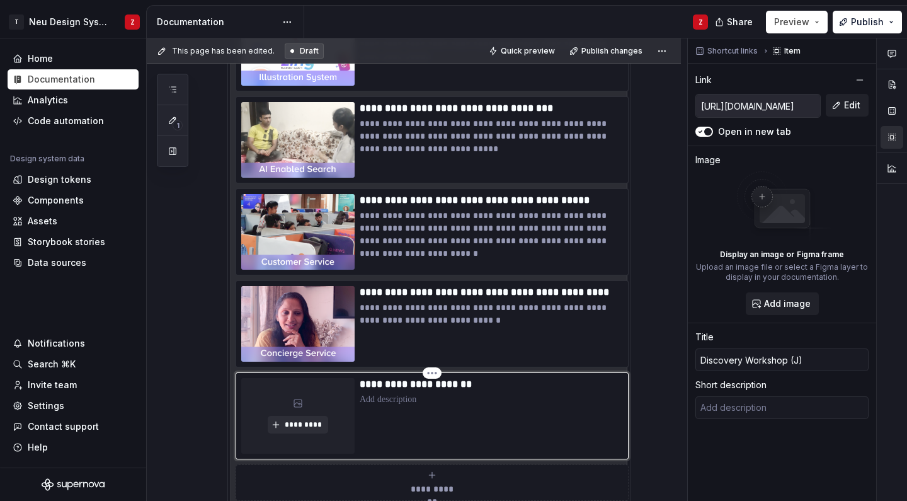
type textarea "*"
type input "Discovery Workshop (Ju)"
type textarea "*"
type input "Discovery Workshop (Jul)"
type textarea "*"
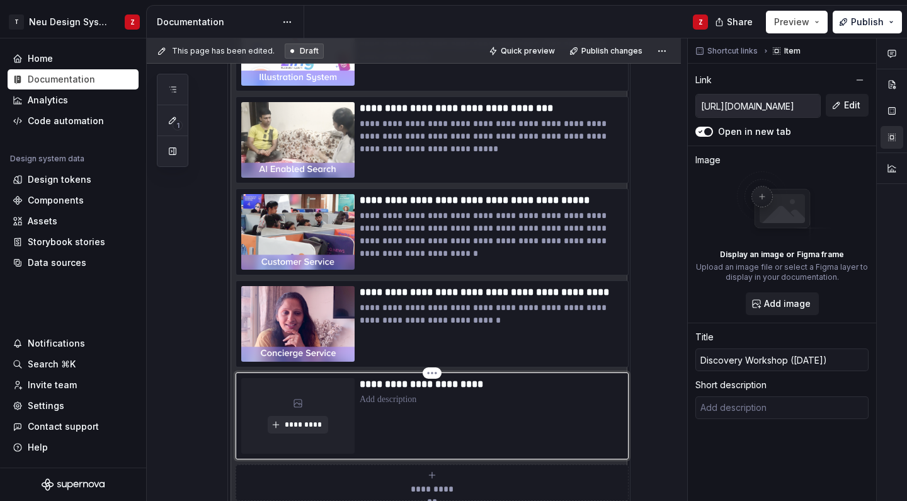
type input "Discovery Workshop (July)"
type textarea "*"
type input "Discovery Workshop (July )"
type textarea "*"
type input "Discovery Workshop (July 2)"
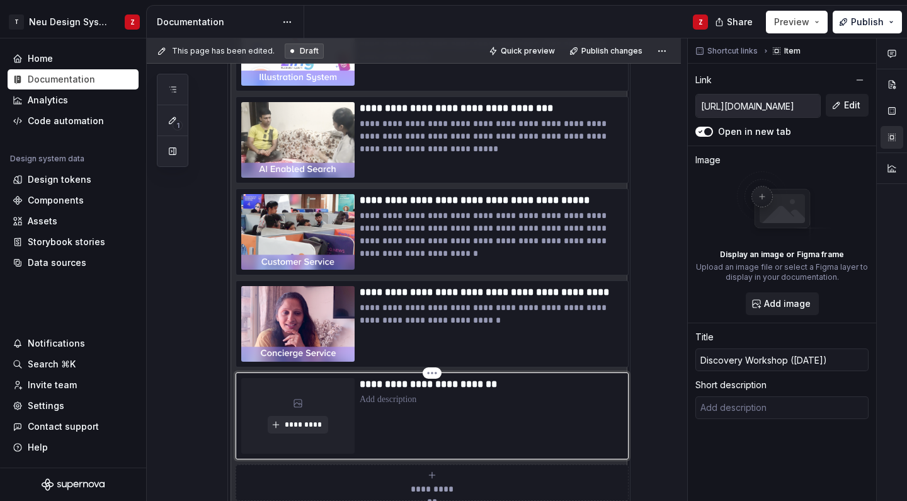
type textarea "*"
type input "Discovery Workshop (July 20)"
type textarea "*"
type input "Discovery Workshop (July 202)"
type textarea "*"
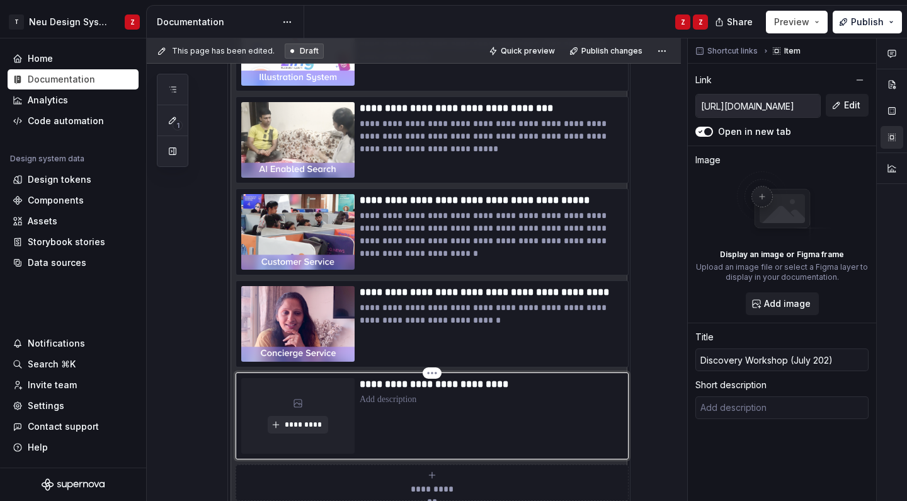
type input "Discovery Workshop (July 2024)"
click at [484, 385] on p "**********" at bounding box center [491, 384] width 263 height 13
type textarea "*"
type input "Discovery Workshop (A 2024)"
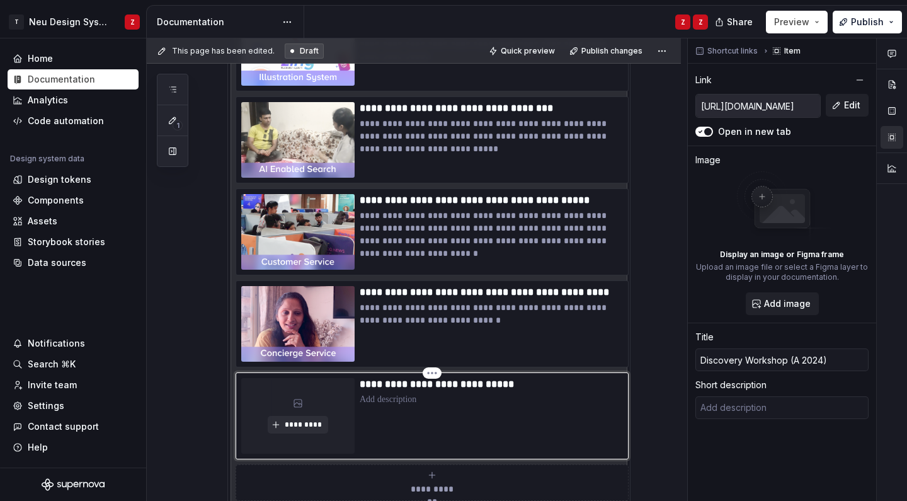
type textarea "*"
type input "Discovery Workshop (Au 2024)"
type textarea "*"
type input "Discovery Workshop (Aug 2024)"
click at [514, 385] on p "**********" at bounding box center [491, 384] width 263 height 13
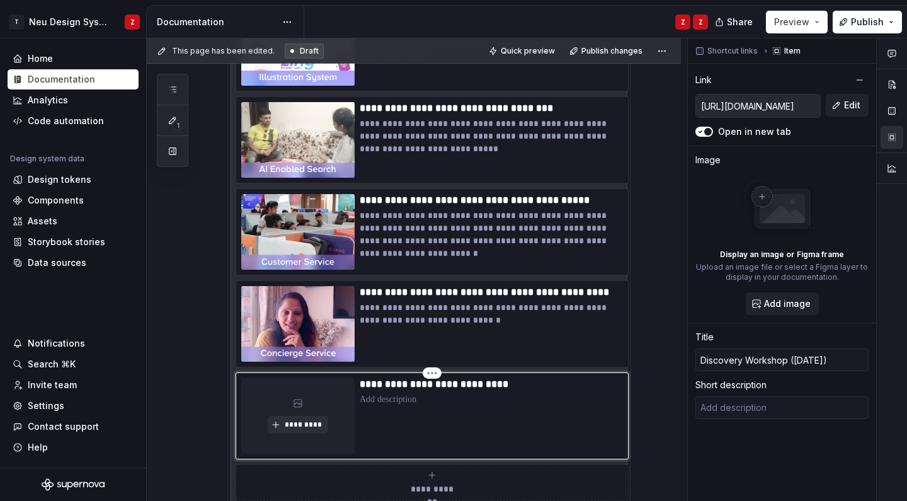
type textarea "*"
type input "Discovery Workshop (Aug 202)"
type textarea "*"
type input "Discovery Workshop (Aug 2025)"
click at [495, 405] on p at bounding box center [491, 399] width 263 height 13
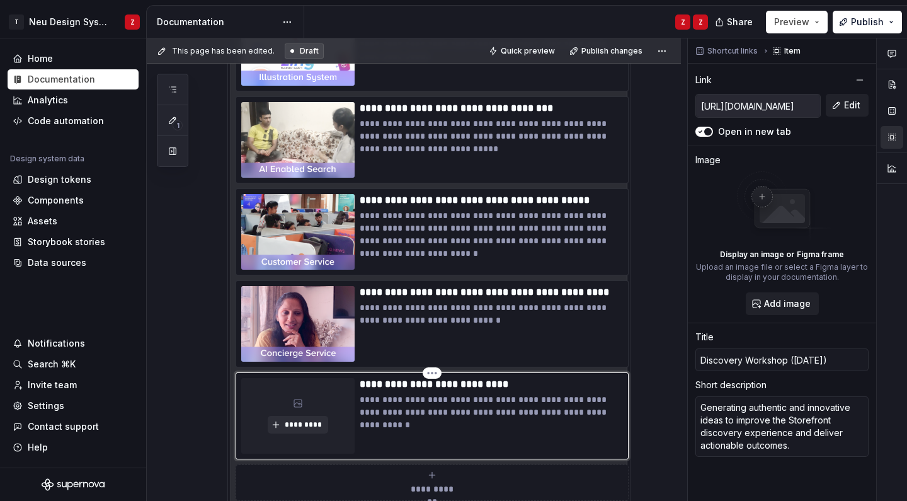
type textarea "*"
type textarea "Generating authentic and innovative ideas to improve the Storefront discovery e…"
click at [307, 421] on span "*********" at bounding box center [302, 424] width 38 height 10
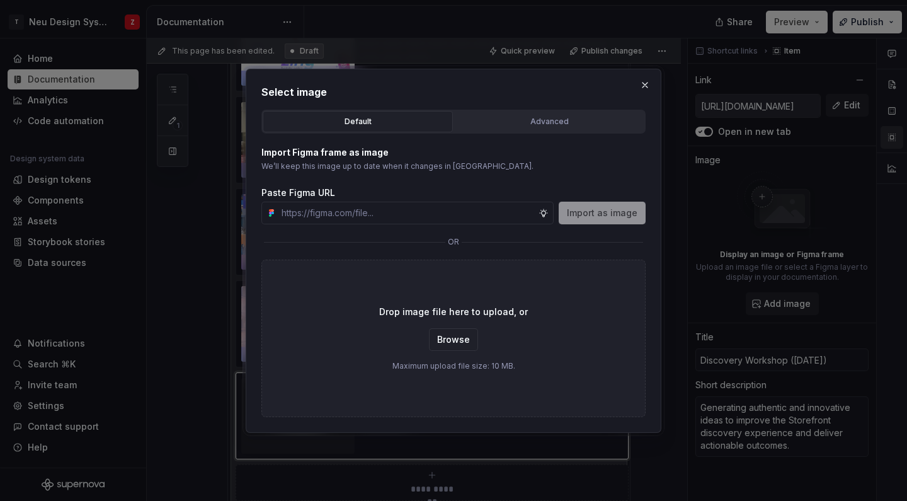
type textarea "*"
